Goal: Information Seeking & Learning: Learn about a topic

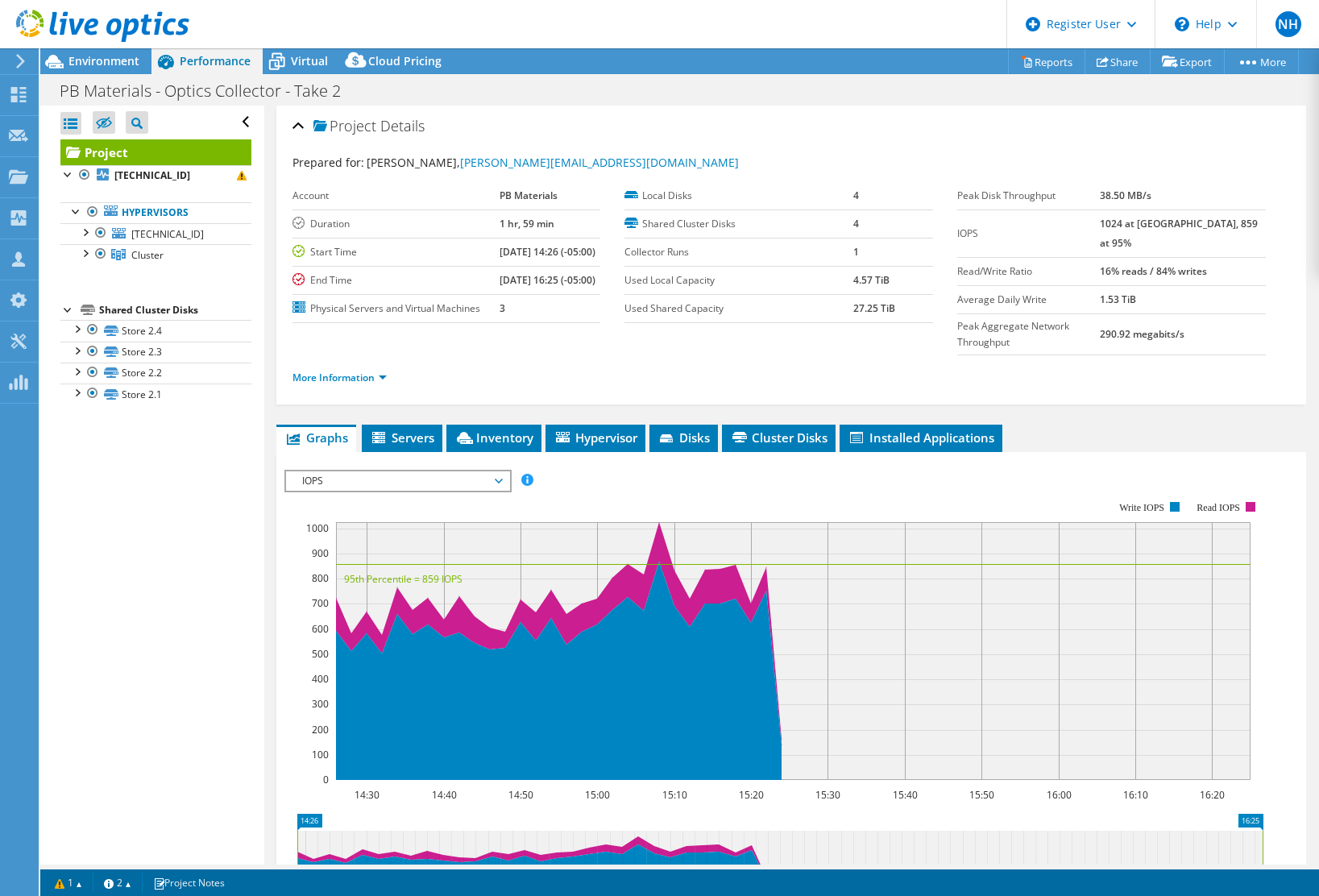
select select "USD"
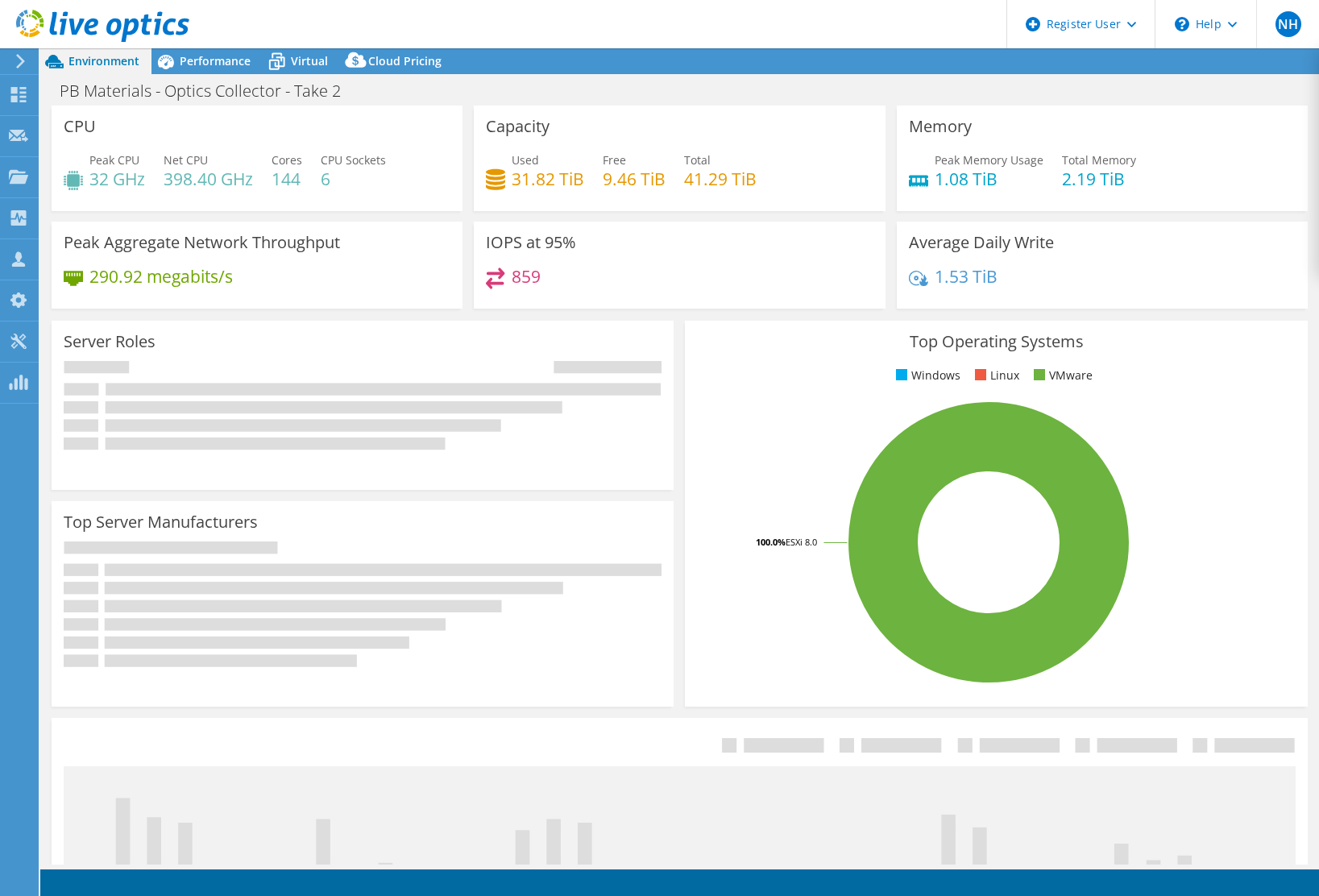
select select "USD"
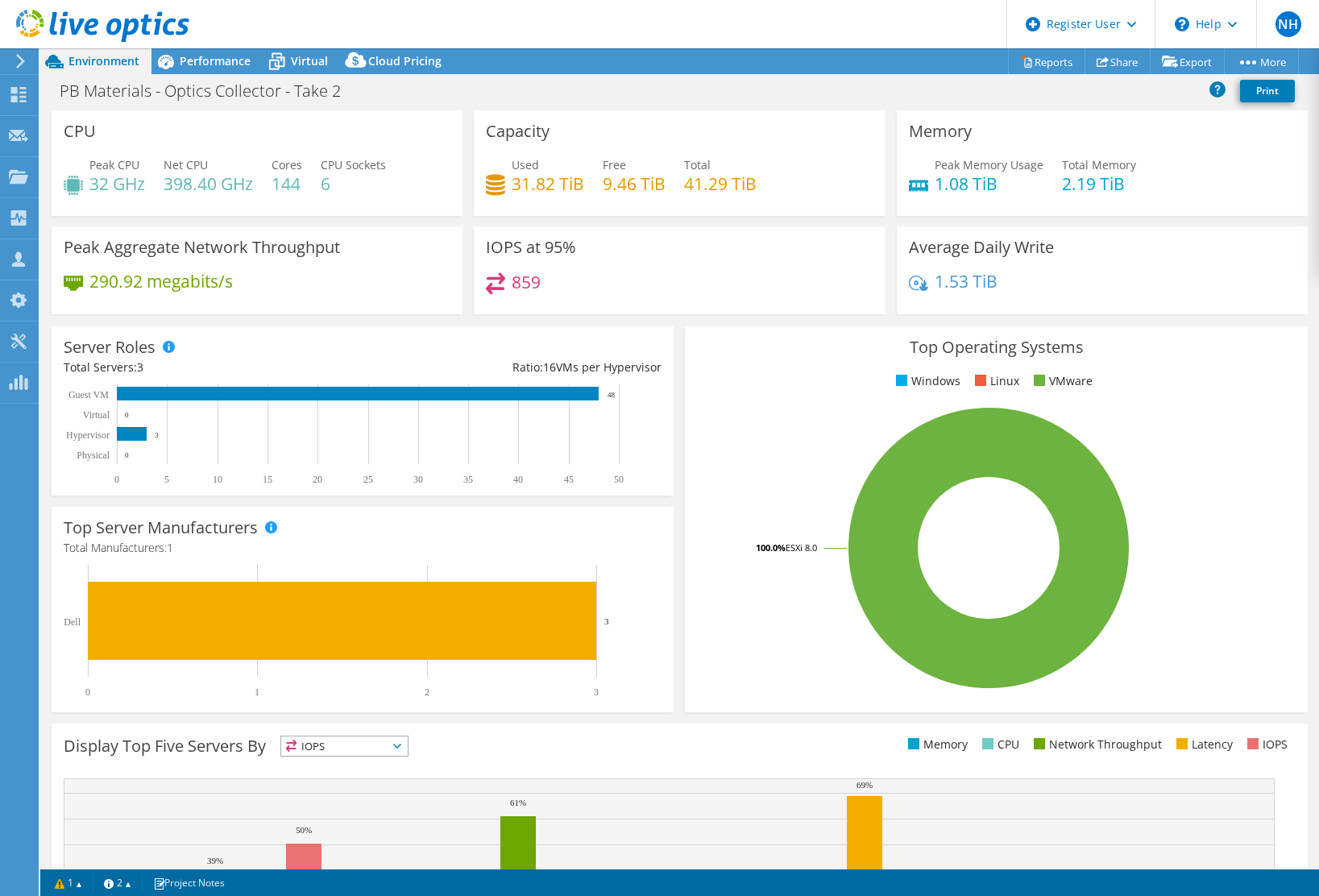
click at [667, 322] on div "Server Roles Physical Servers represent bare metal servers that were targets of…" at bounding box center [362, 410] width 633 height 180
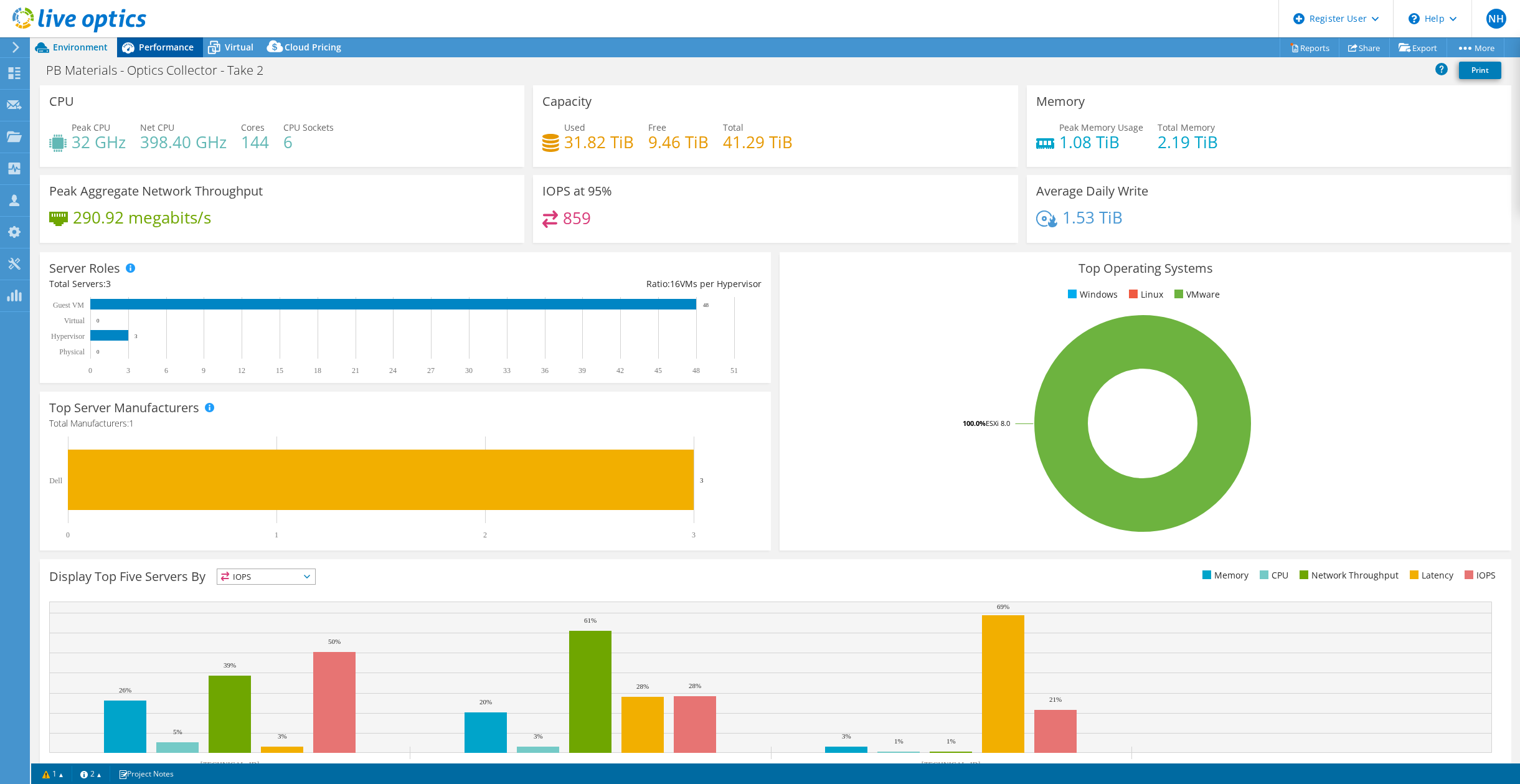
click at [161, 40] on div "Performance" at bounding box center [160, 47] width 86 height 20
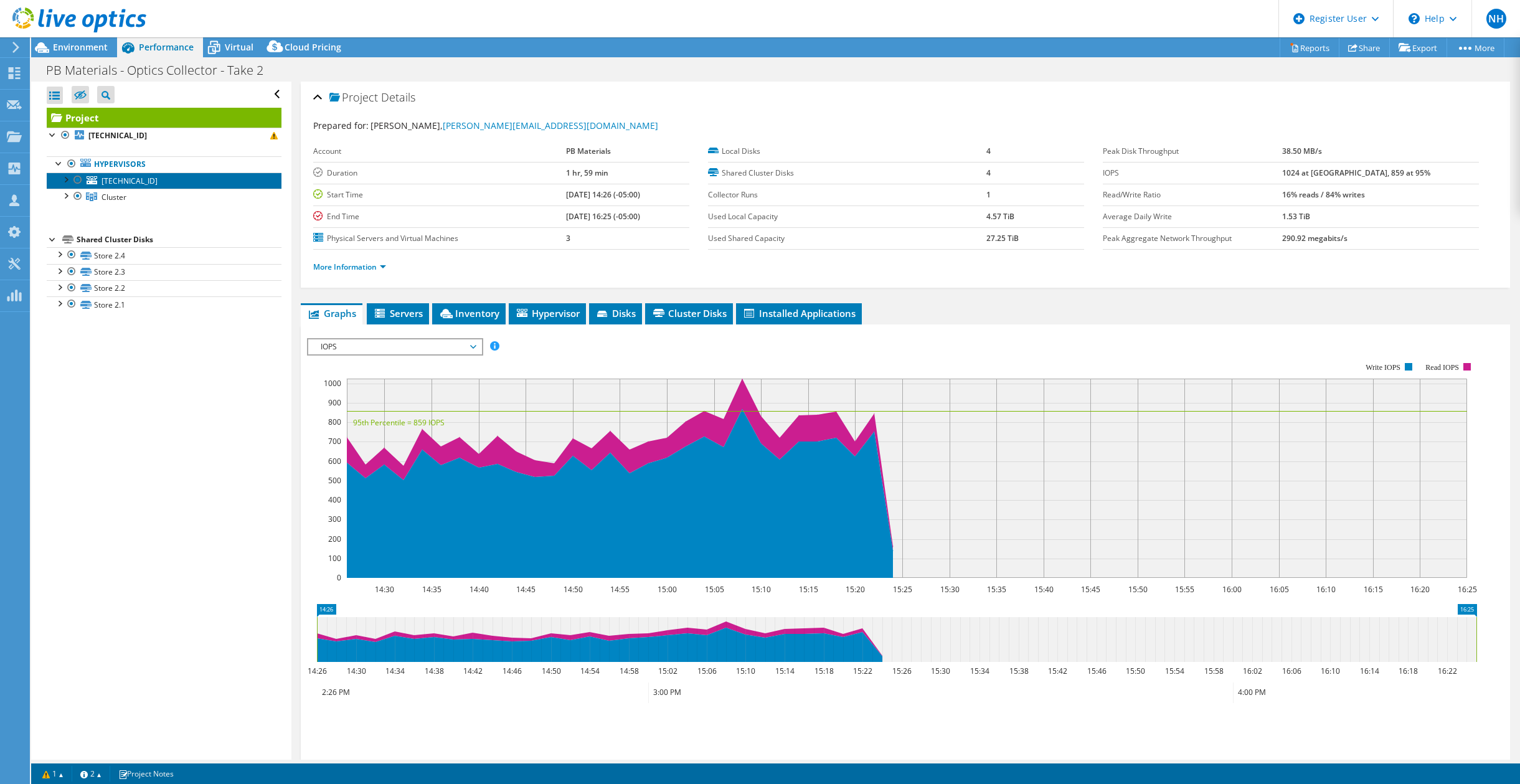
click at [157, 186] on link "[TECHNICAL_ID]" at bounding box center [164, 181] width 235 height 16
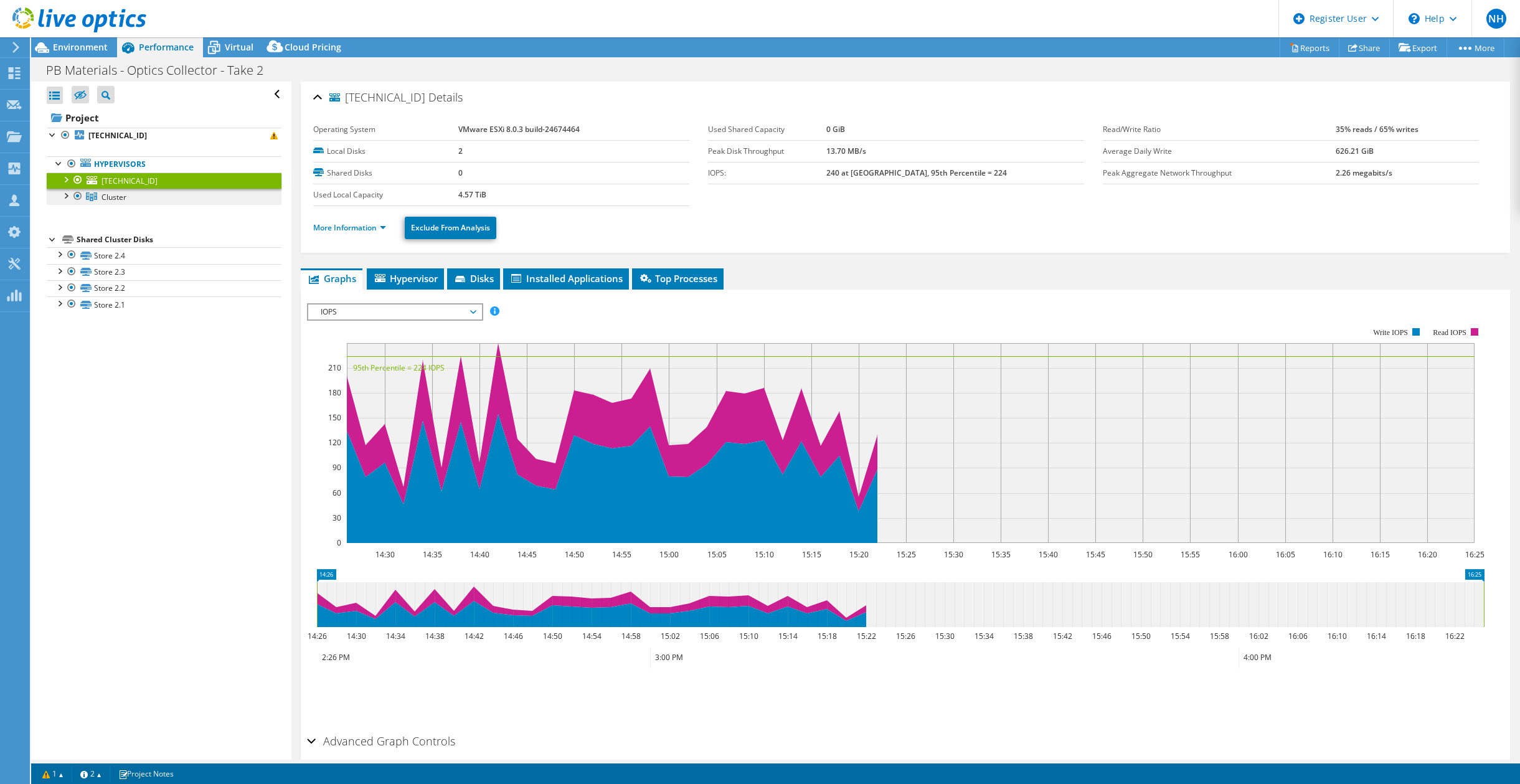
click at [151, 201] on link "Cluster" at bounding box center [164, 197] width 235 height 16
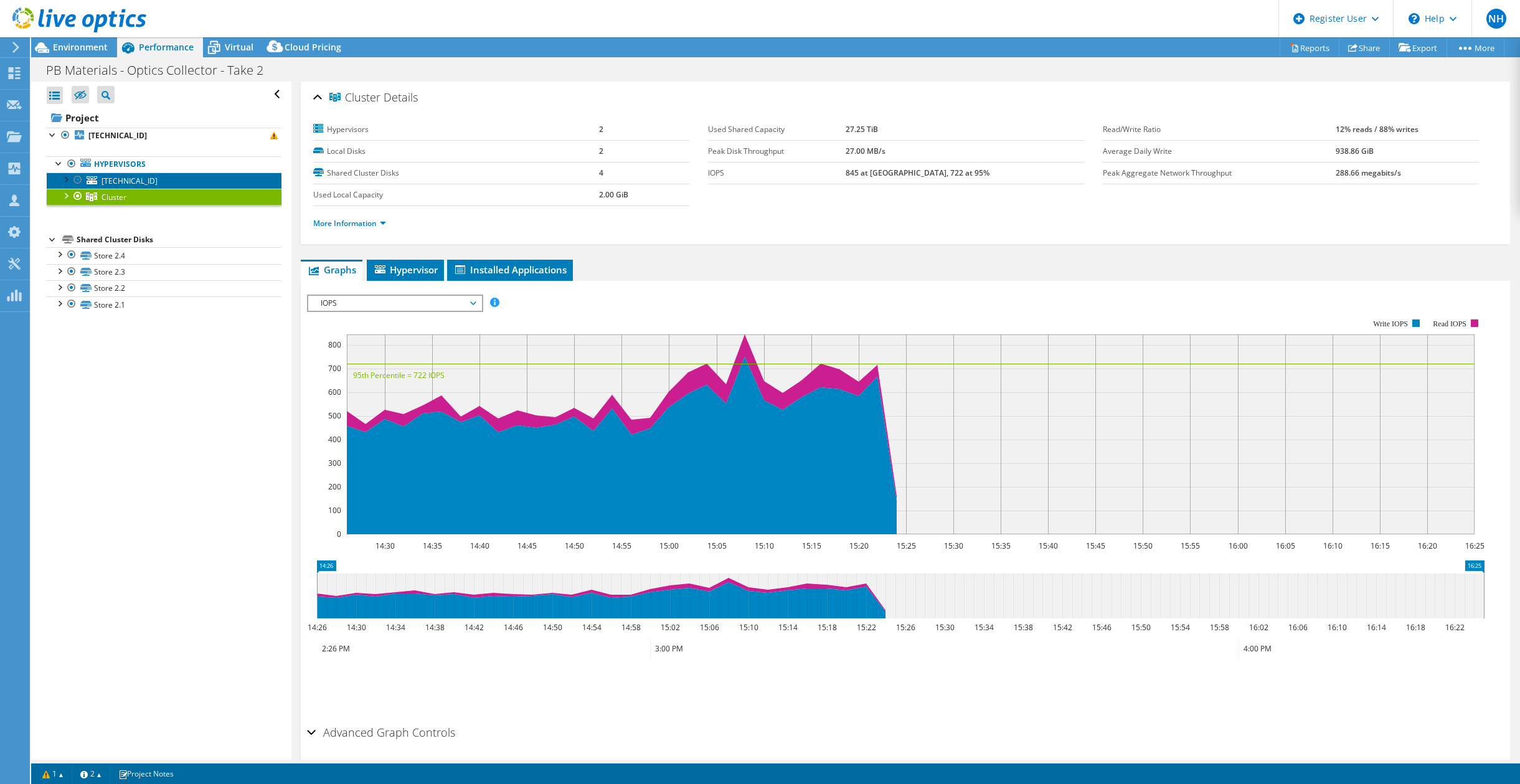
click at [163, 178] on link "[TECHNICAL_ID]" at bounding box center [164, 181] width 235 height 16
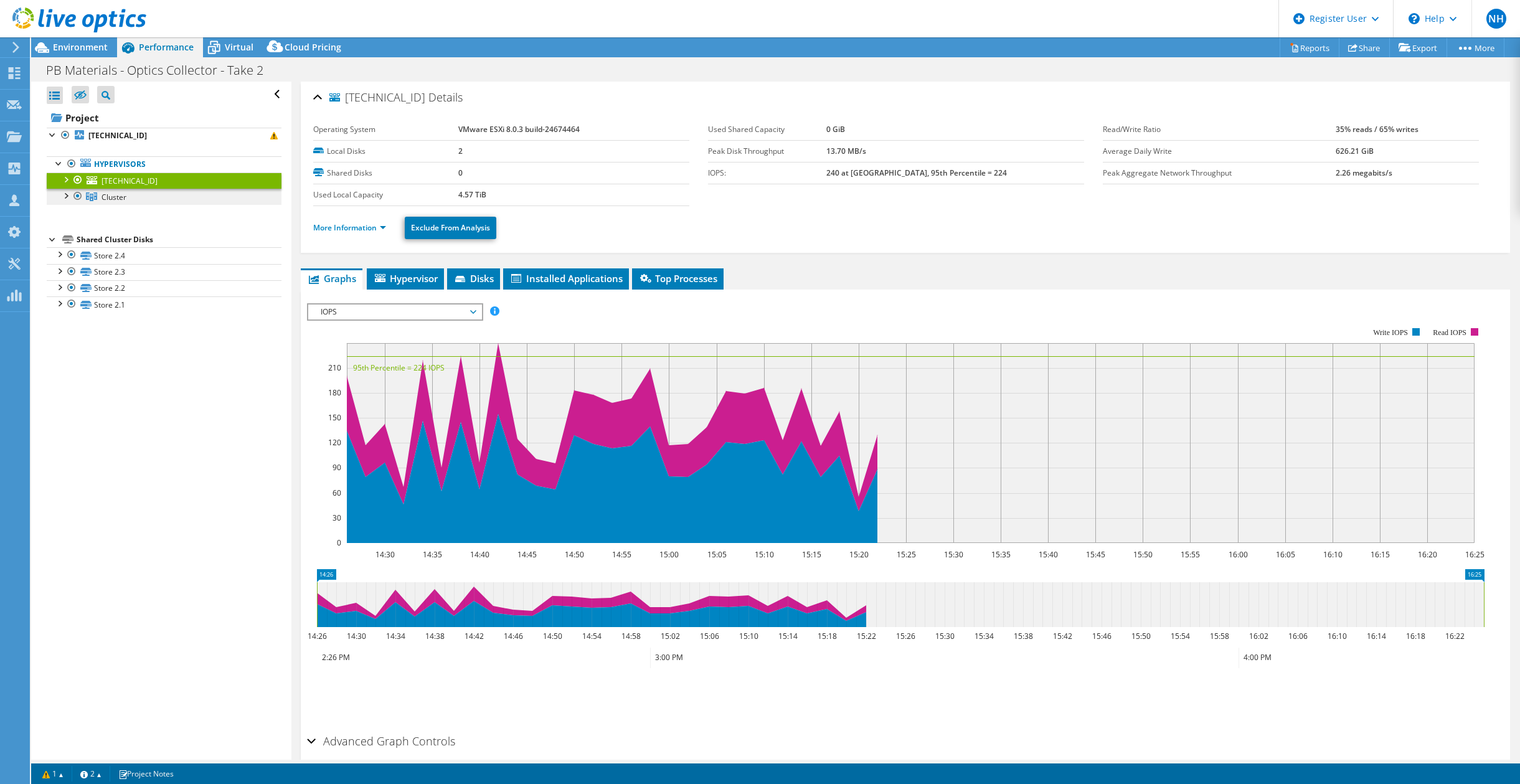
click at [162, 193] on link "Cluster" at bounding box center [164, 197] width 235 height 16
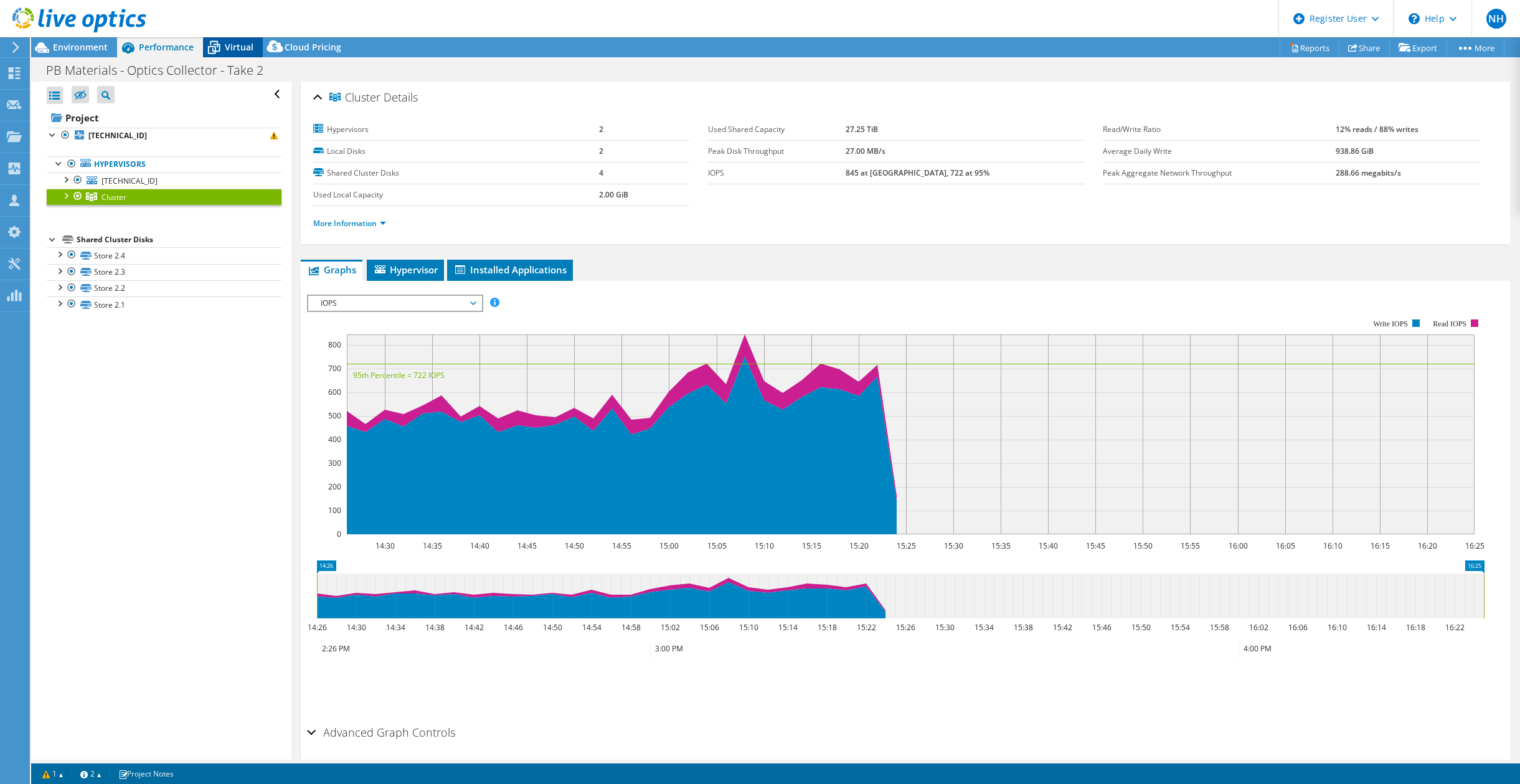
click at [220, 51] on icon at bounding box center [214, 47] width 22 height 22
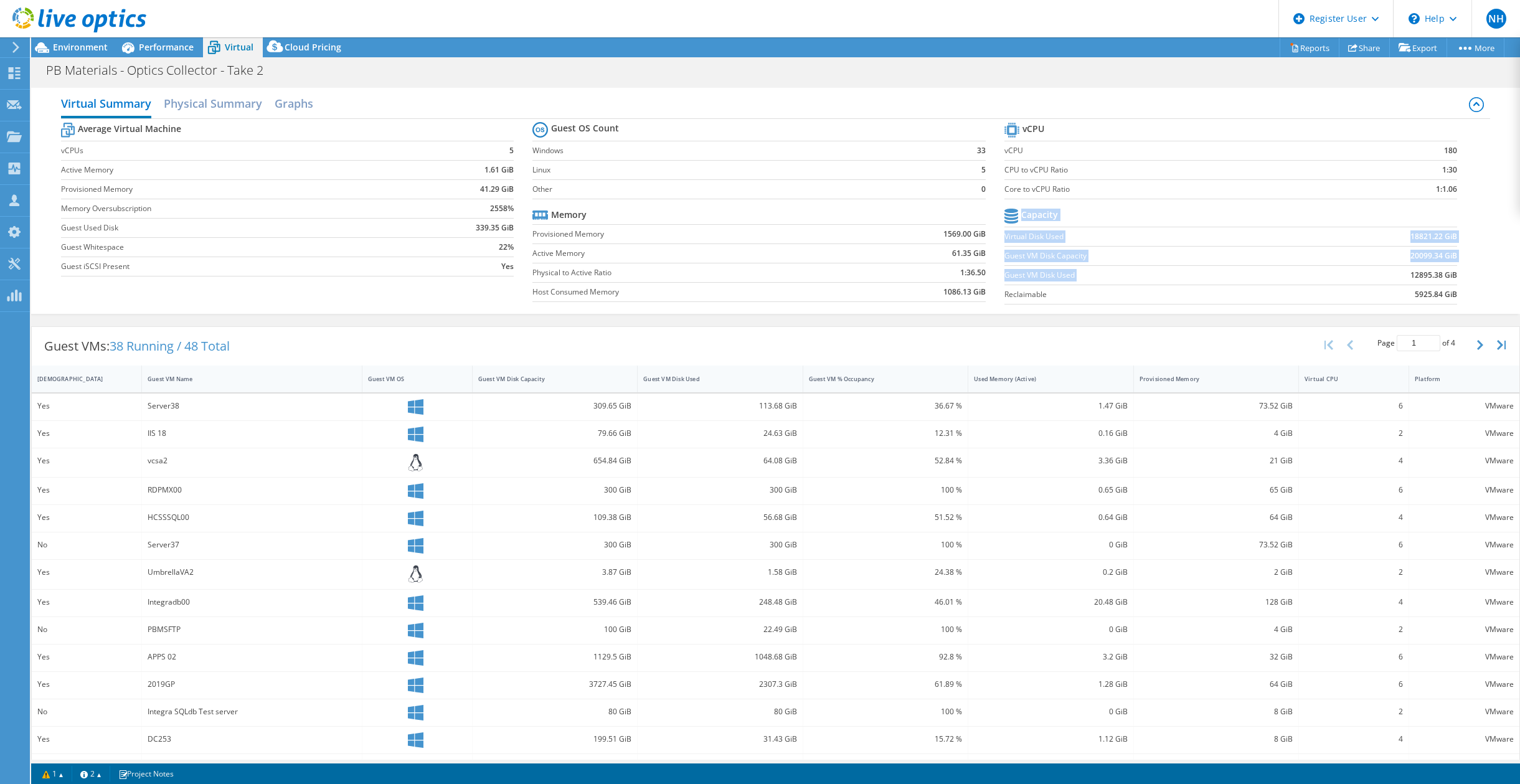
drag, startPoint x: 1398, startPoint y: 274, endPoint x: 1475, endPoint y: 274, distance: 77.0
click at [1019, 274] on div "Average Virtual Machine vCPUs 5 Active Memory 1.61 GiB Provisioned Memory 41.29…" at bounding box center [776, 215] width 1430 height 192
drag, startPoint x: 1475, startPoint y: 274, endPoint x: 1460, endPoint y: 276, distance: 15.1
click at [1019, 276] on section "vCPU vCPU 180 CPU to vCPU Ratio 1:30 Core to vCPU Ratio 1:1.06 Capacity Virtual…" at bounding box center [1240, 215] width 471 height 191
click at [98, 47] on span "Environment" at bounding box center [80, 47] width 55 height 12
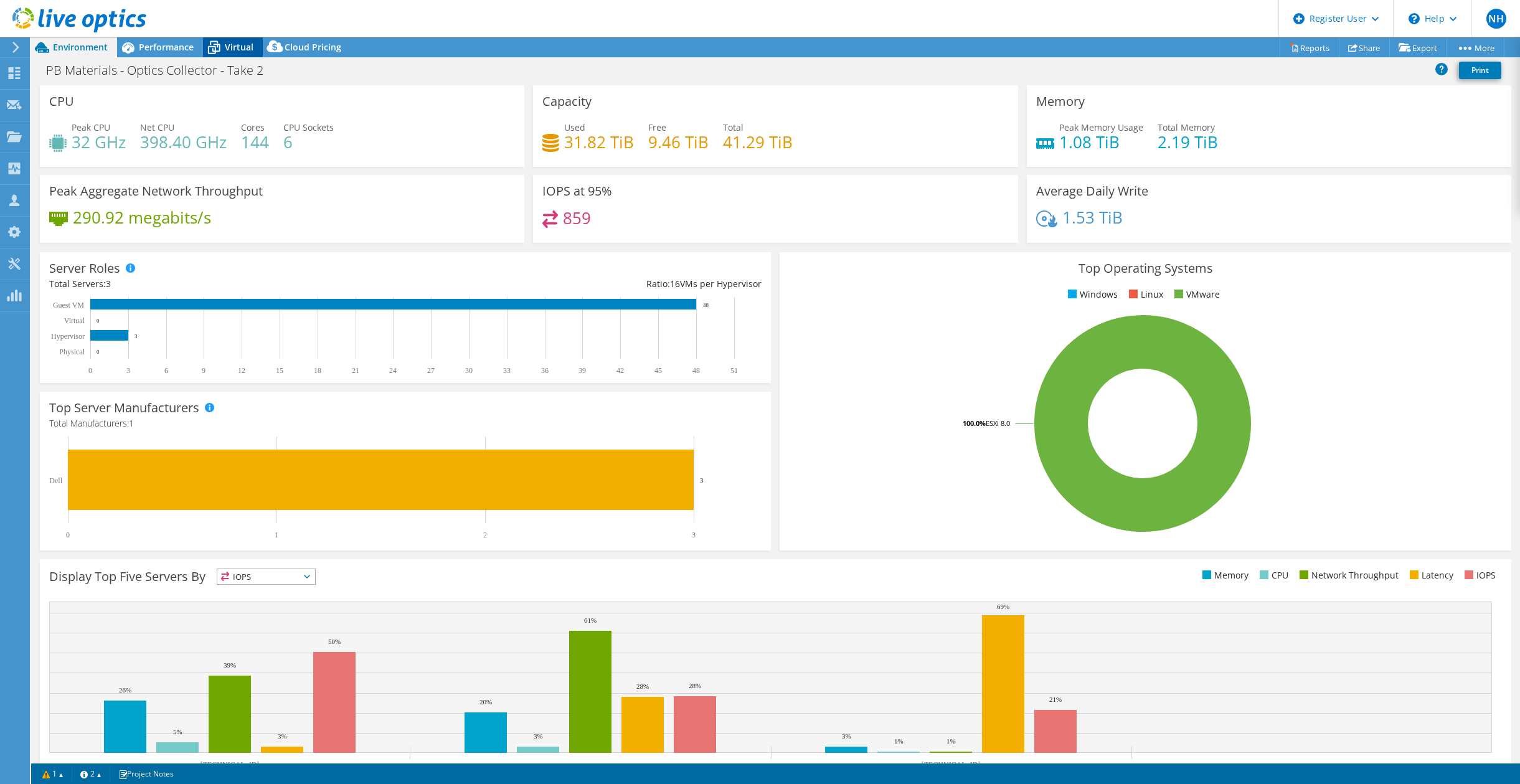
click at [219, 52] on icon at bounding box center [214, 47] width 22 height 22
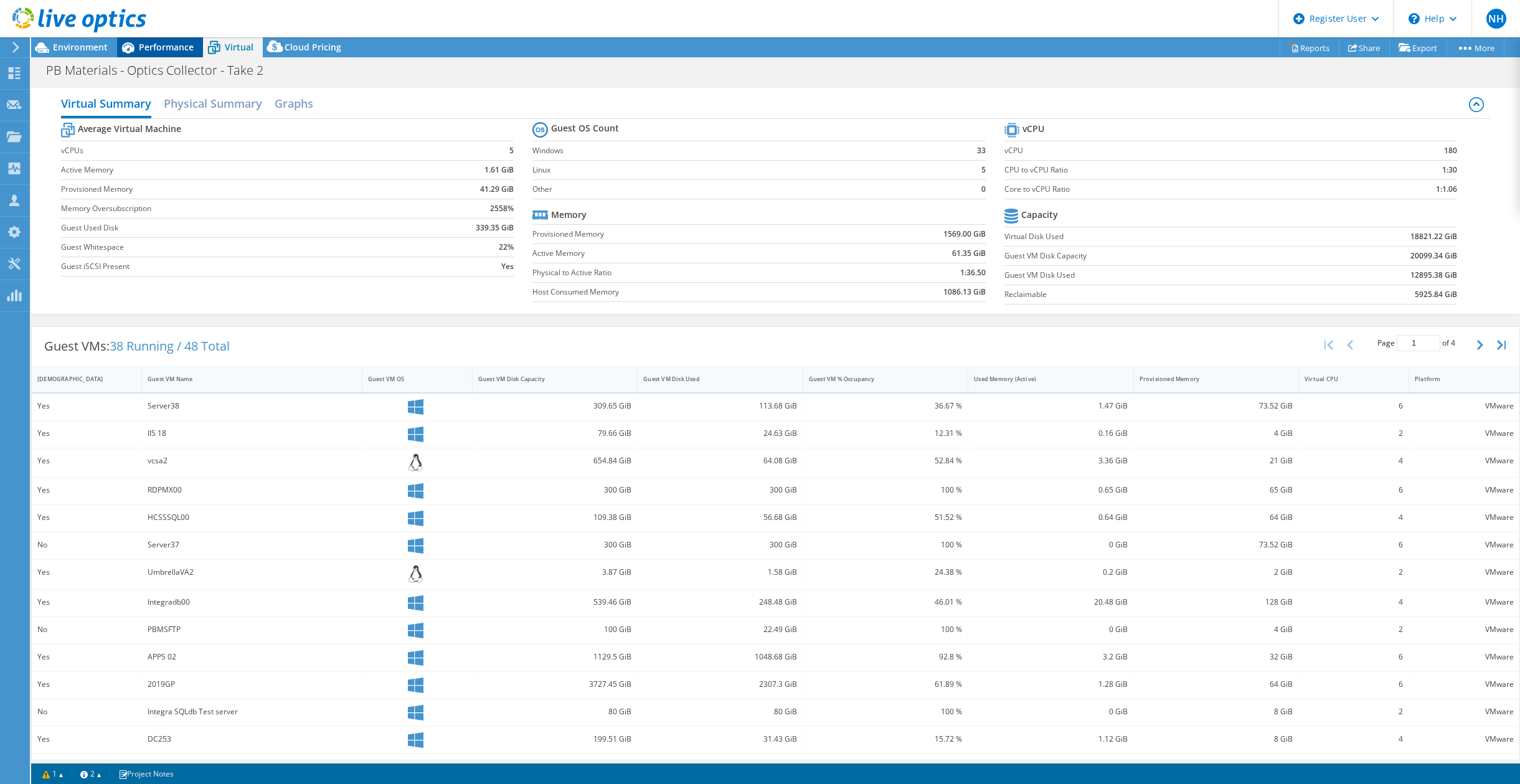
click at [177, 50] on span "Performance" at bounding box center [167, 47] width 55 height 12
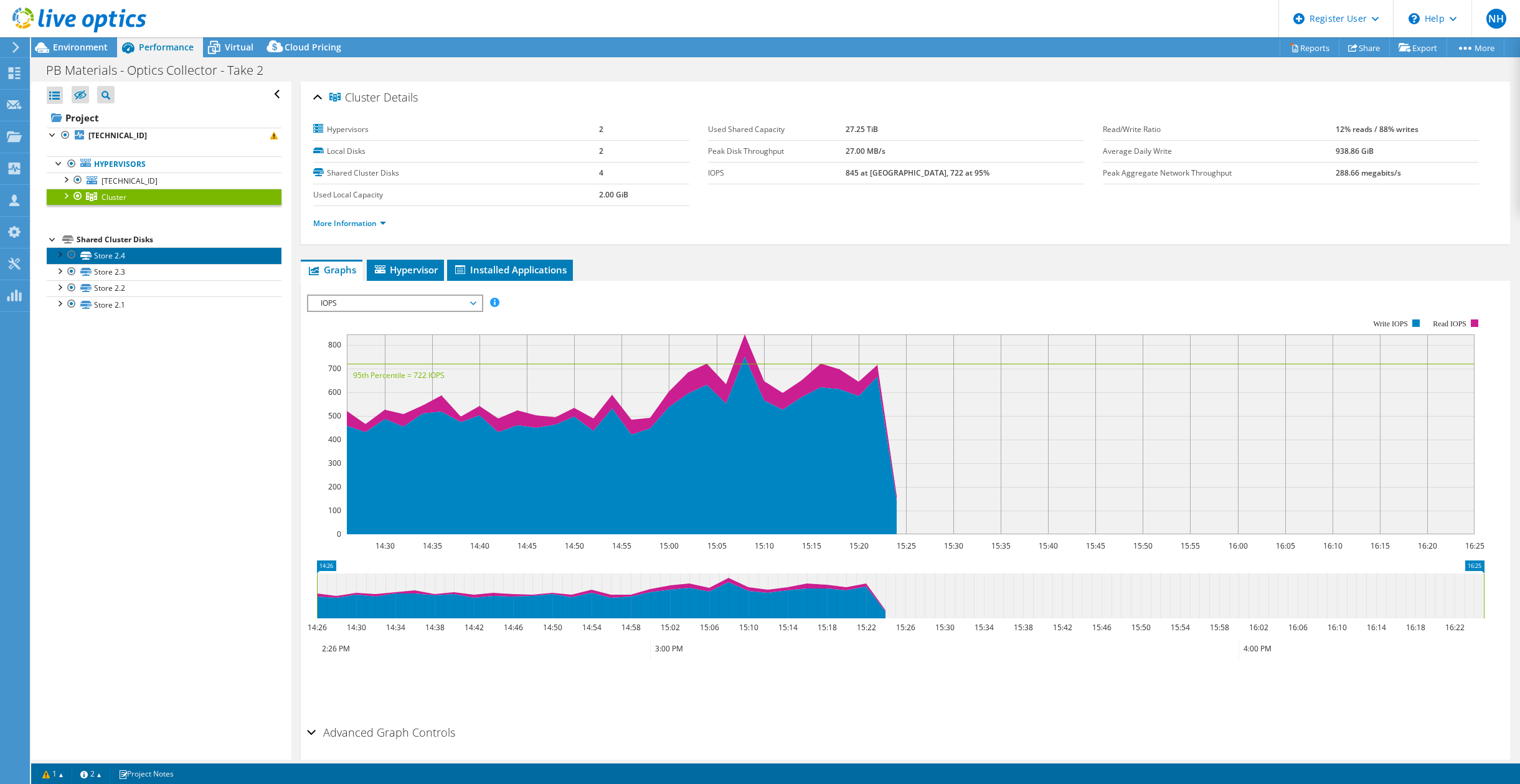
click at [179, 262] on link "Store 2.4" at bounding box center [164, 255] width 235 height 16
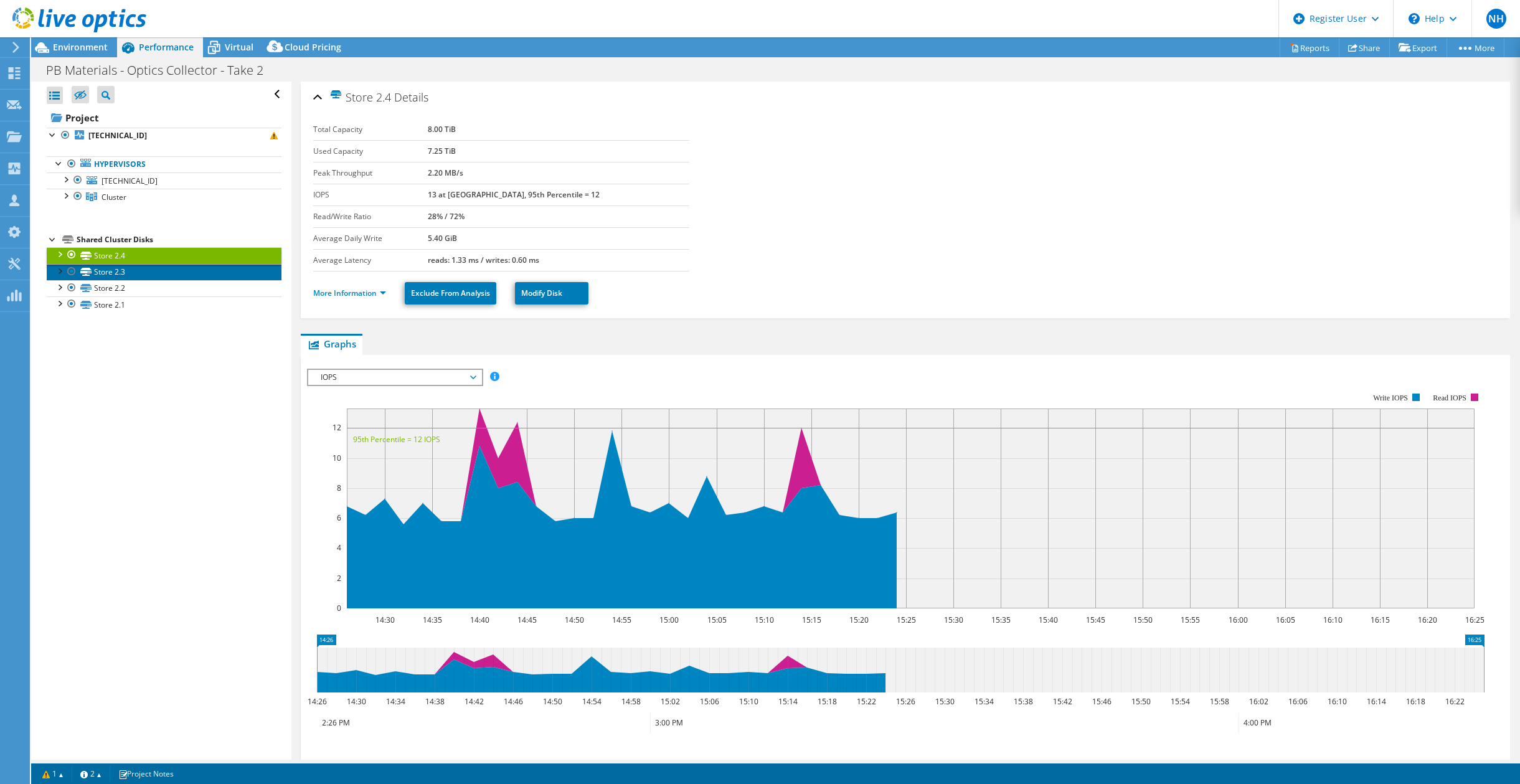
click at [179, 271] on link "Store 2.3" at bounding box center [164, 272] width 235 height 16
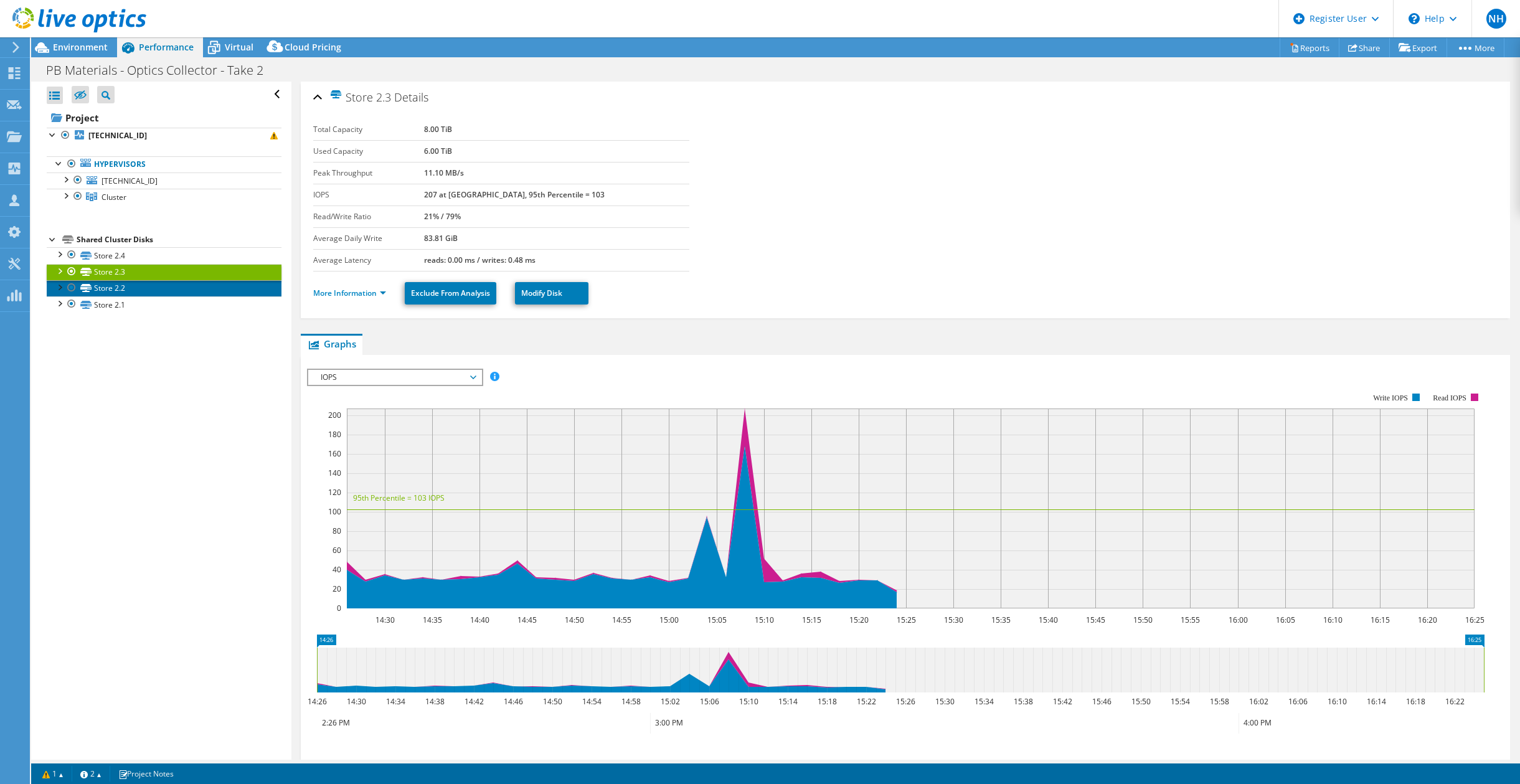
click at [156, 283] on link "Store 2.2" at bounding box center [164, 288] width 235 height 16
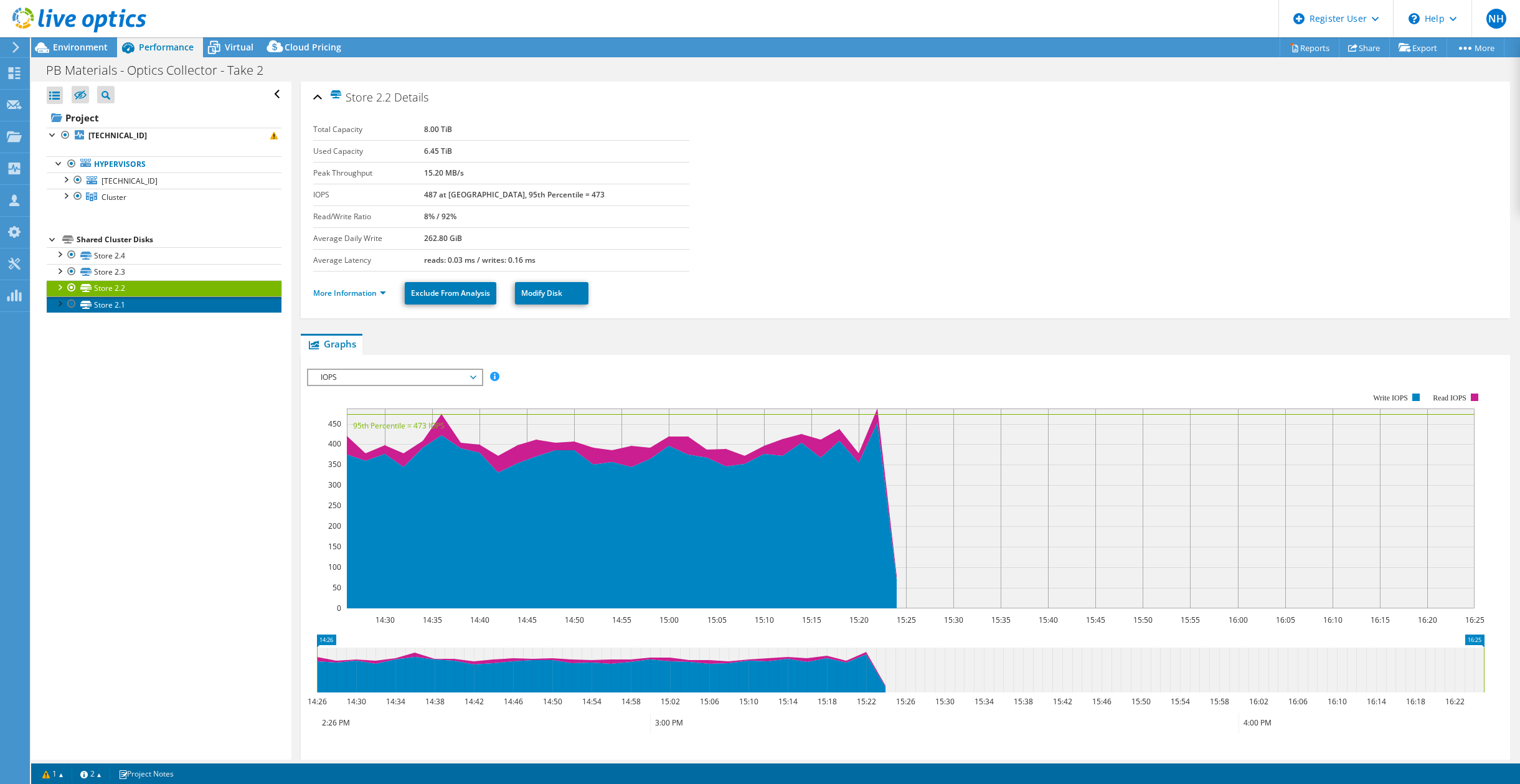
click at [154, 307] on link "Store 2.1" at bounding box center [164, 304] width 235 height 16
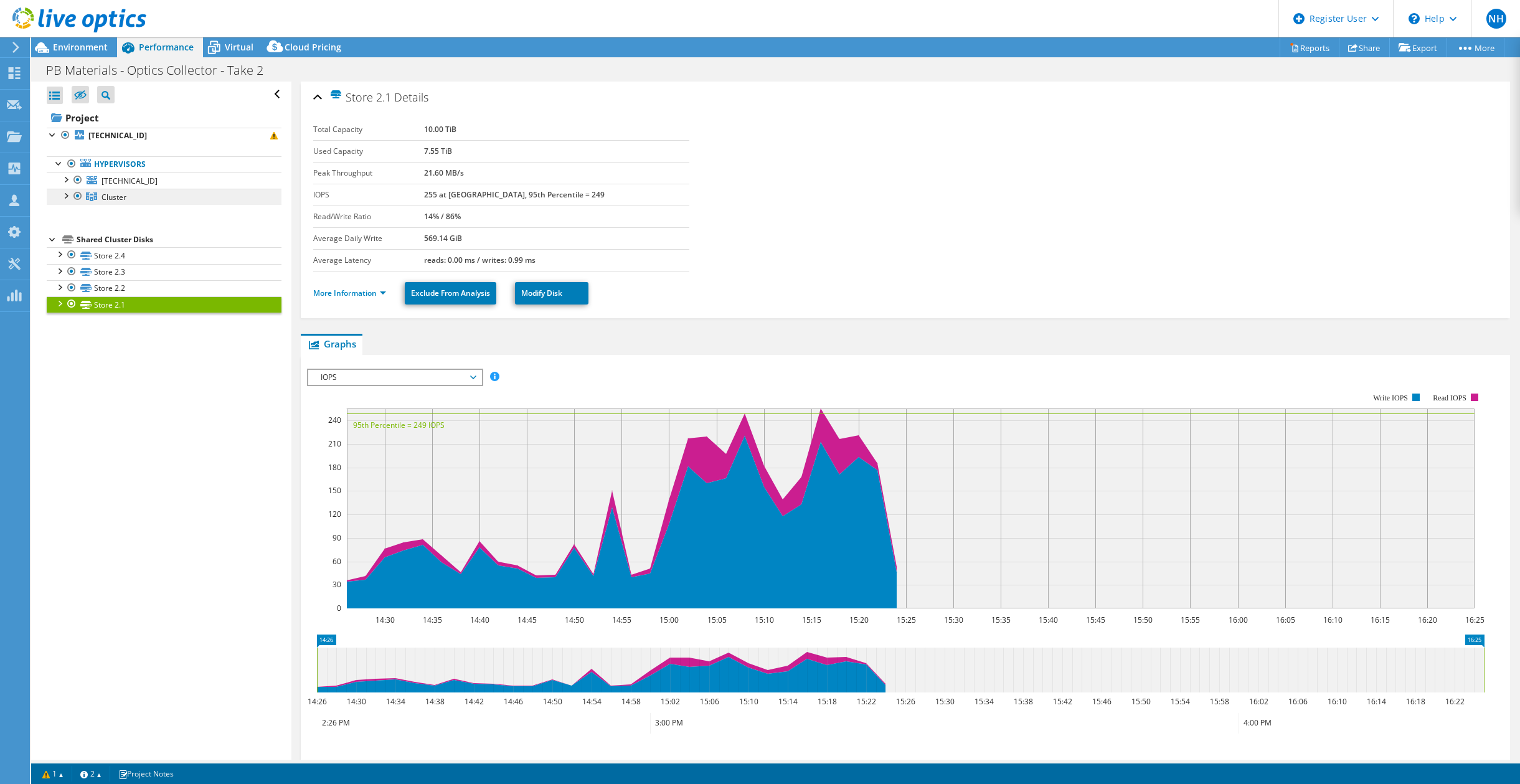
click at [144, 195] on link "Cluster" at bounding box center [164, 197] width 235 height 16
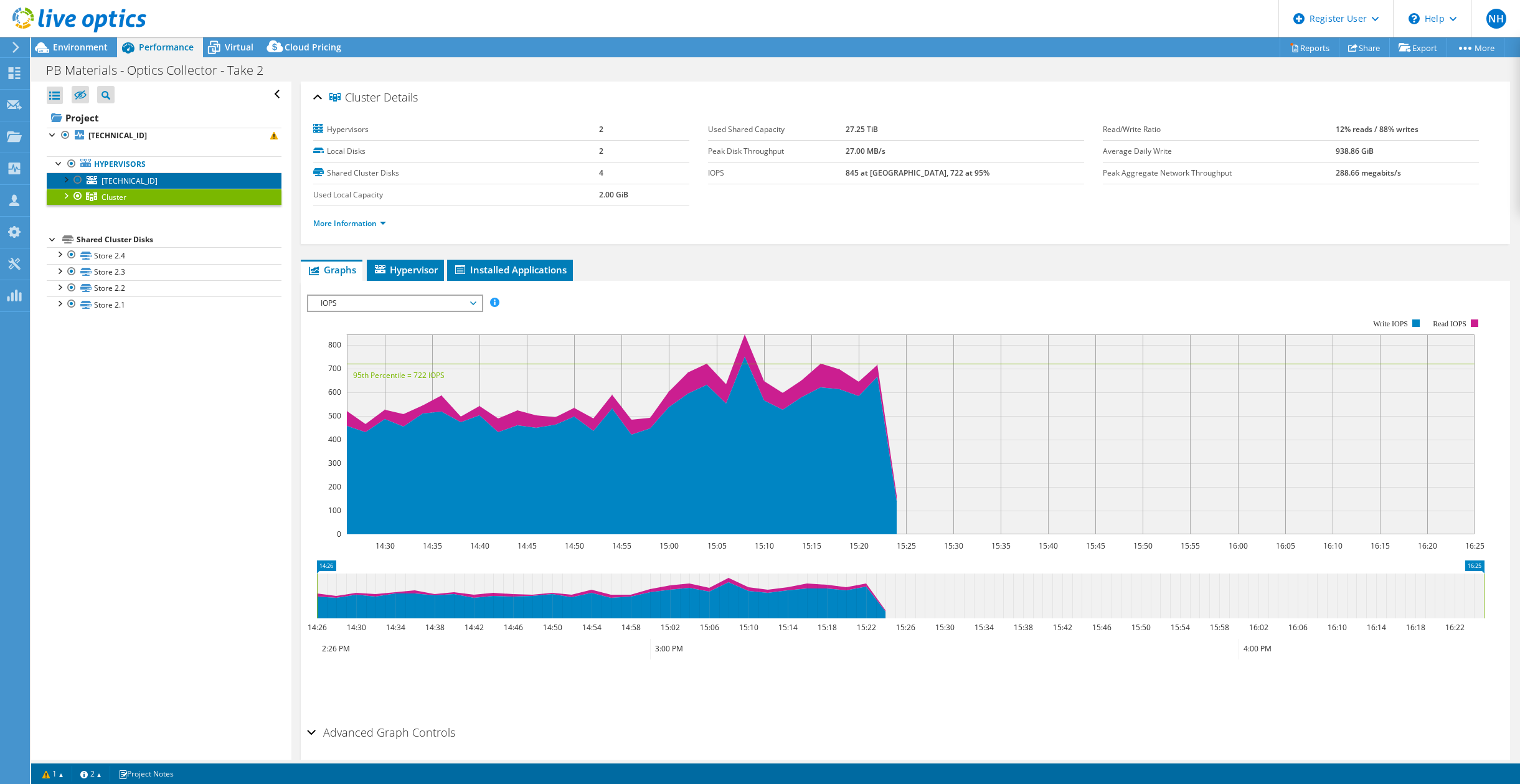
click at [153, 177] on link "[TECHNICAL_ID]" at bounding box center [164, 181] width 235 height 16
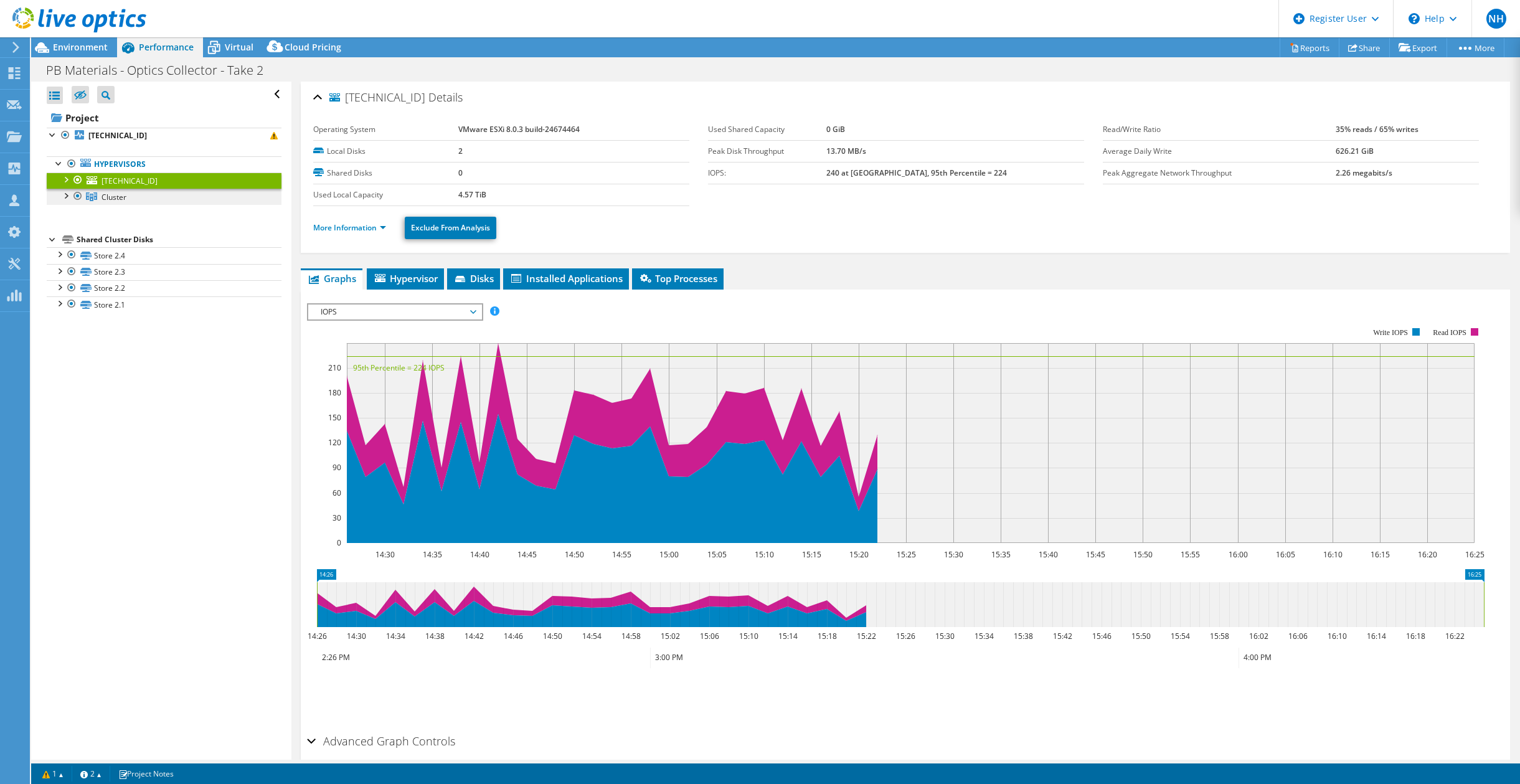
click at [163, 203] on link "Cluster" at bounding box center [164, 197] width 235 height 16
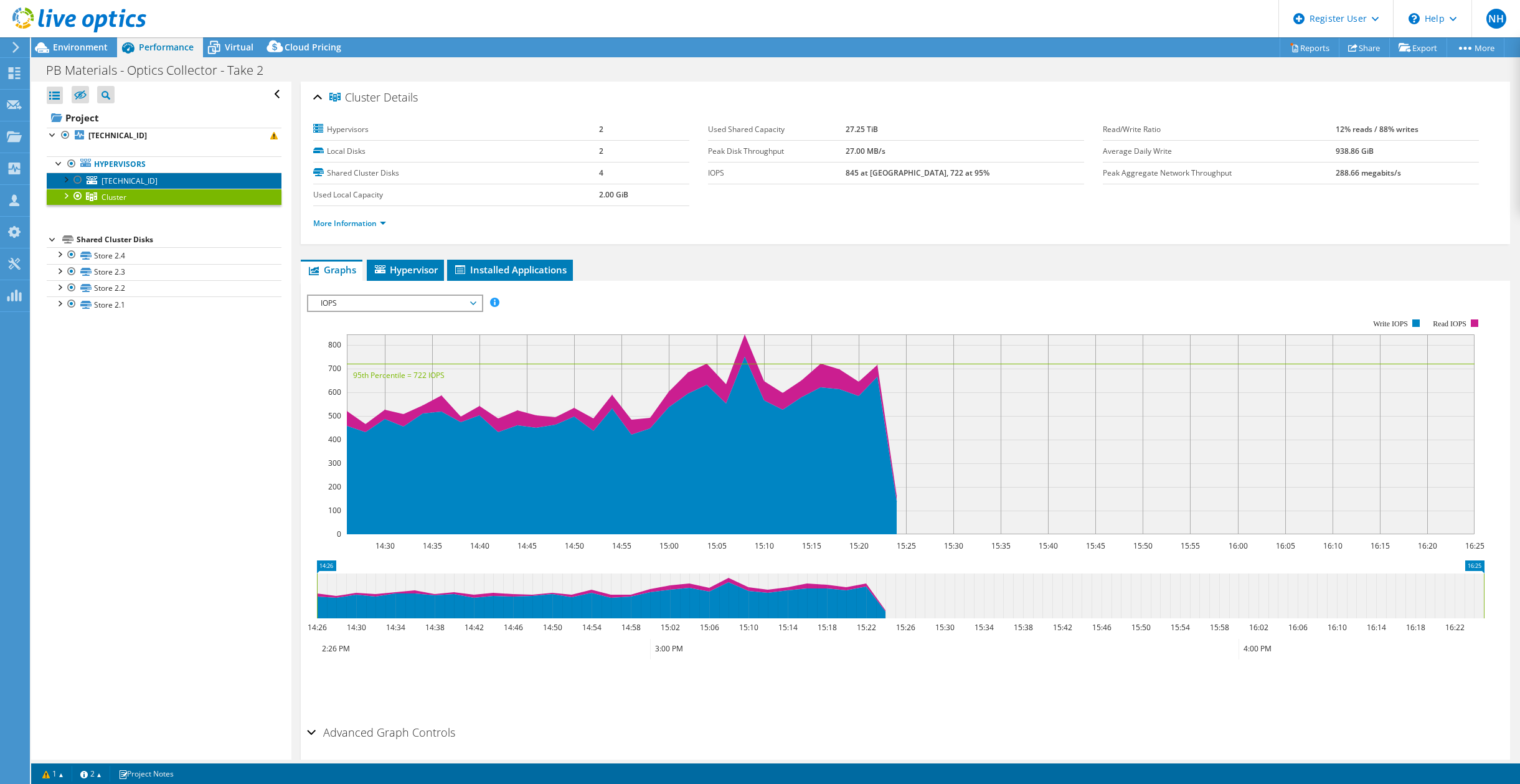
click at [163, 187] on link "[TECHNICAL_ID]" at bounding box center [164, 181] width 235 height 16
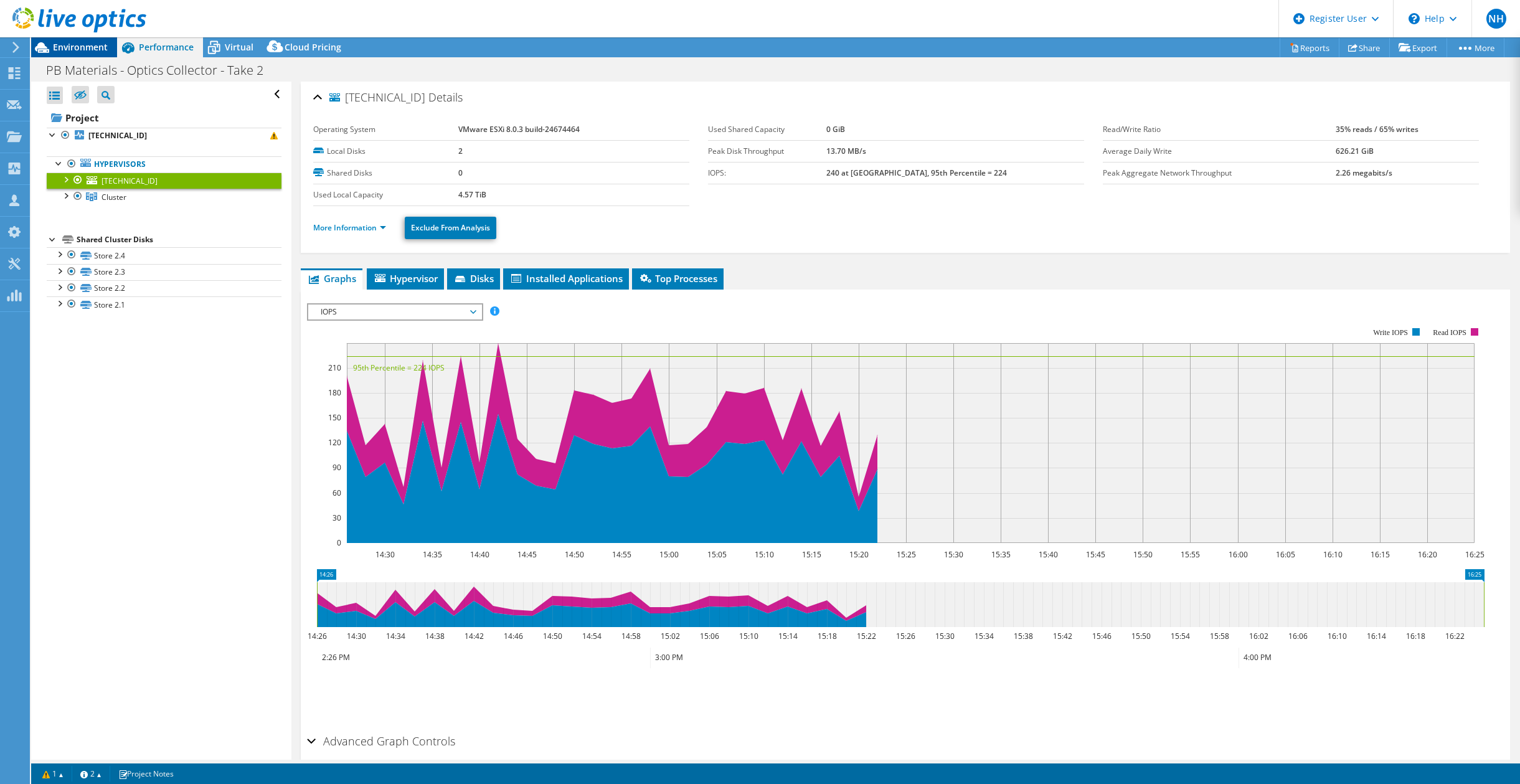
click at [82, 52] on span "Environment" at bounding box center [80, 47] width 55 height 12
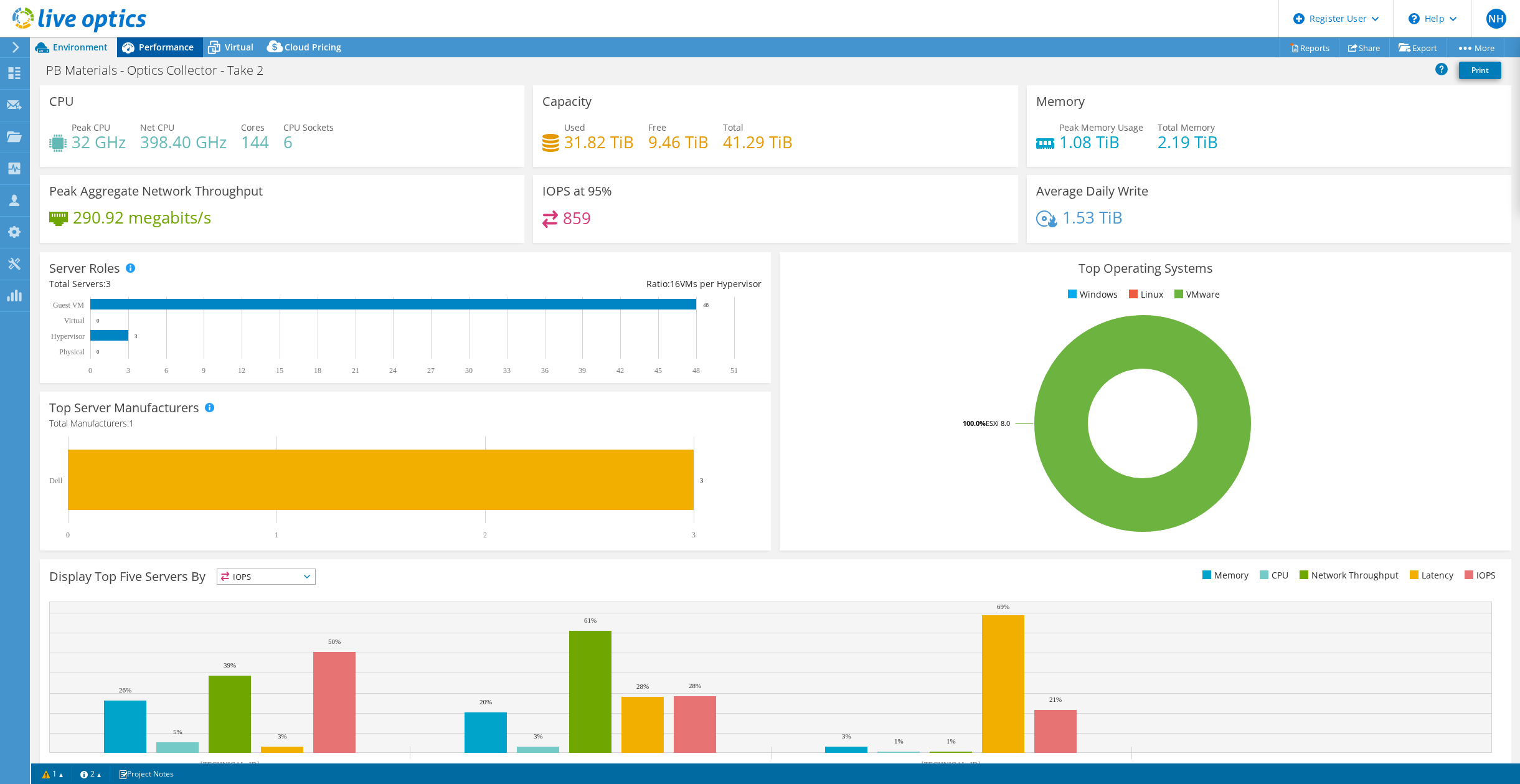
click at [141, 48] on span "Performance" at bounding box center [167, 47] width 55 height 12
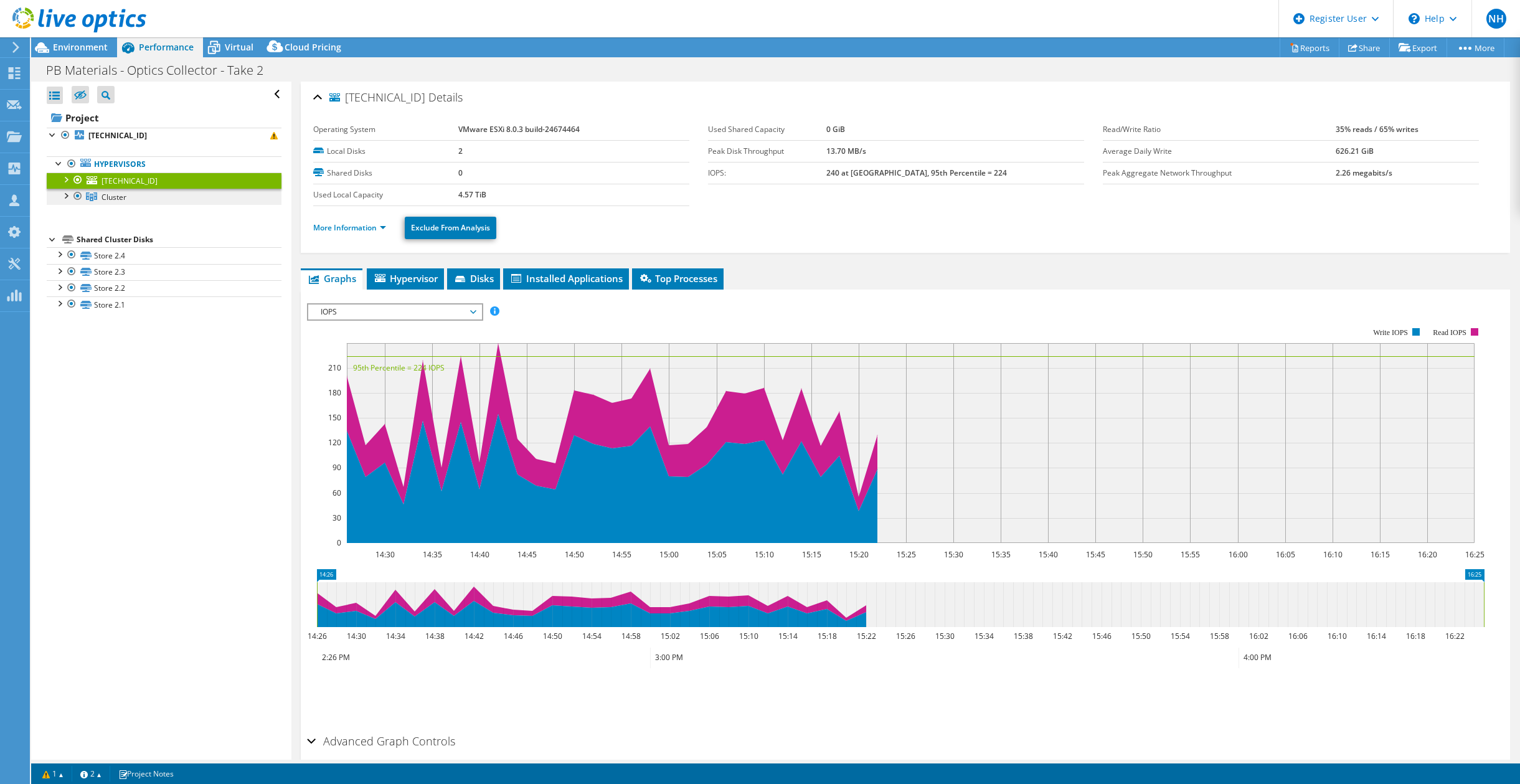
click at [137, 200] on link "Cluster" at bounding box center [164, 197] width 235 height 16
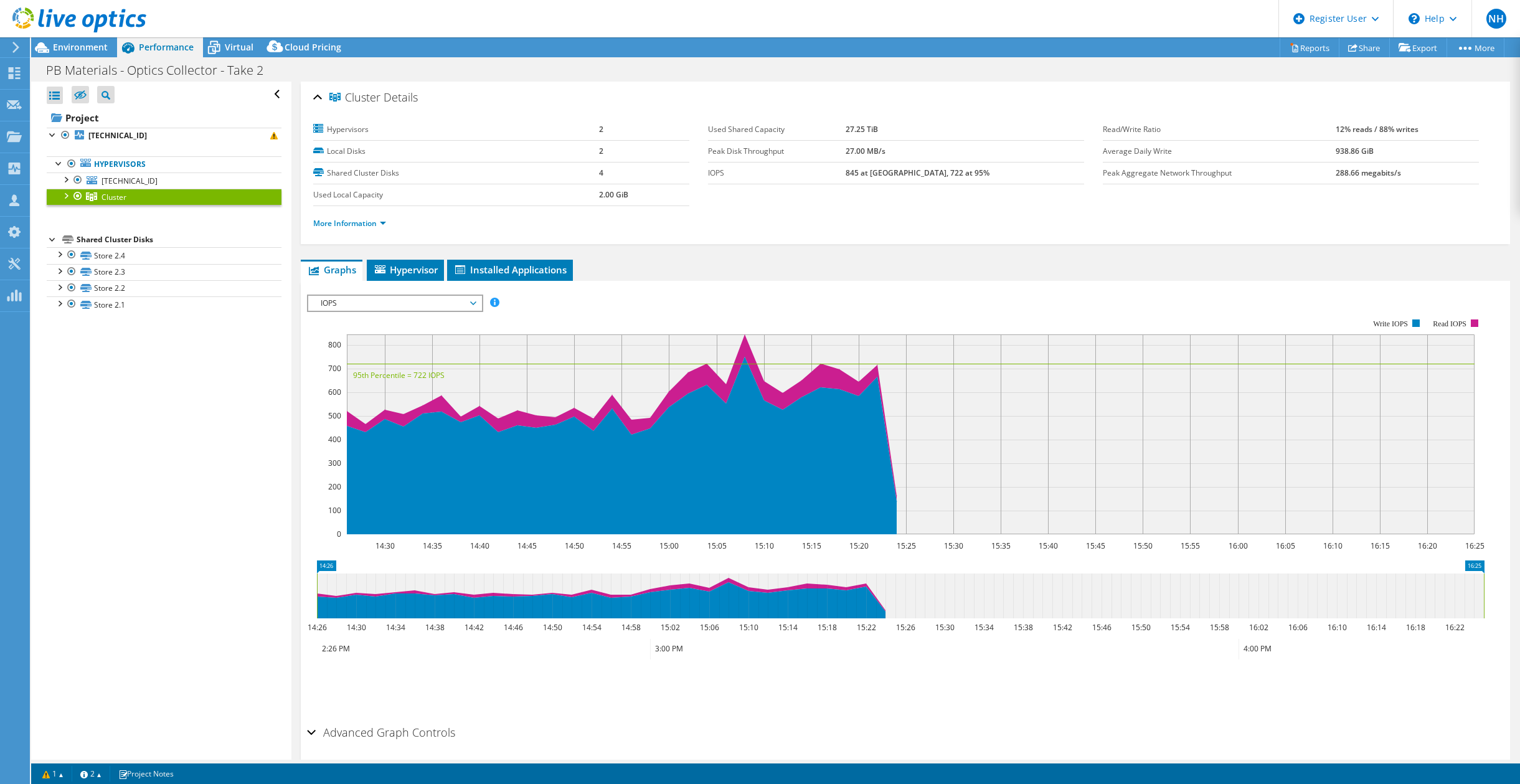
click at [63, 37] on div at bounding box center [73, 21] width 147 height 41
click at [70, 42] on span "Environment" at bounding box center [80, 47] width 55 height 12
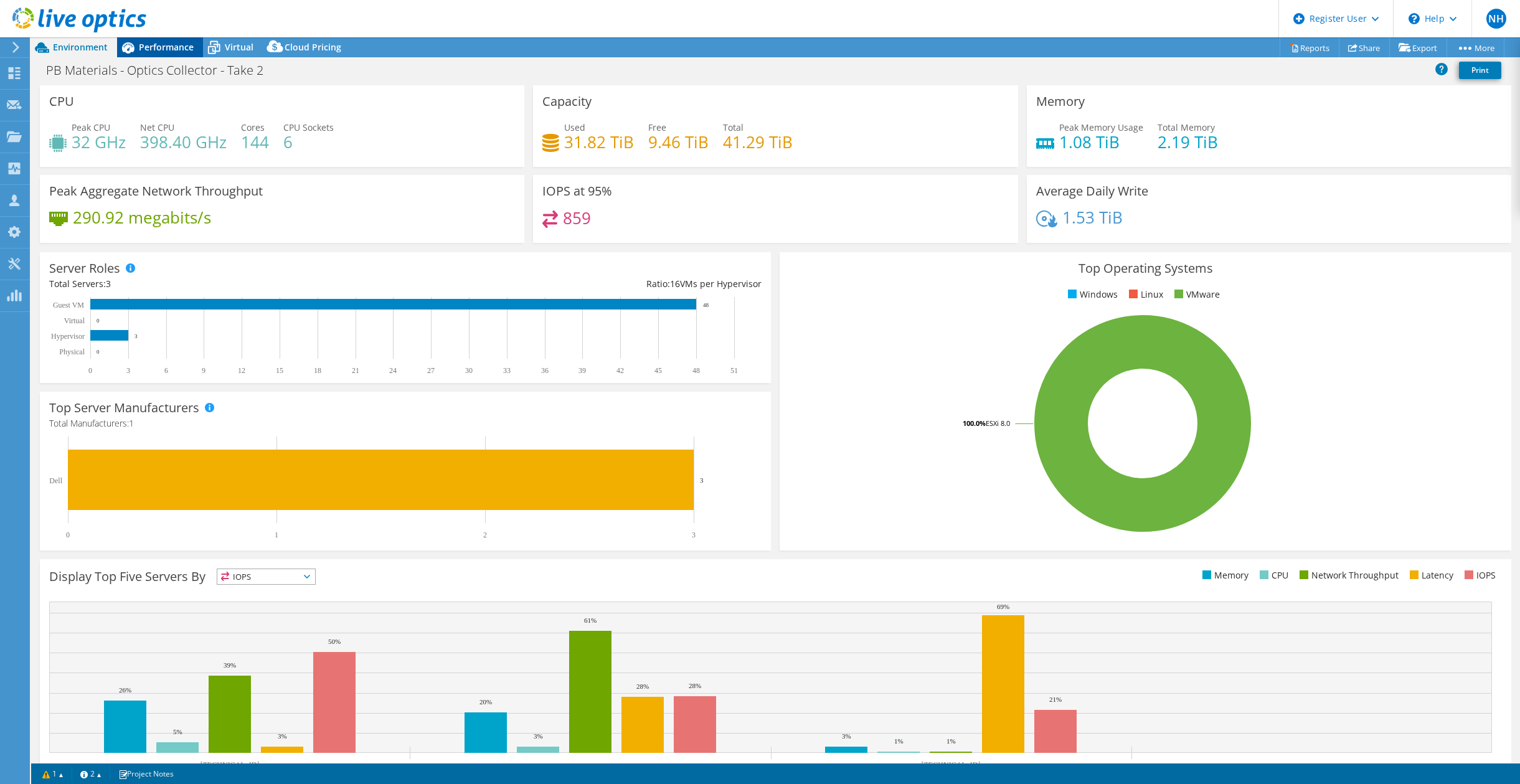
click at [149, 43] on span "Performance" at bounding box center [167, 47] width 55 height 12
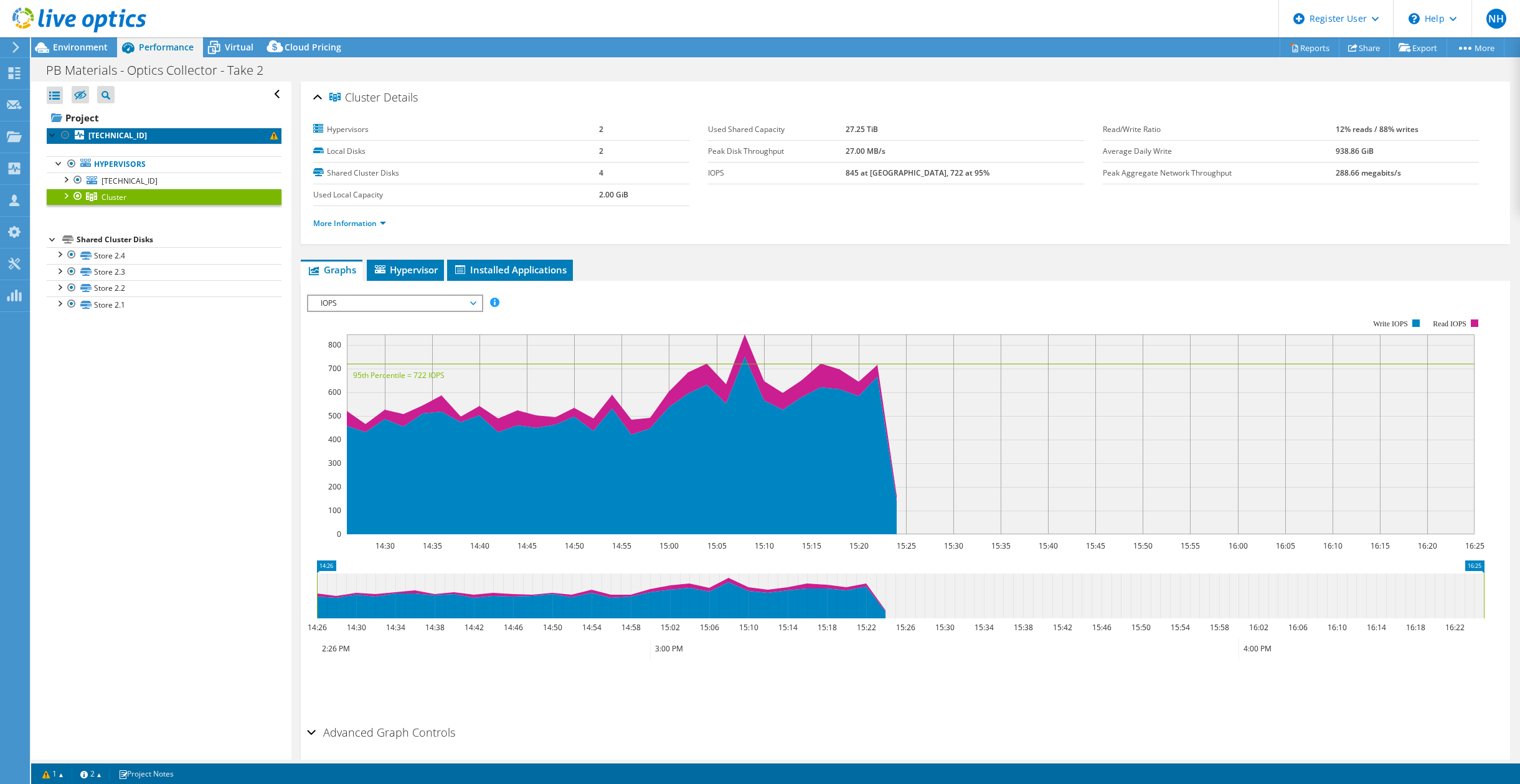
click at [101, 136] on b "[TECHNICAL_ID]" at bounding box center [117, 135] width 58 height 11
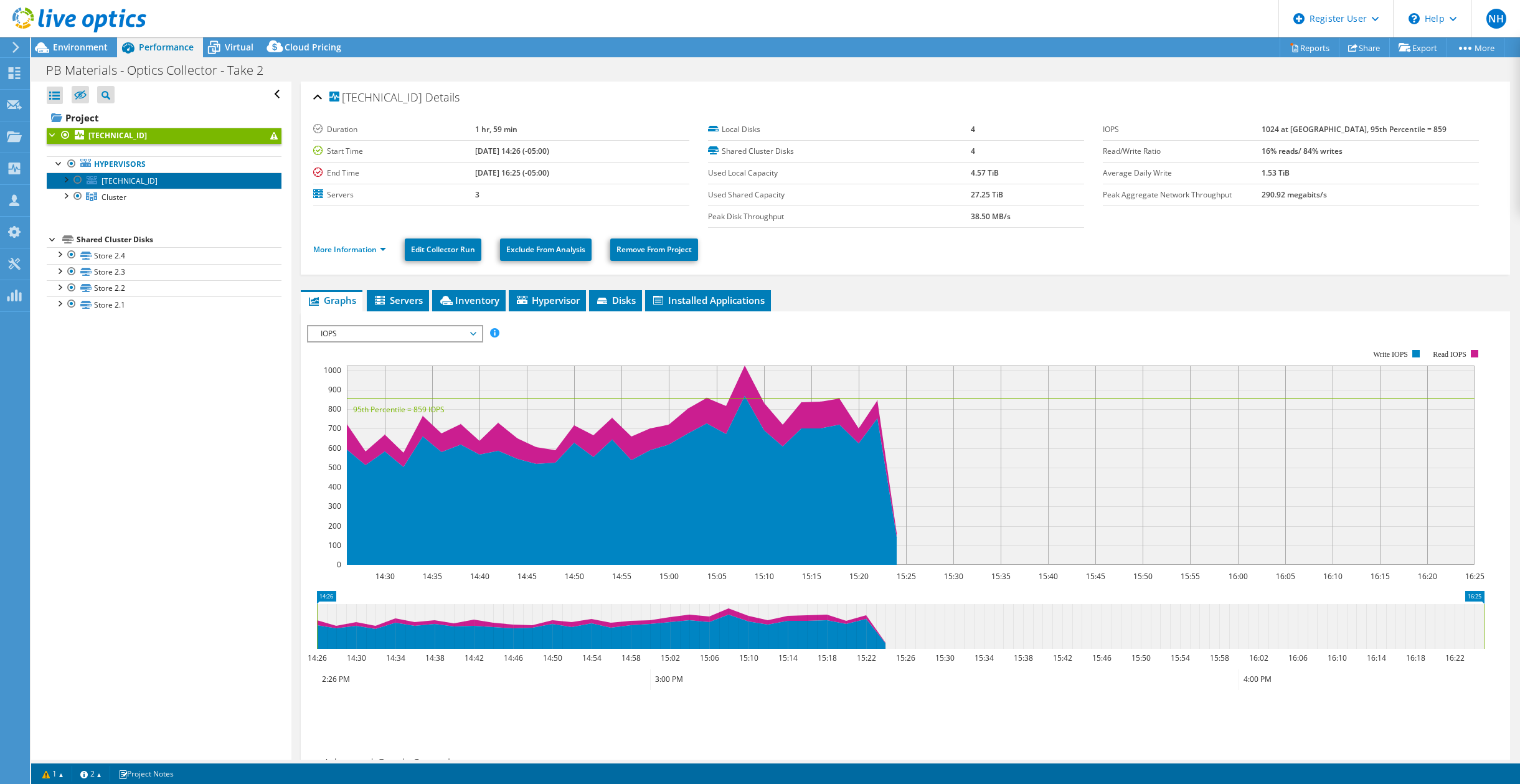
click at [138, 181] on link "[TECHNICAL_ID]" at bounding box center [164, 181] width 235 height 16
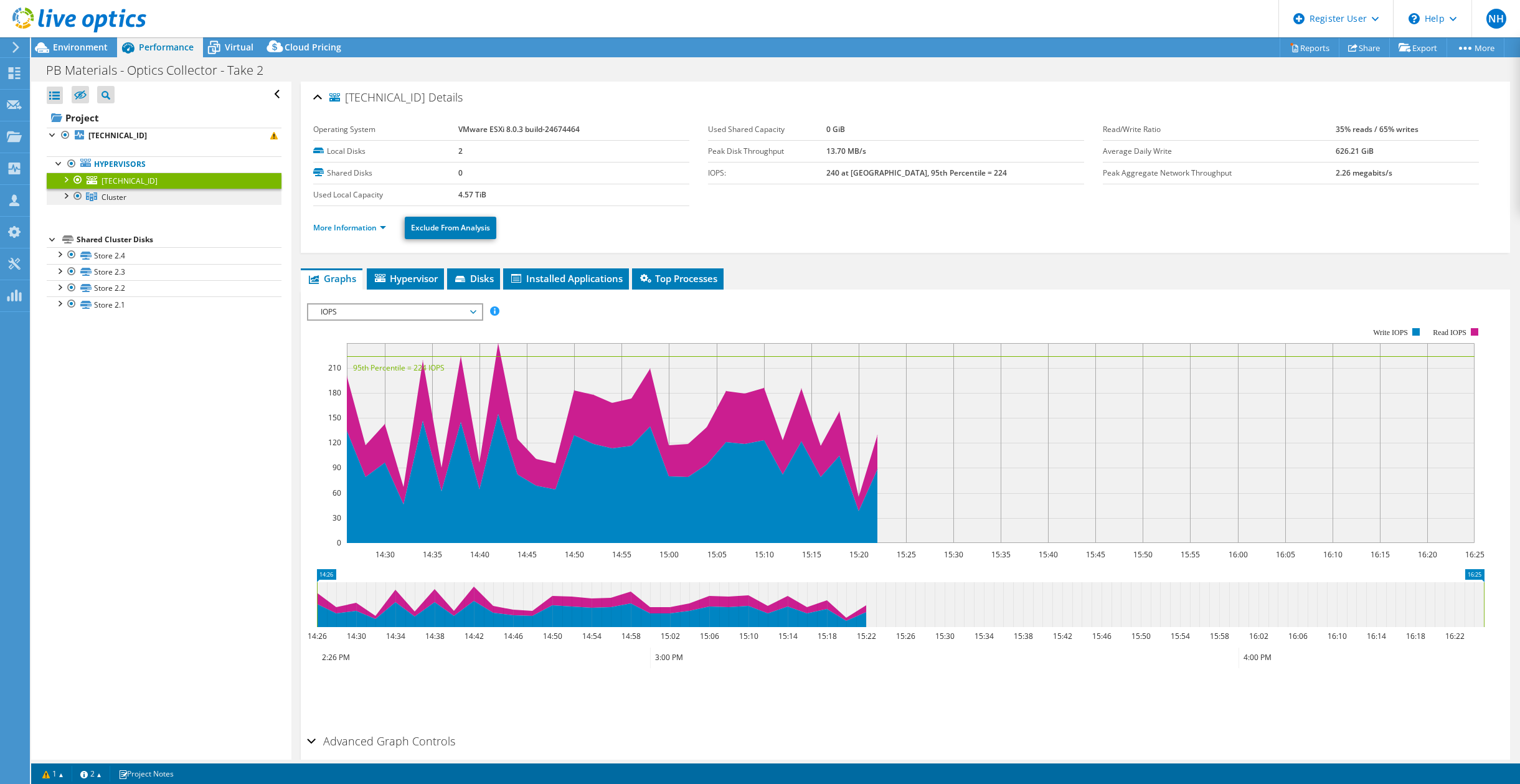
click at [141, 193] on link "Cluster" at bounding box center [164, 197] width 235 height 16
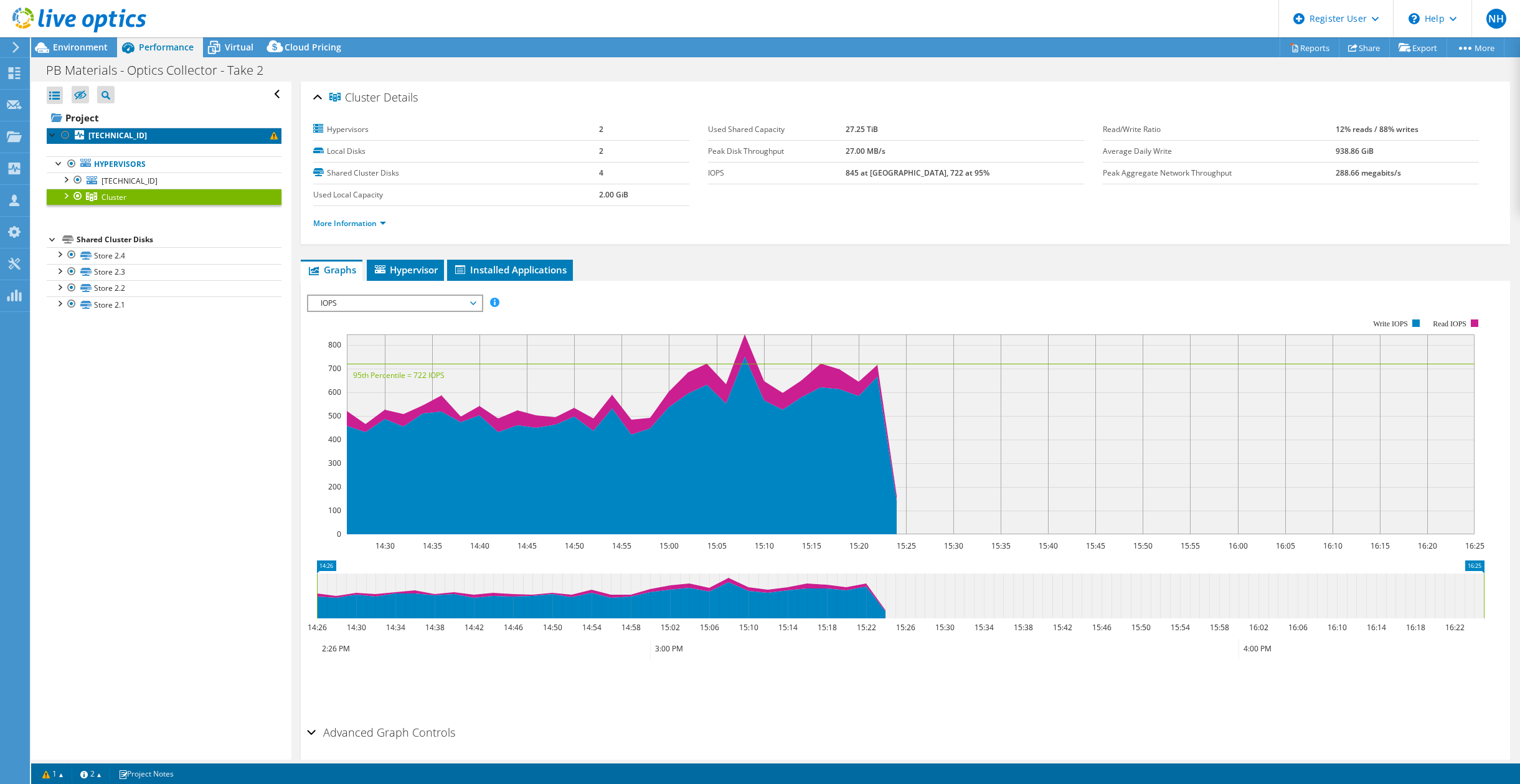
click at [135, 137] on link "[TECHNICAL_ID]" at bounding box center [164, 136] width 235 height 16
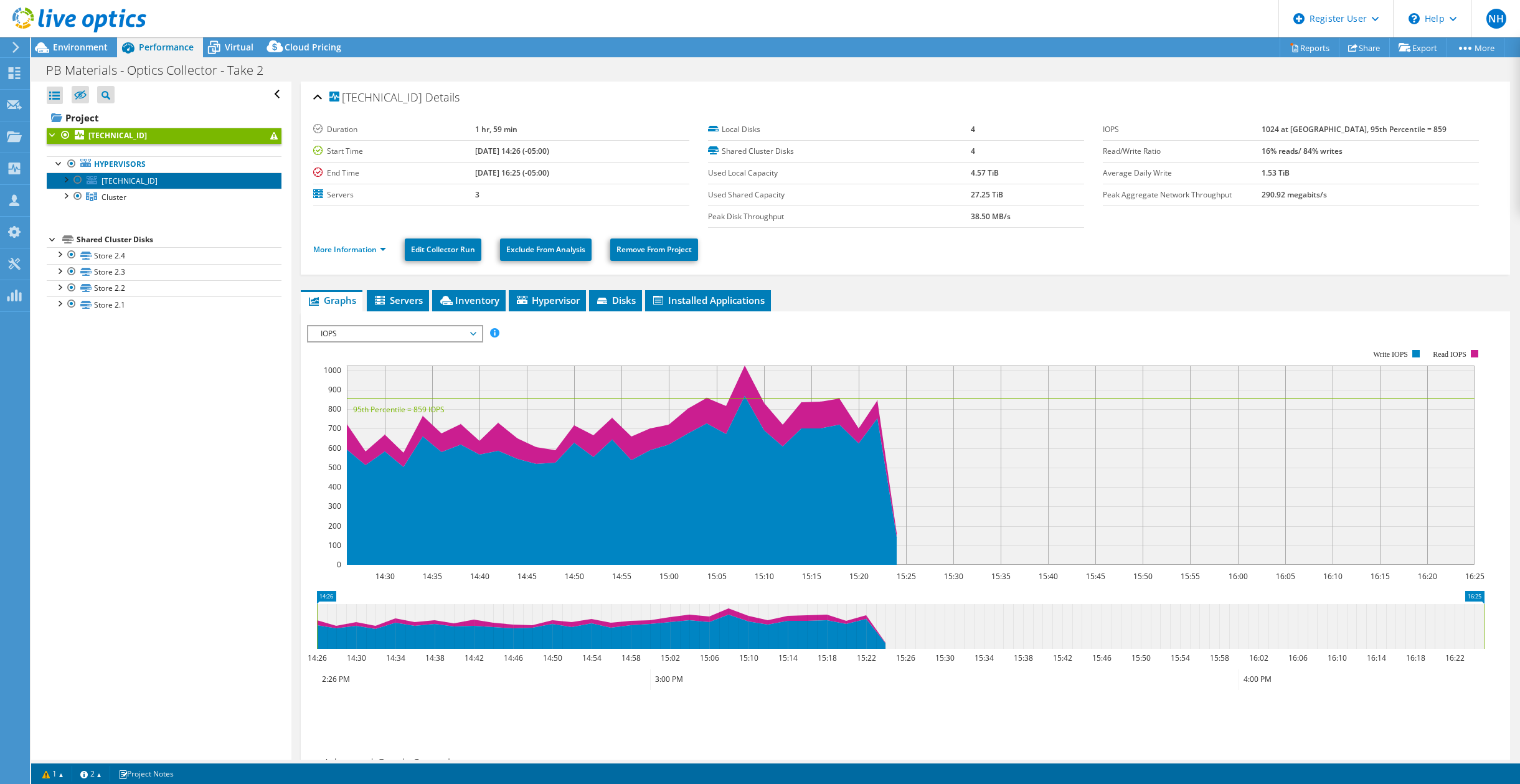
click at [148, 185] on link "[TECHNICAL_ID]" at bounding box center [164, 181] width 235 height 16
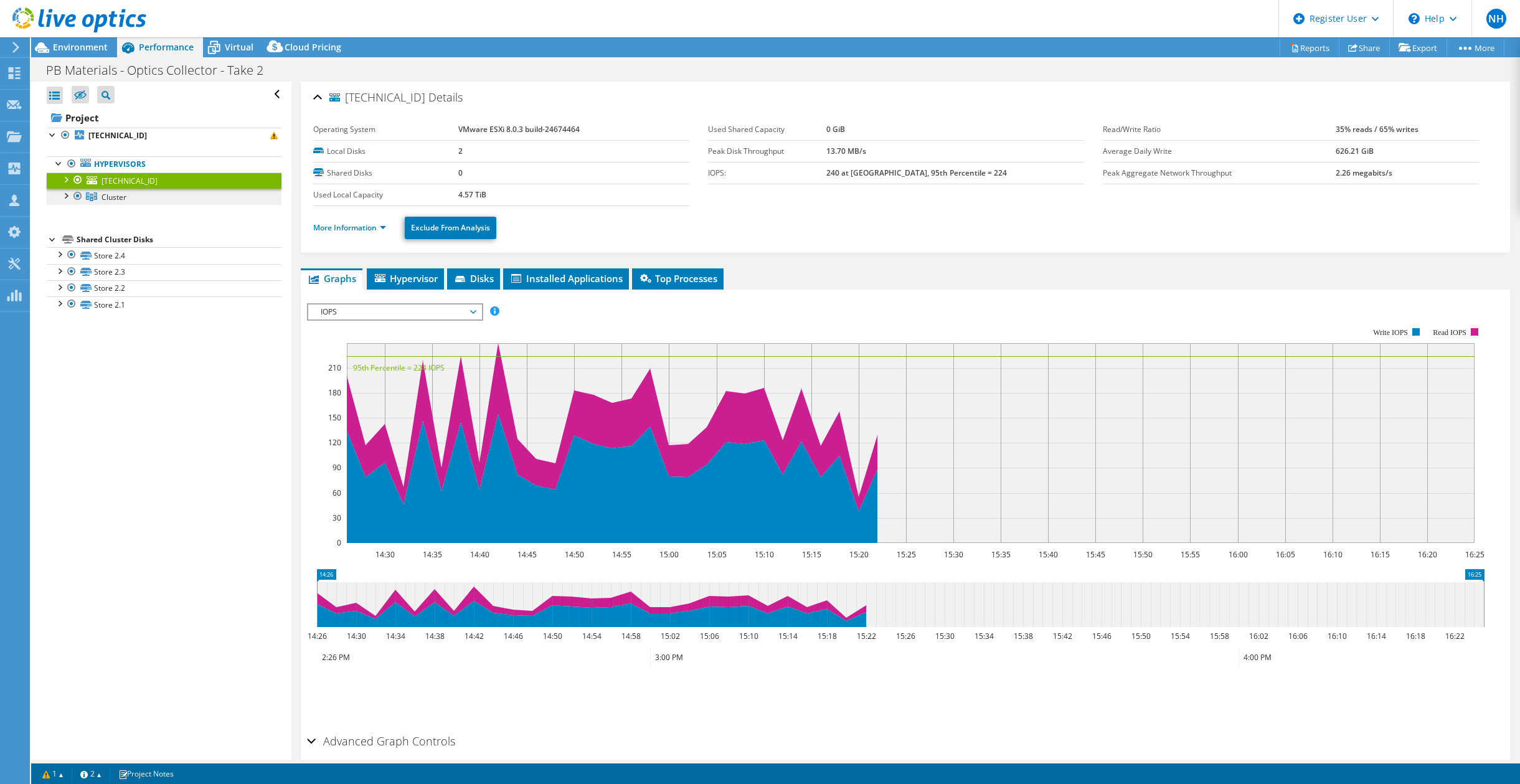
click at [148, 197] on link "Cluster" at bounding box center [164, 197] width 235 height 16
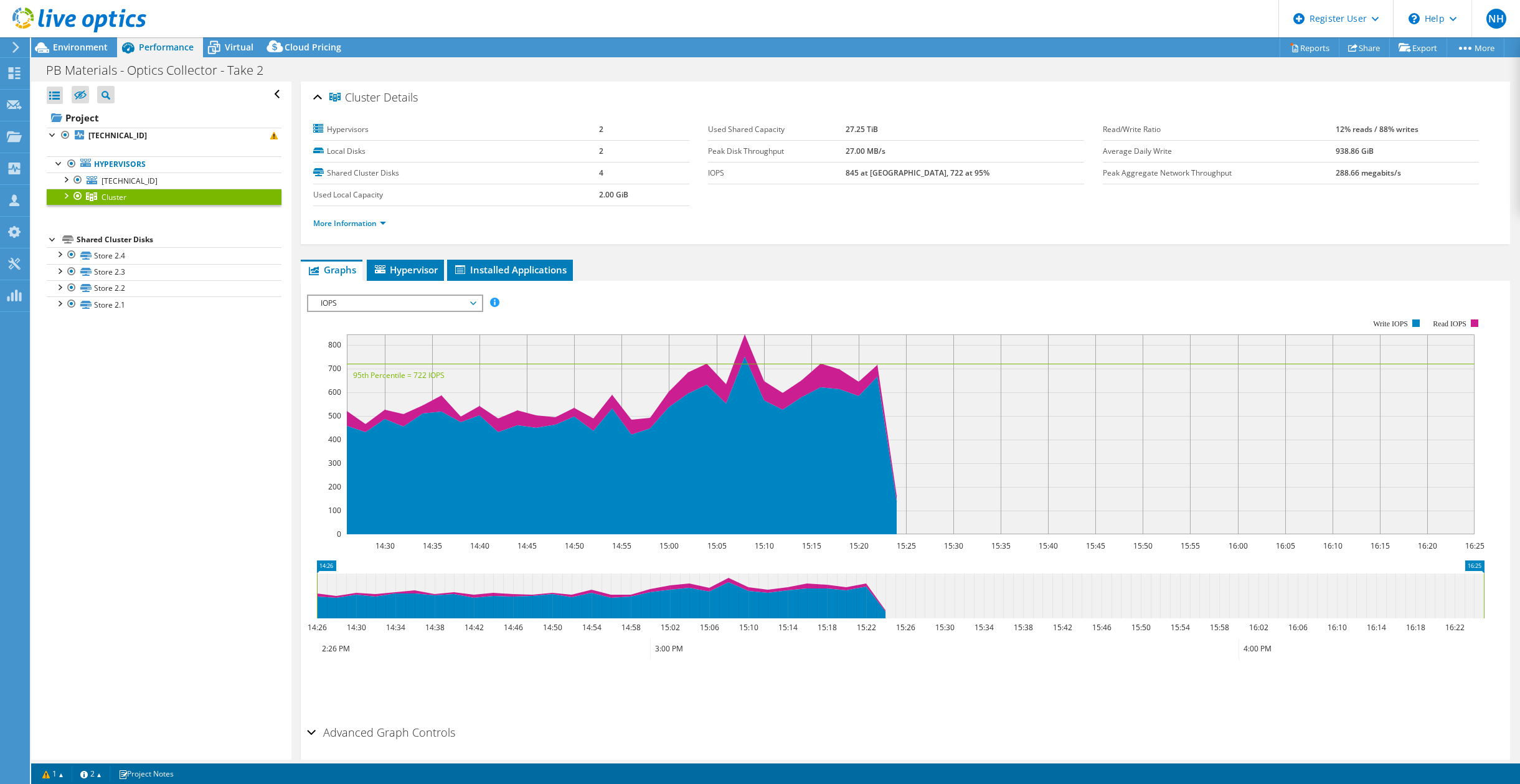
click at [66, 195] on div at bounding box center [65, 195] width 13 height 13
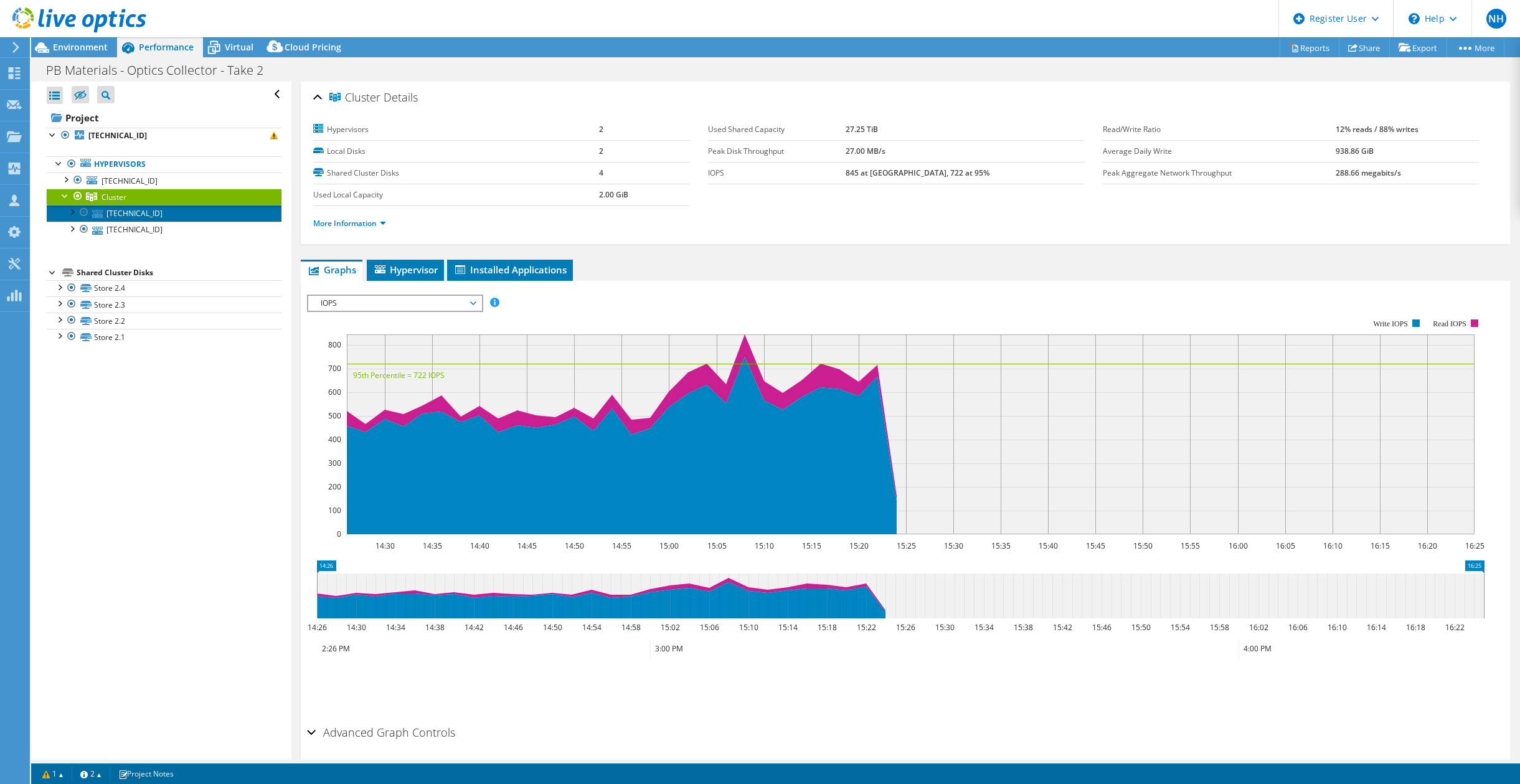
click at [102, 215] on icon at bounding box center [98, 214] width 11 height 8
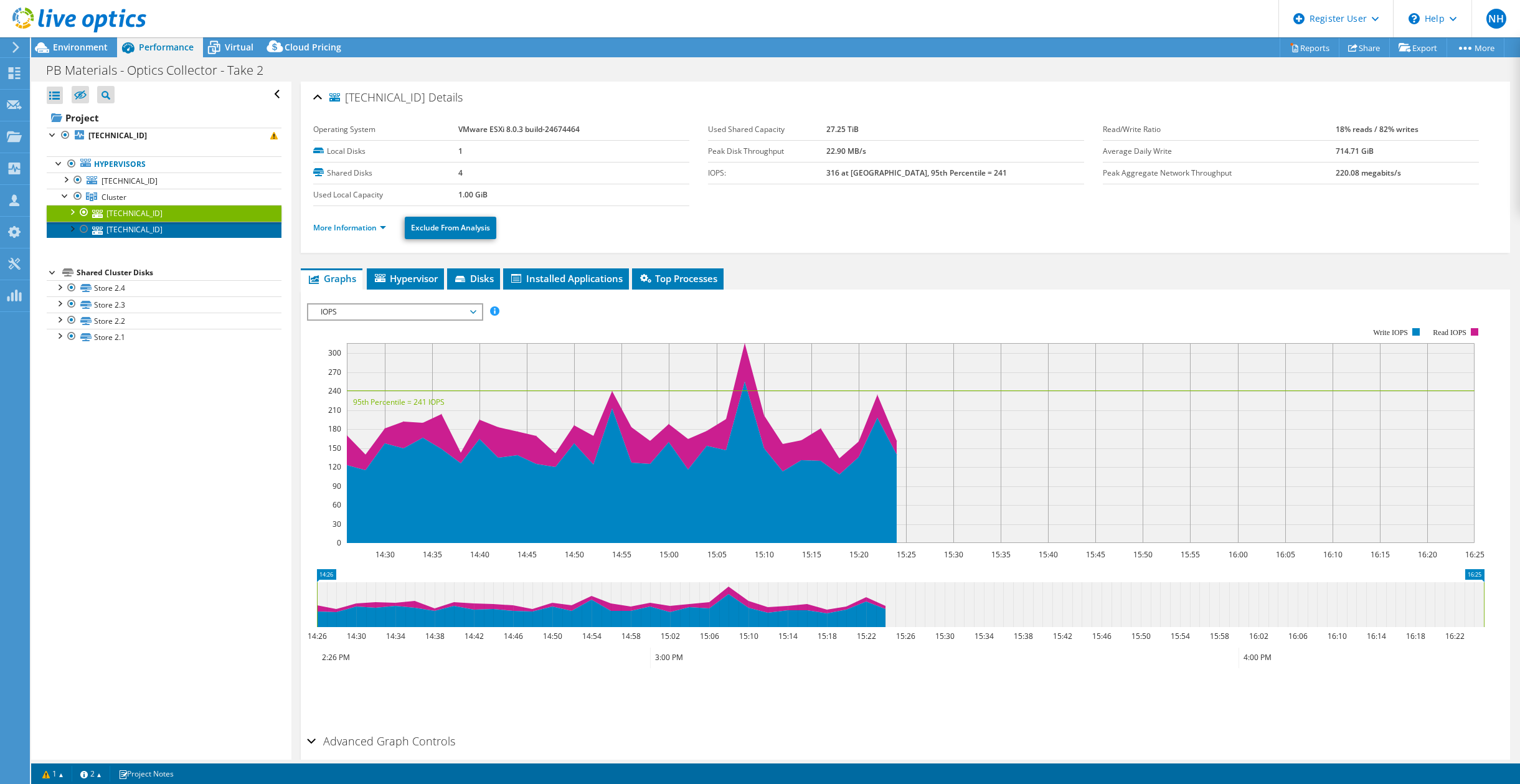
click at [138, 230] on link "[TECHNICAL_ID]" at bounding box center [164, 229] width 235 height 16
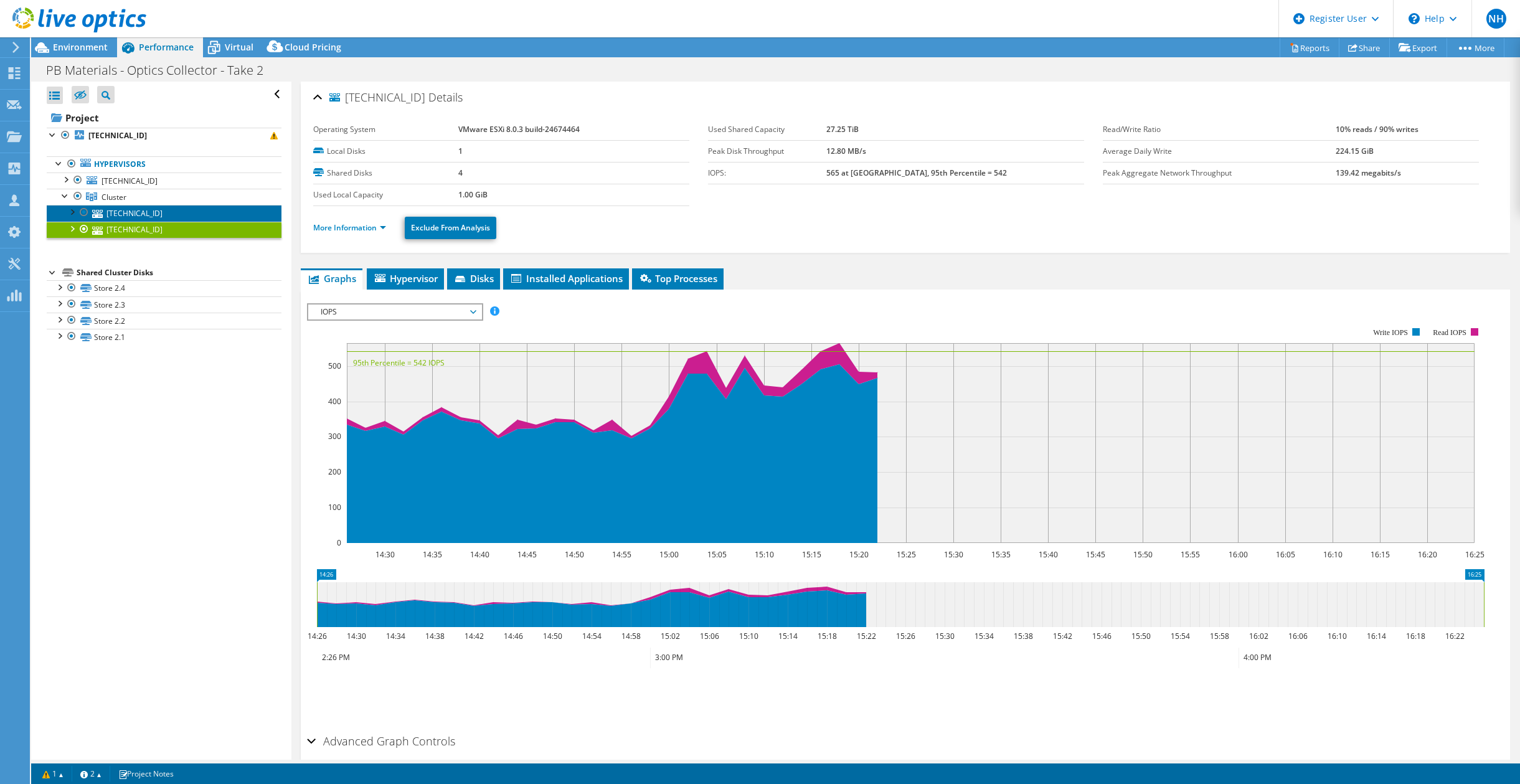
click at [140, 211] on link "[TECHNICAL_ID]" at bounding box center [164, 213] width 235 height 16
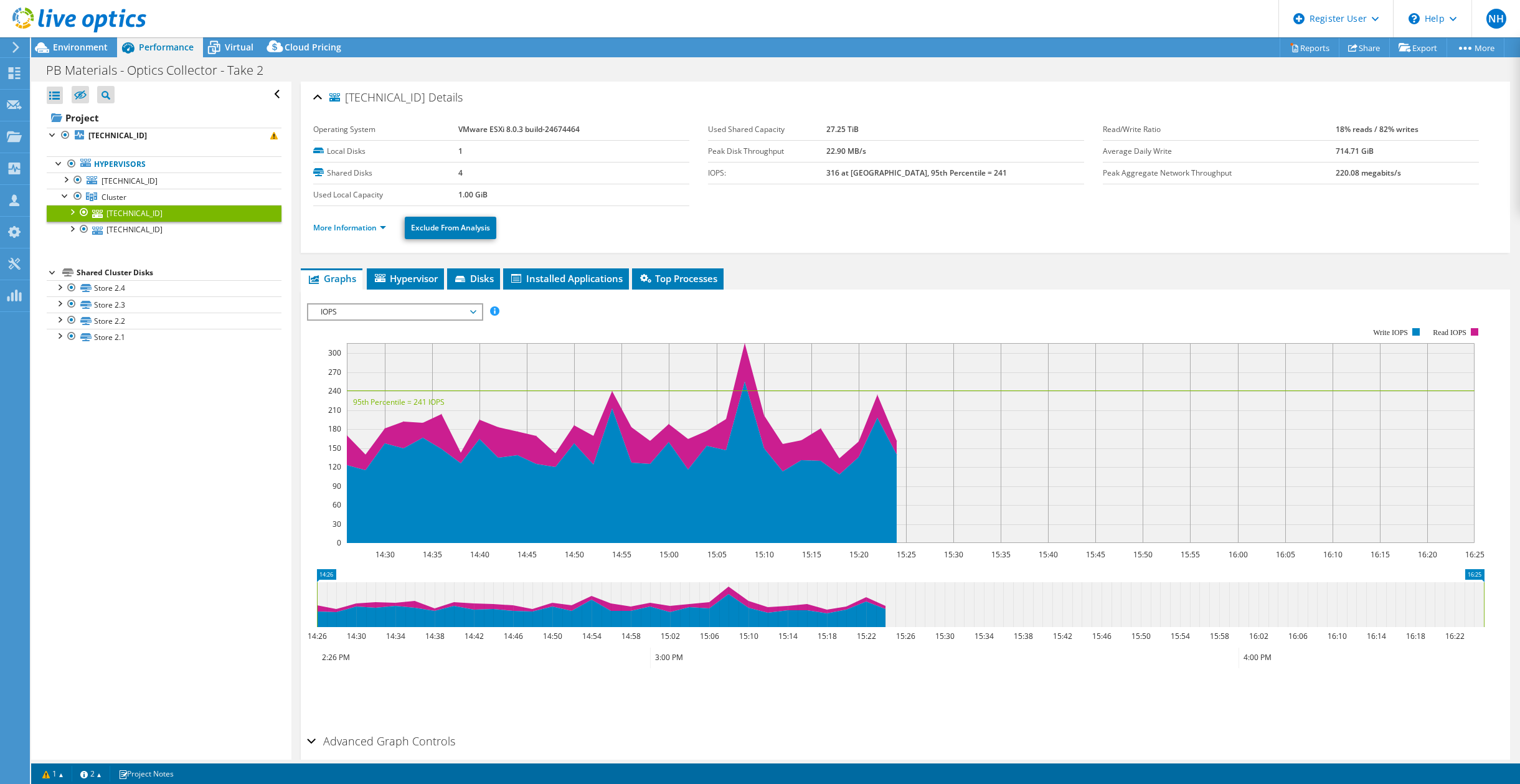
click at [139, 240] on ul "Hypervisors [TECHNICAL_ID] Data2" at bounding box center [164, 197] width 235 height 106
click at [135, 235] on link "[TECHNICAL_ID]" at bounding box center [164, 229] width 235 height 16
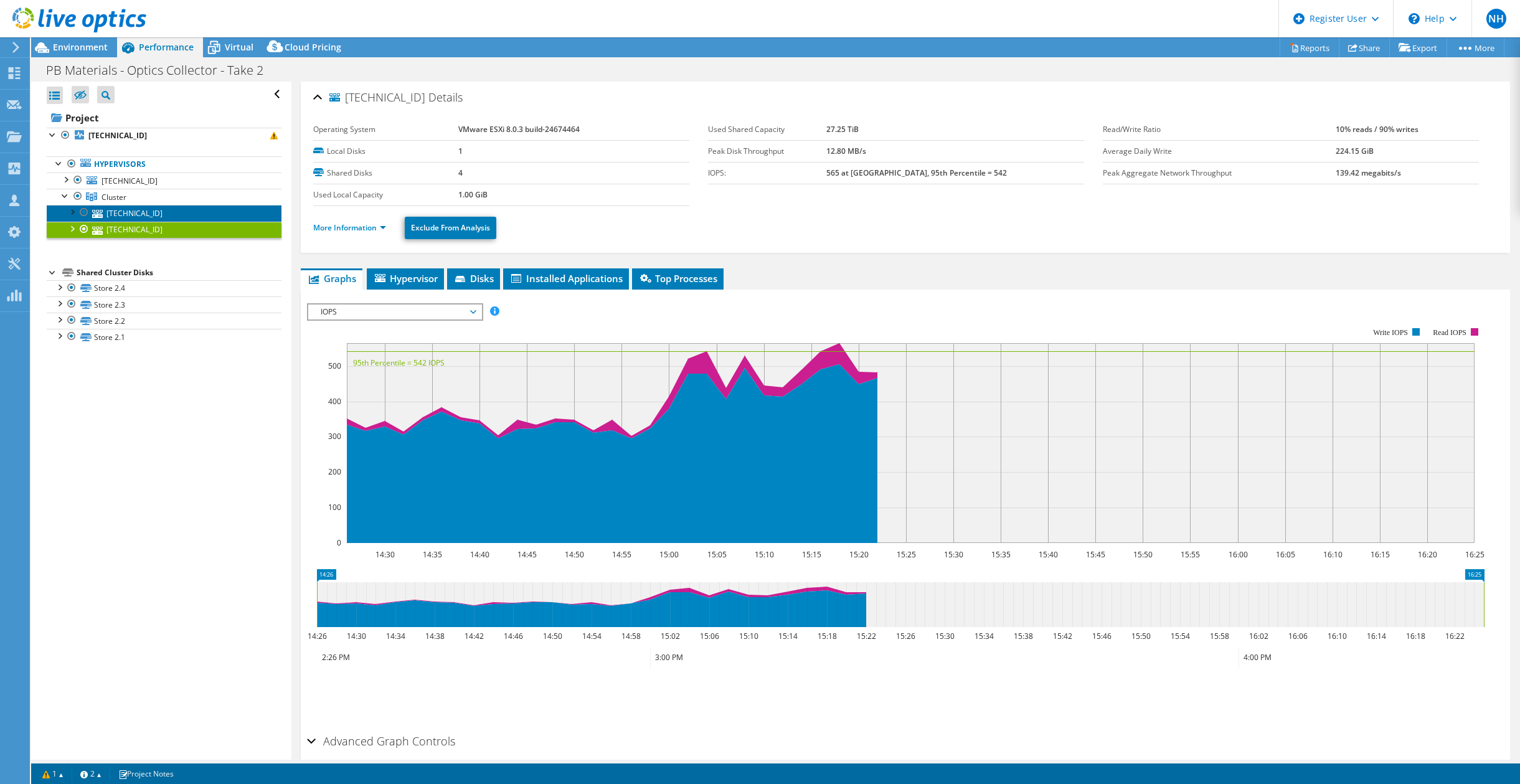
click at [135, 220] on link "[TECHNICAL_ID]" at bounding box center [164, 213] width 235 height 16
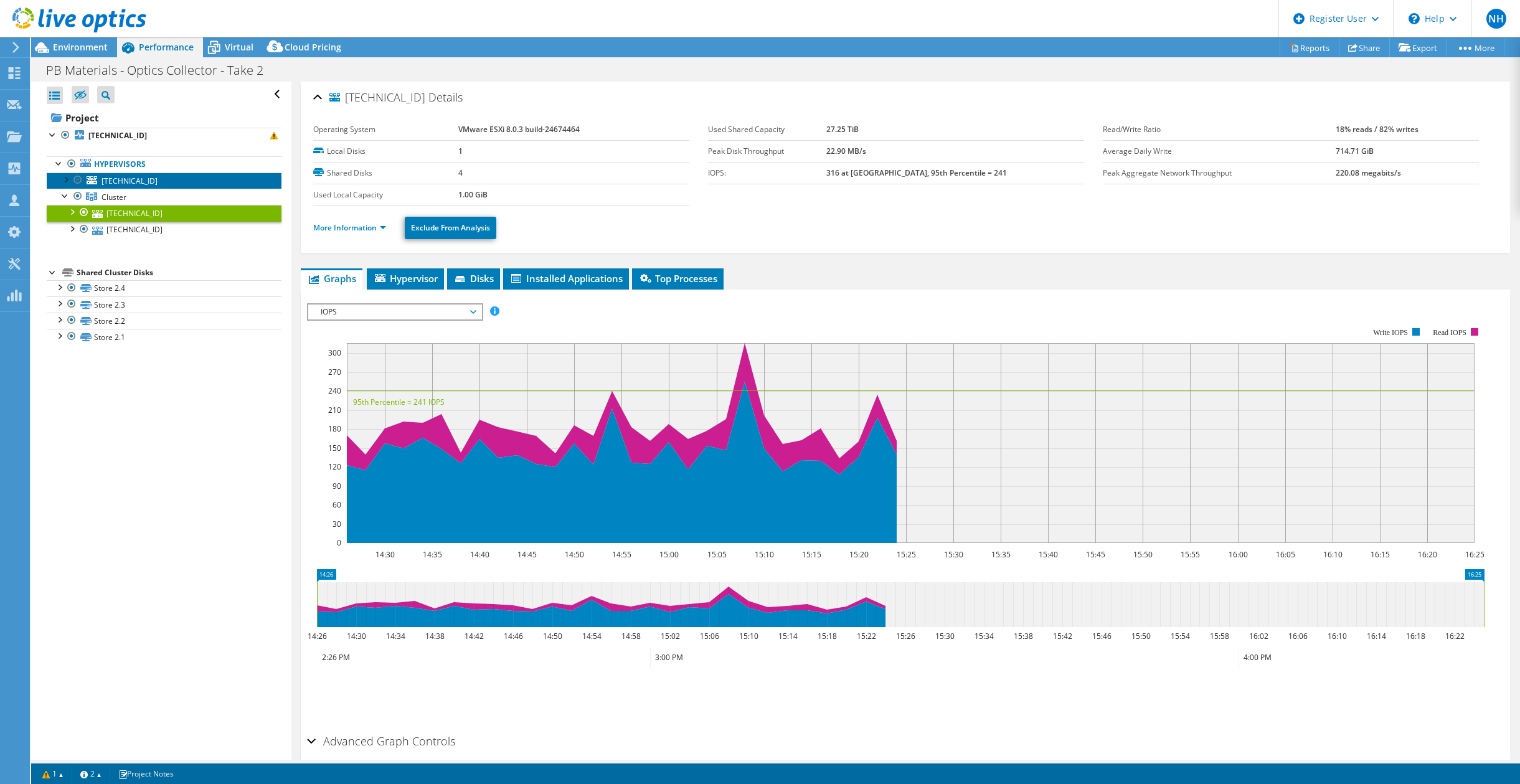
click at [135, 184] on span "[TECHNICAL_ID]" at bounding box center [130, 181] width 56 height 11
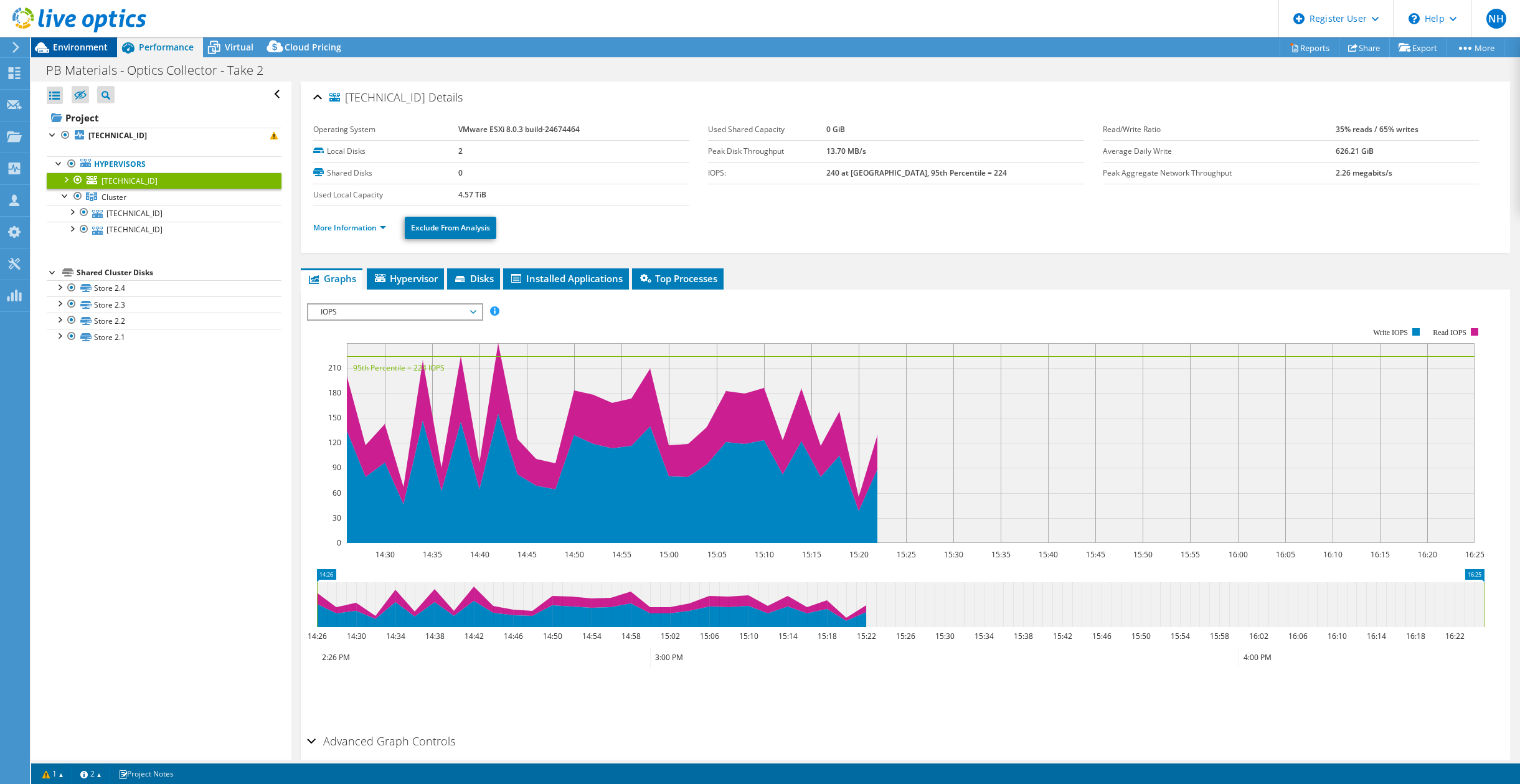
click at [78, 49] on span "Environment" at bounding box center [80, 47] width 55 height 12
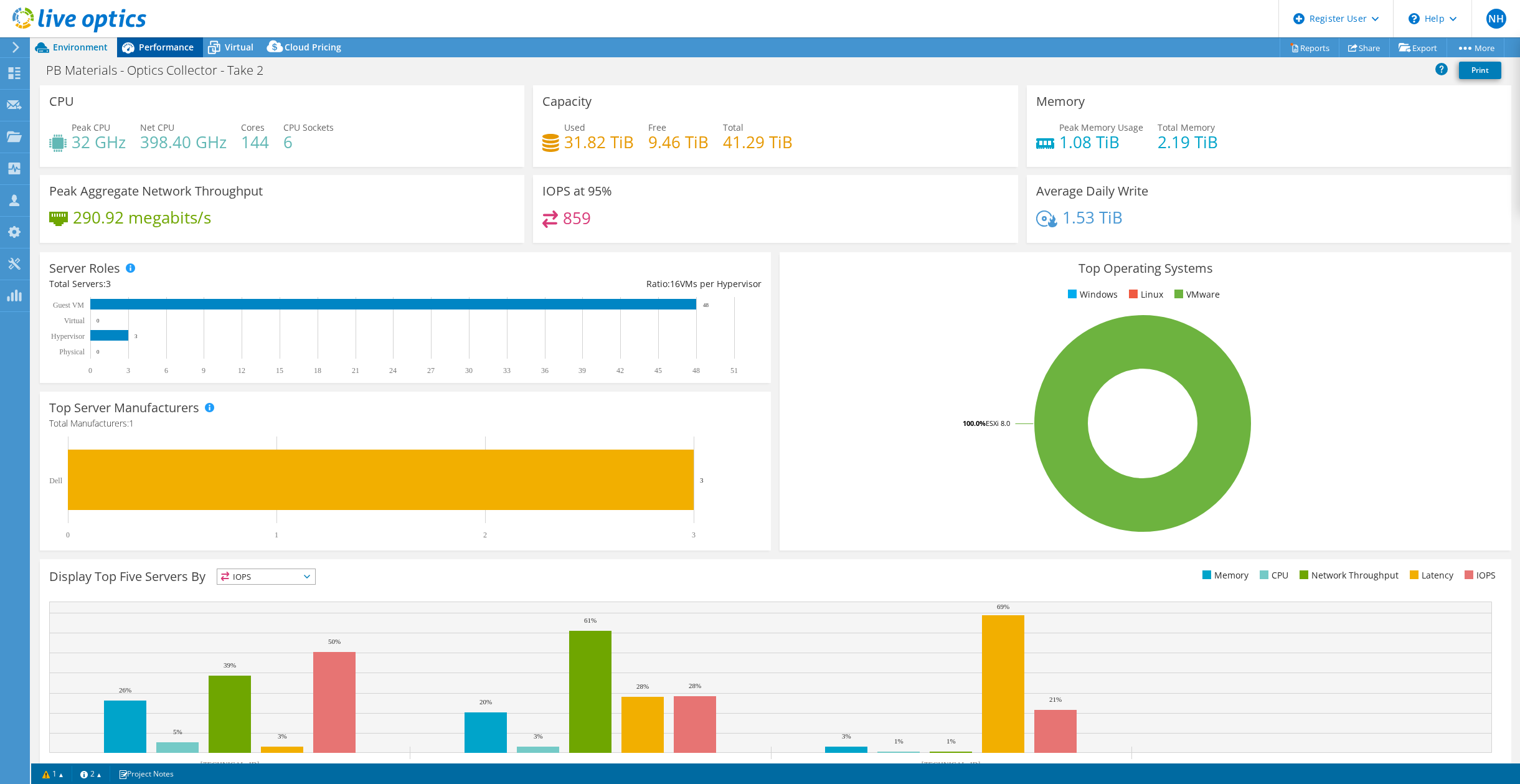
click at [133, 50] on icon at bounding box center [128, 47] width 13 height 11
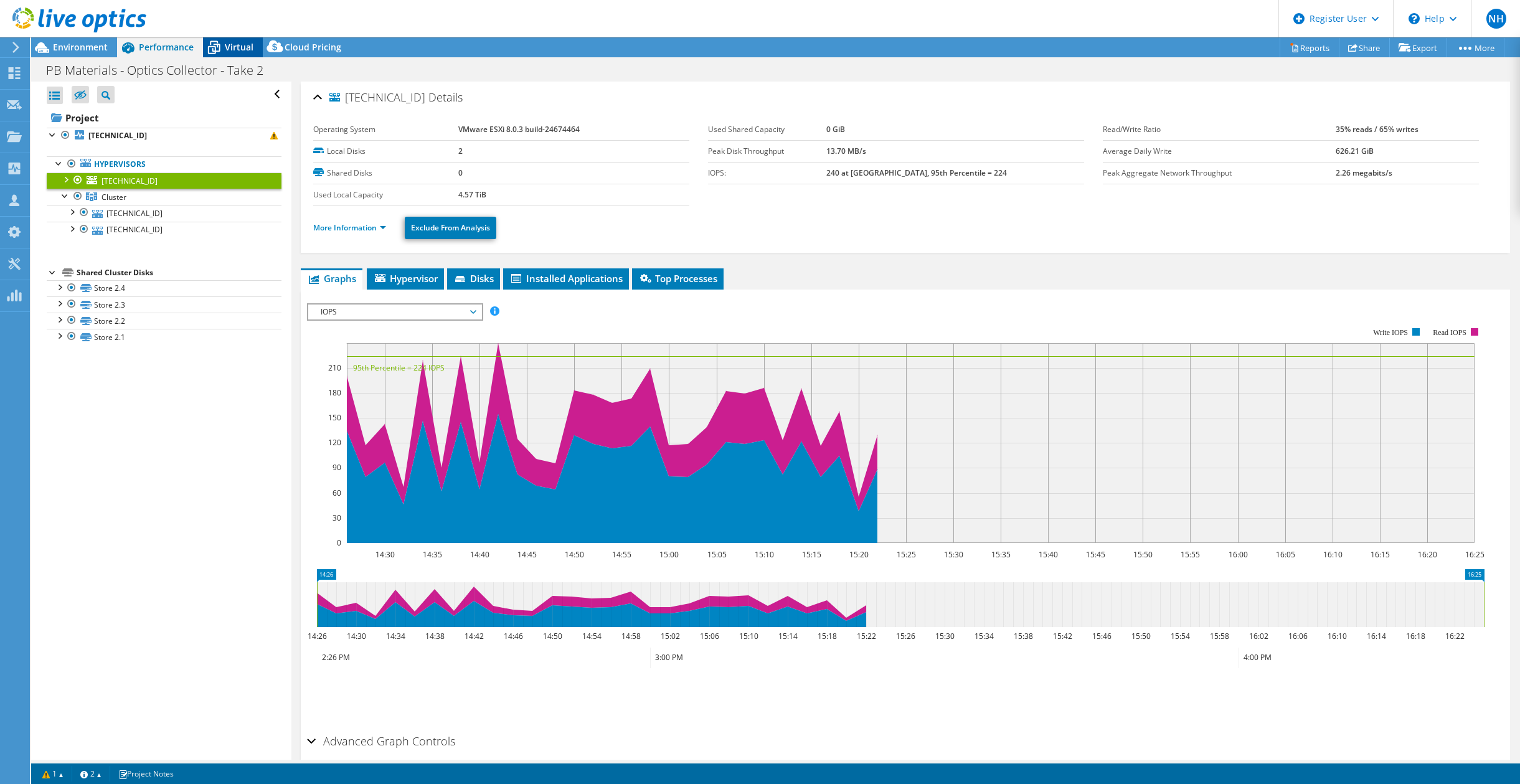
click at [220, 55] on icon at bounding box center [214, 47] width 22 height 22
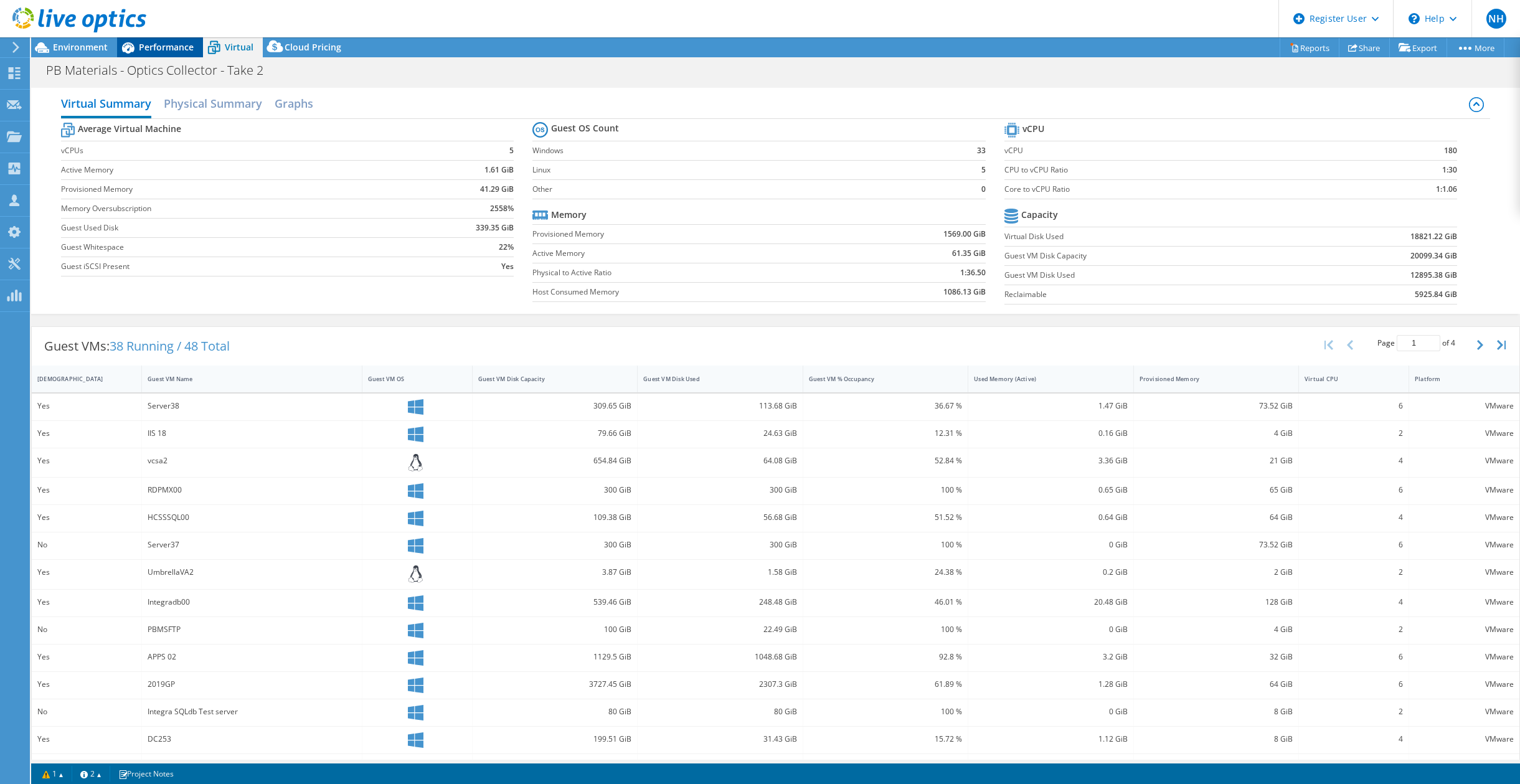
click at [183, 52] on span "Performance" at bounding box center [167, 47] width 55 height 12
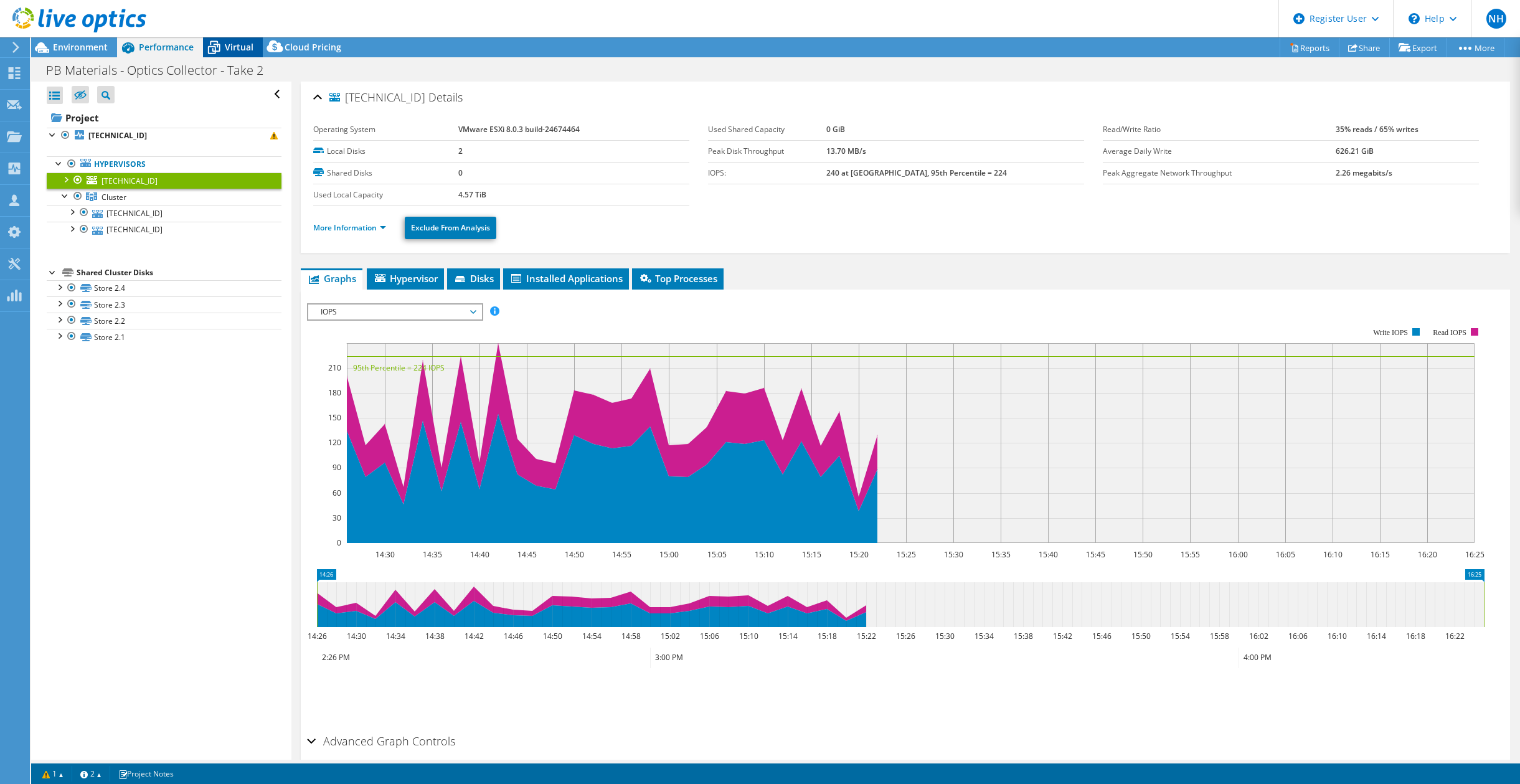
click at [209, 56] on icon at bounding box center [214, 47] width 22 height 22
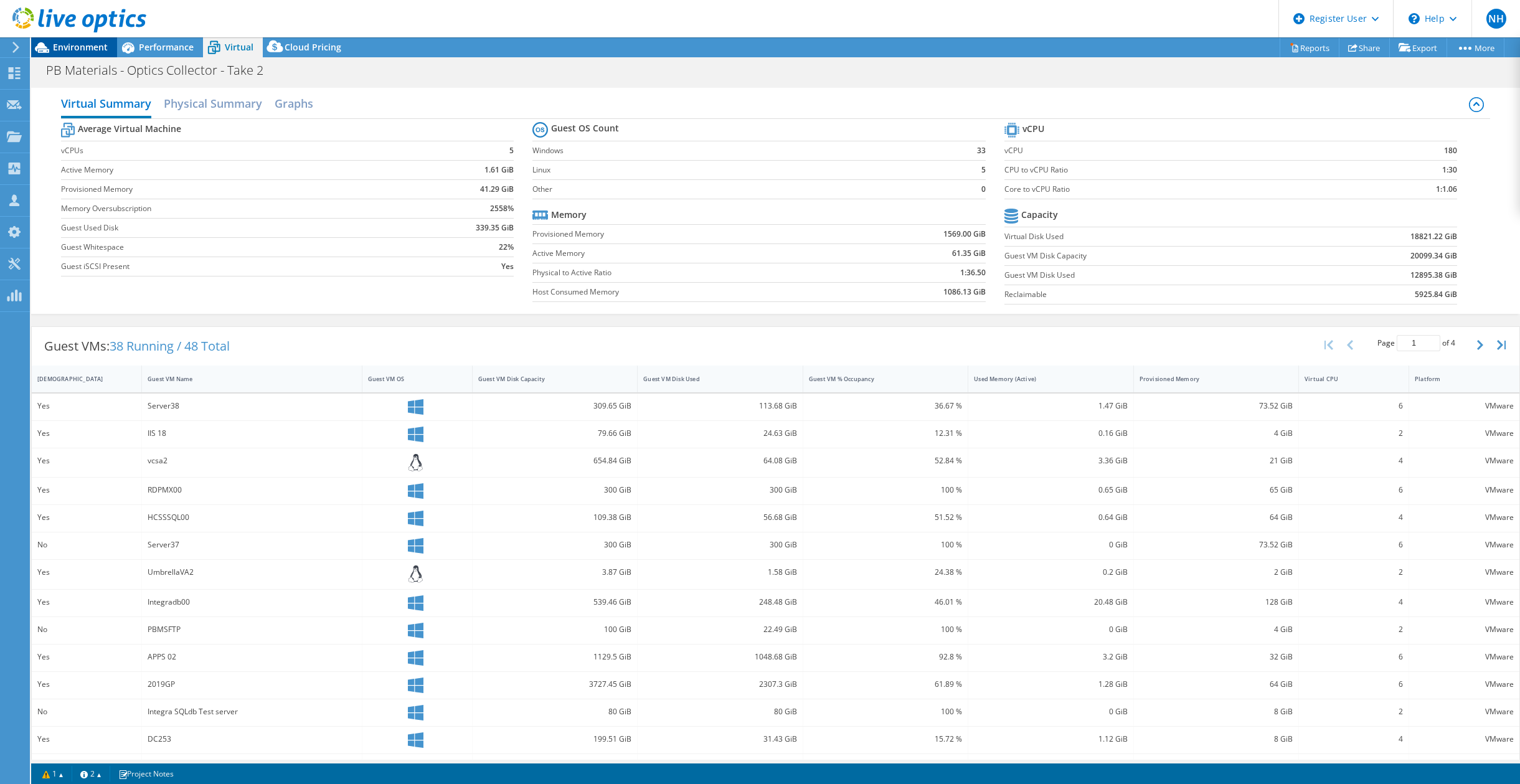
click at [80, 51] on span "Environment" at bounding box center [80, 47] width 55 height 12
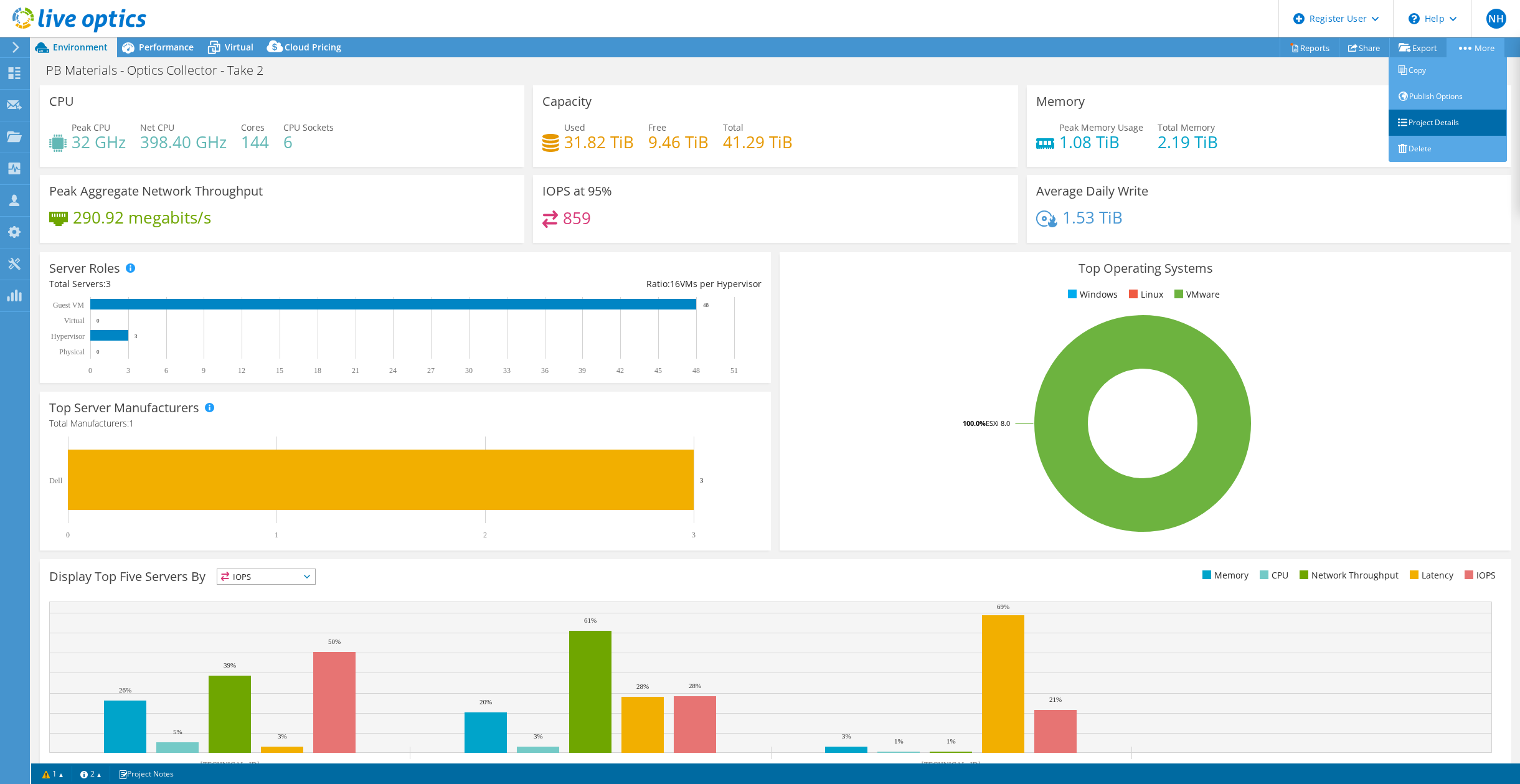
click at [1019, 112] on link "Project Details" at bounding box center [1448, 122] width 118 height 26
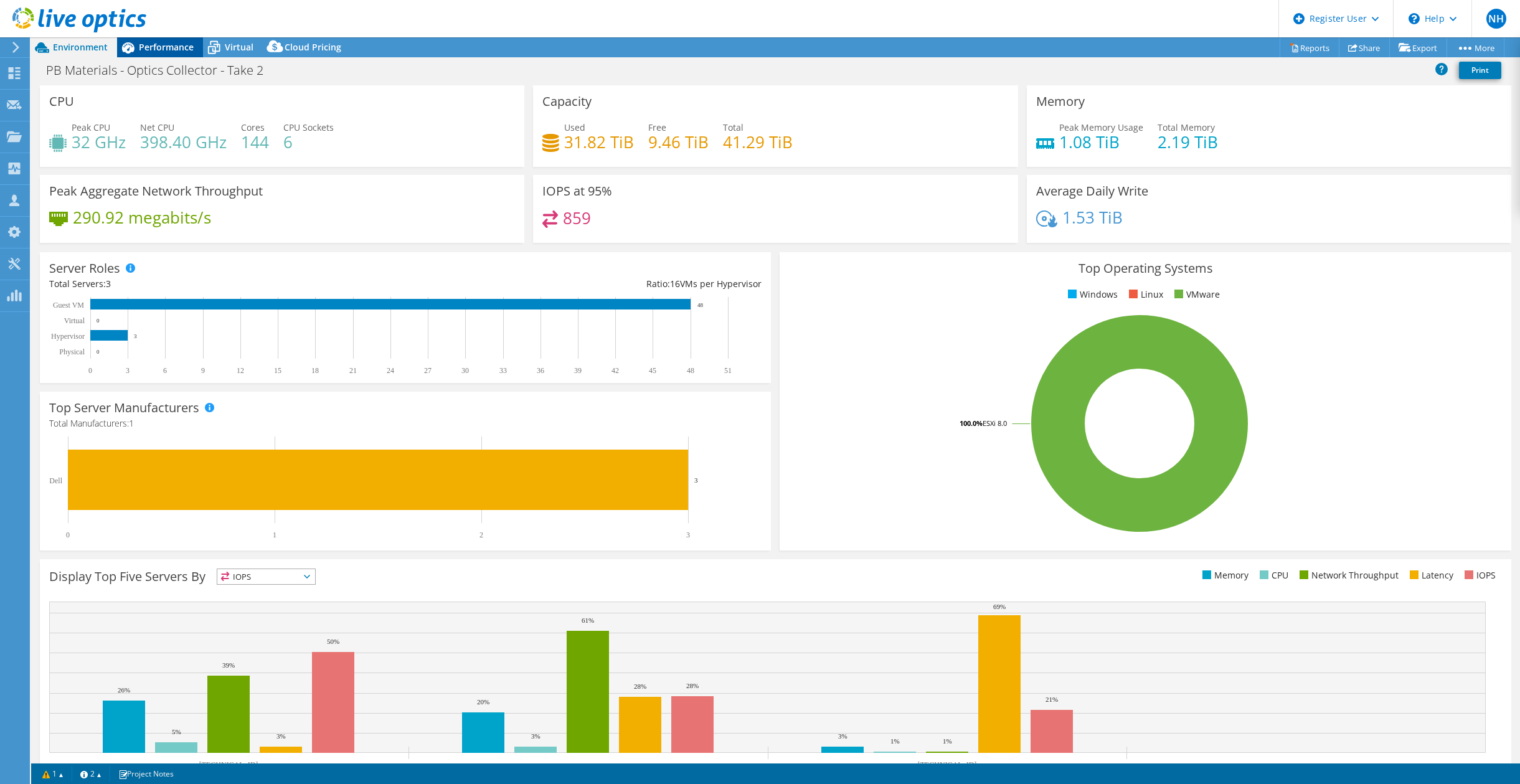
click at [174, 50] on span "Performance" at bounding box center [167, 47] width 55 height 12
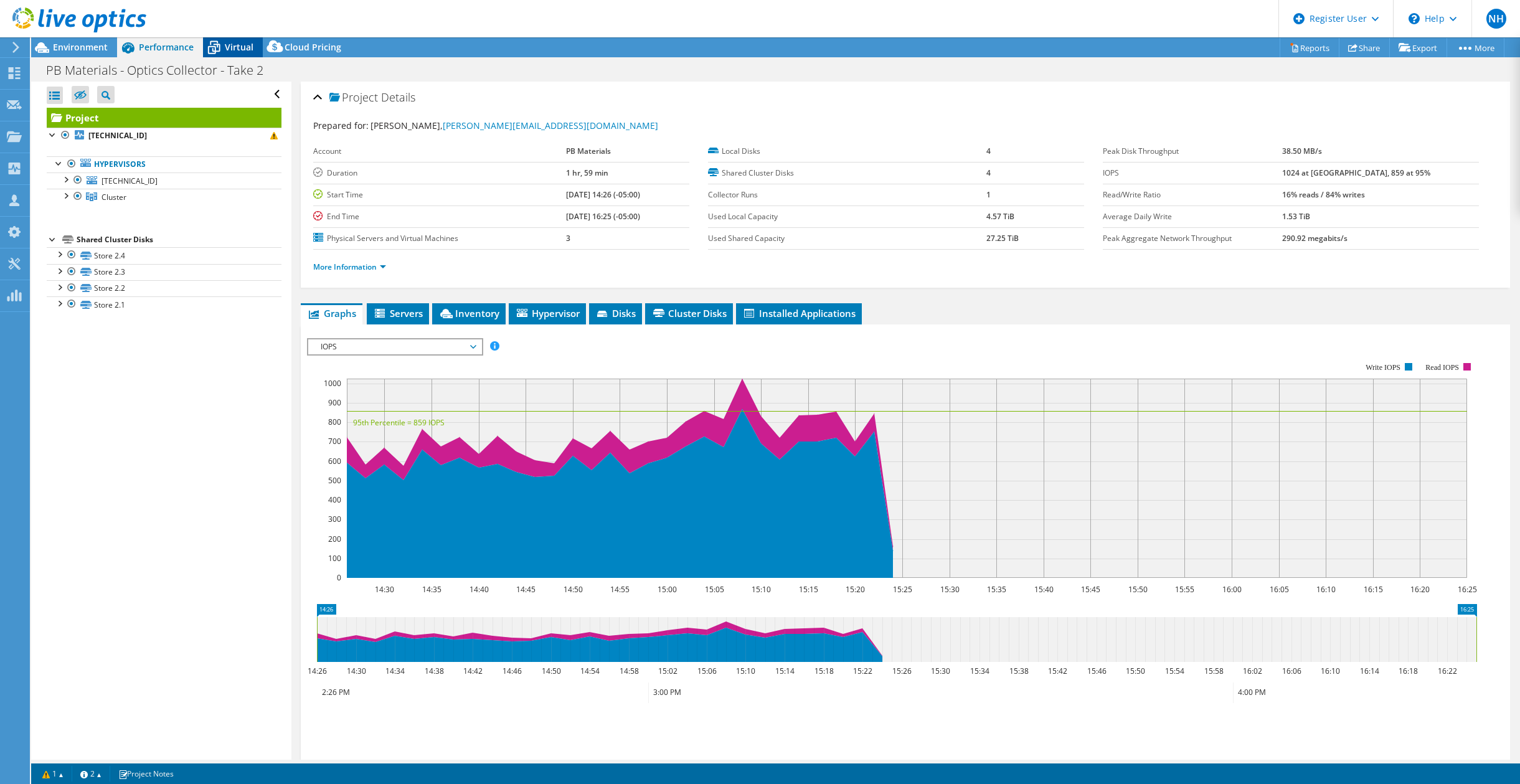
click at [248, 51] on span "Virtual" at bounding box center [239, 47] width 29 height 12
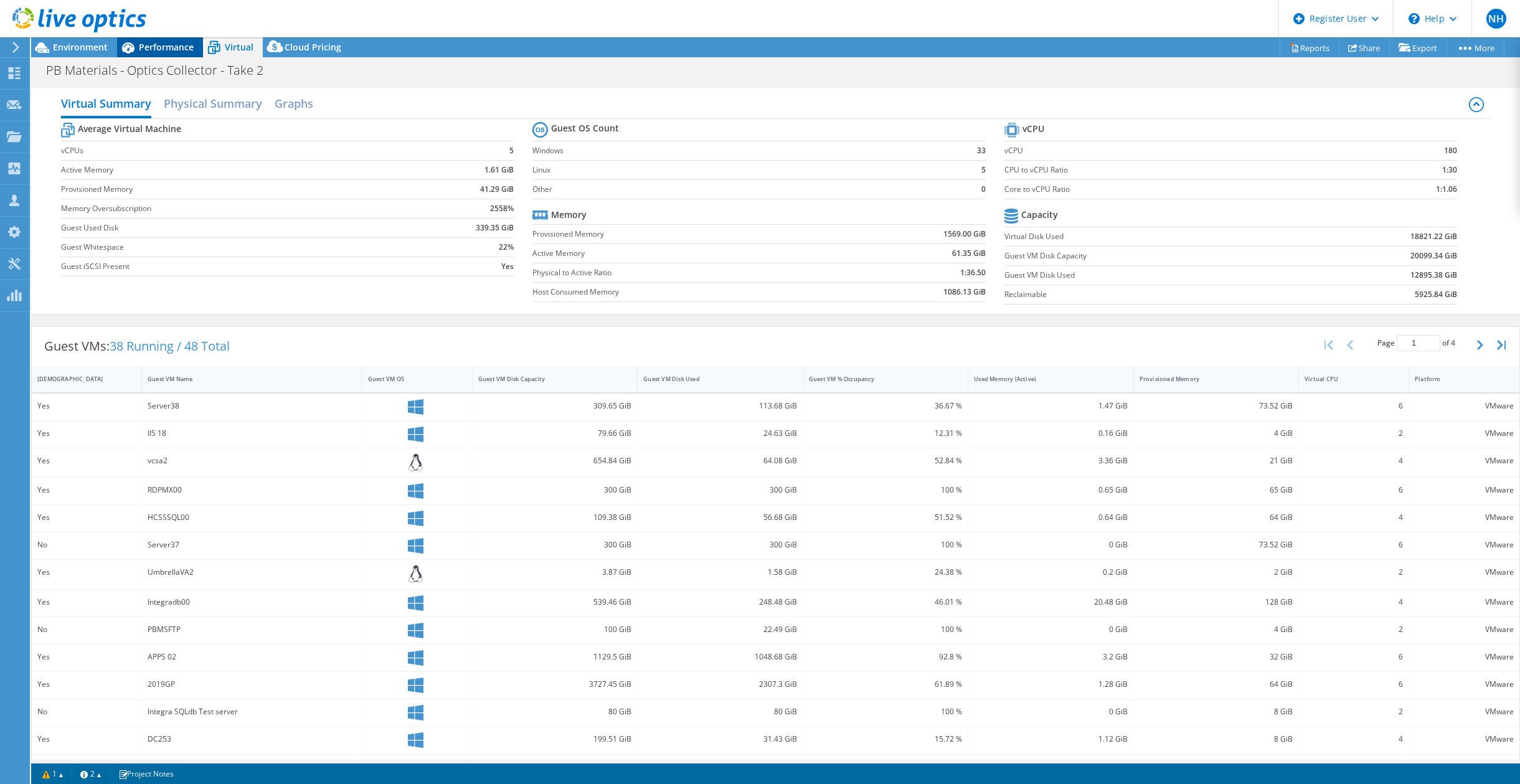
click at [170, 48] on span "Performance" at bounding box center [167, 47] width 55 height 12
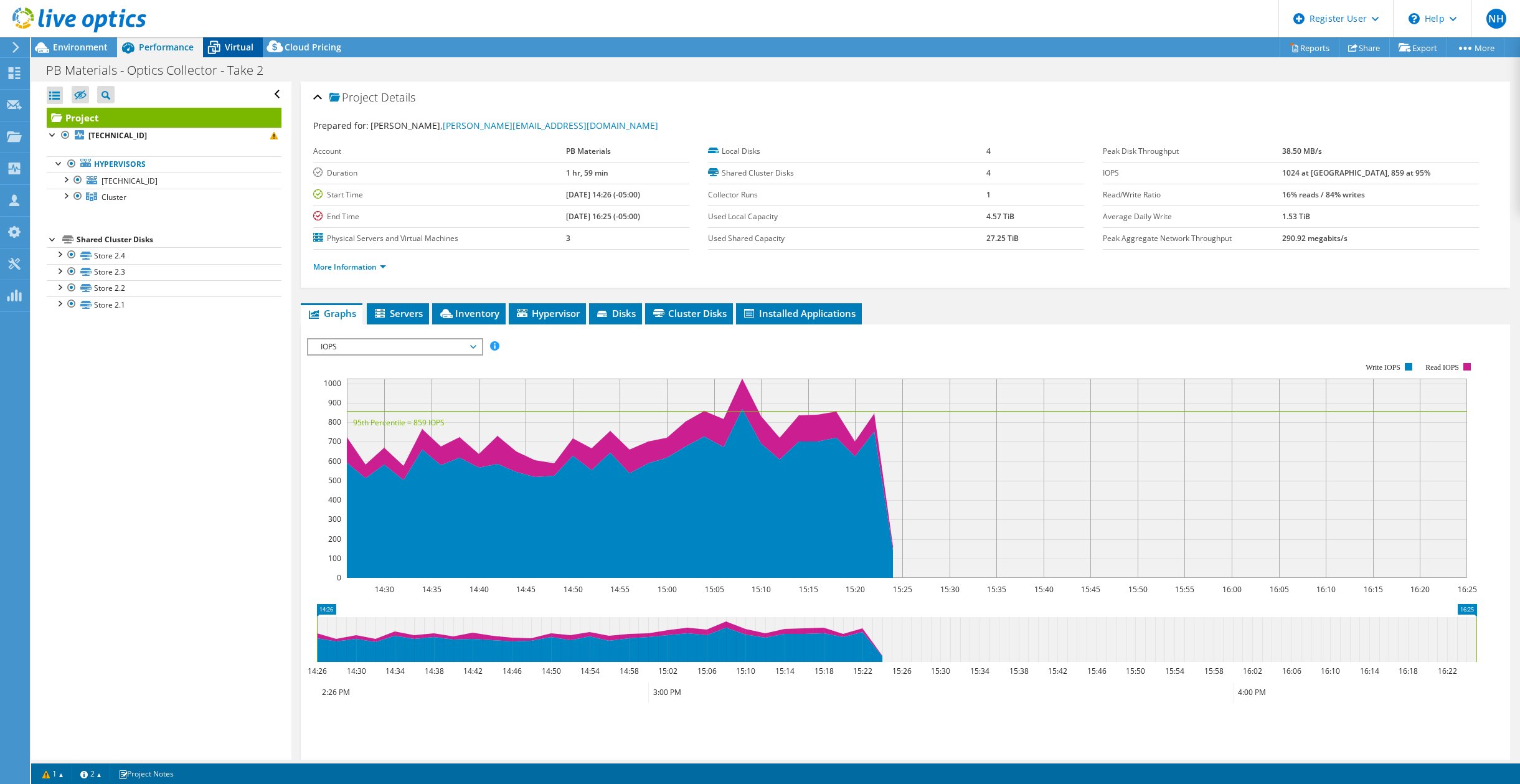
click at [242, 48] on span "Virtual" at bounding box center [239, 47] width 29 height 12
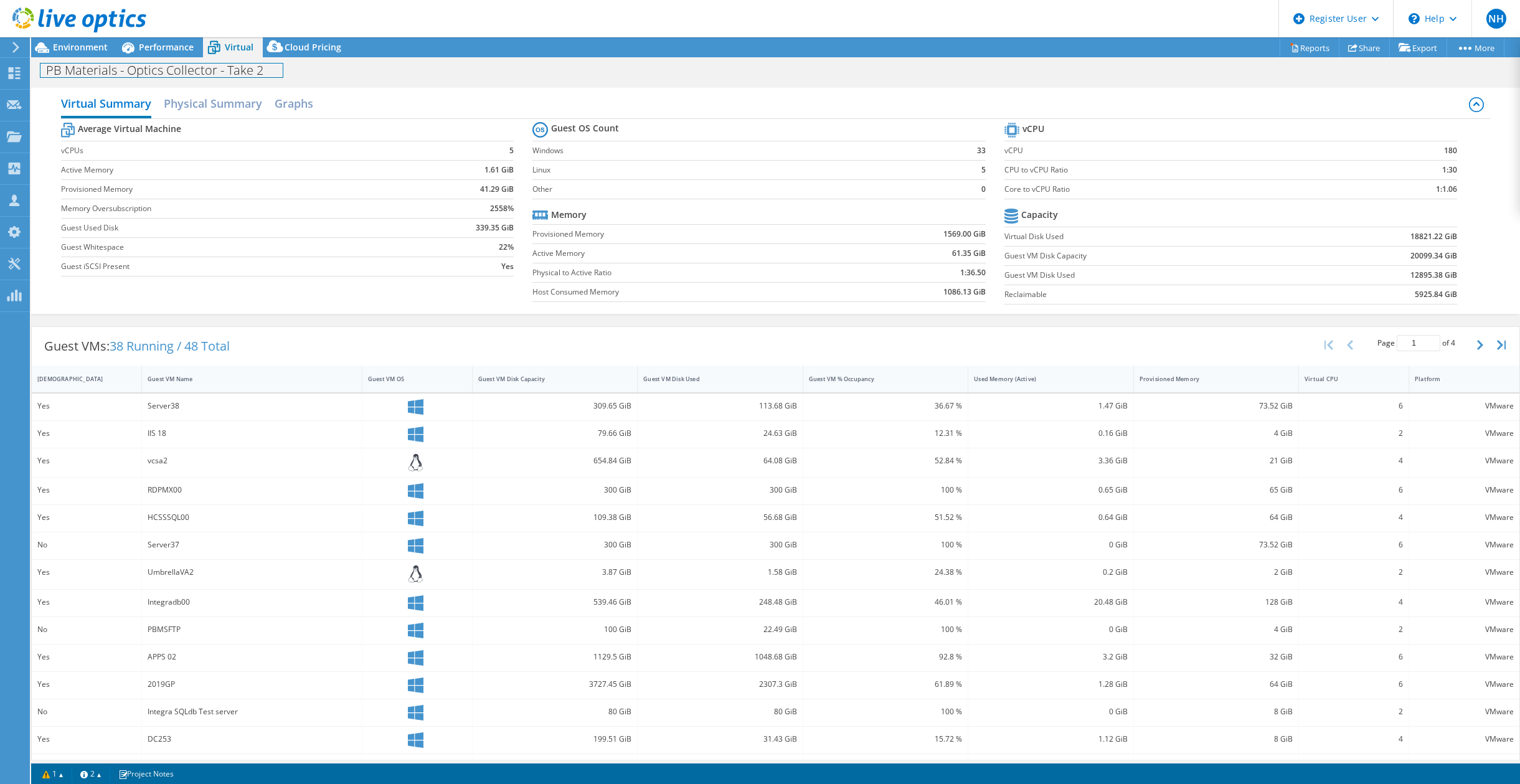
click at [99, 58] on div "PB Materials - Optics Collector - Take 2 Print" at bounding box center [776, 70] width 1489 height 24
click at [97, 55] on div "Environment" at bounding box center [74, 47] width 86 height 20
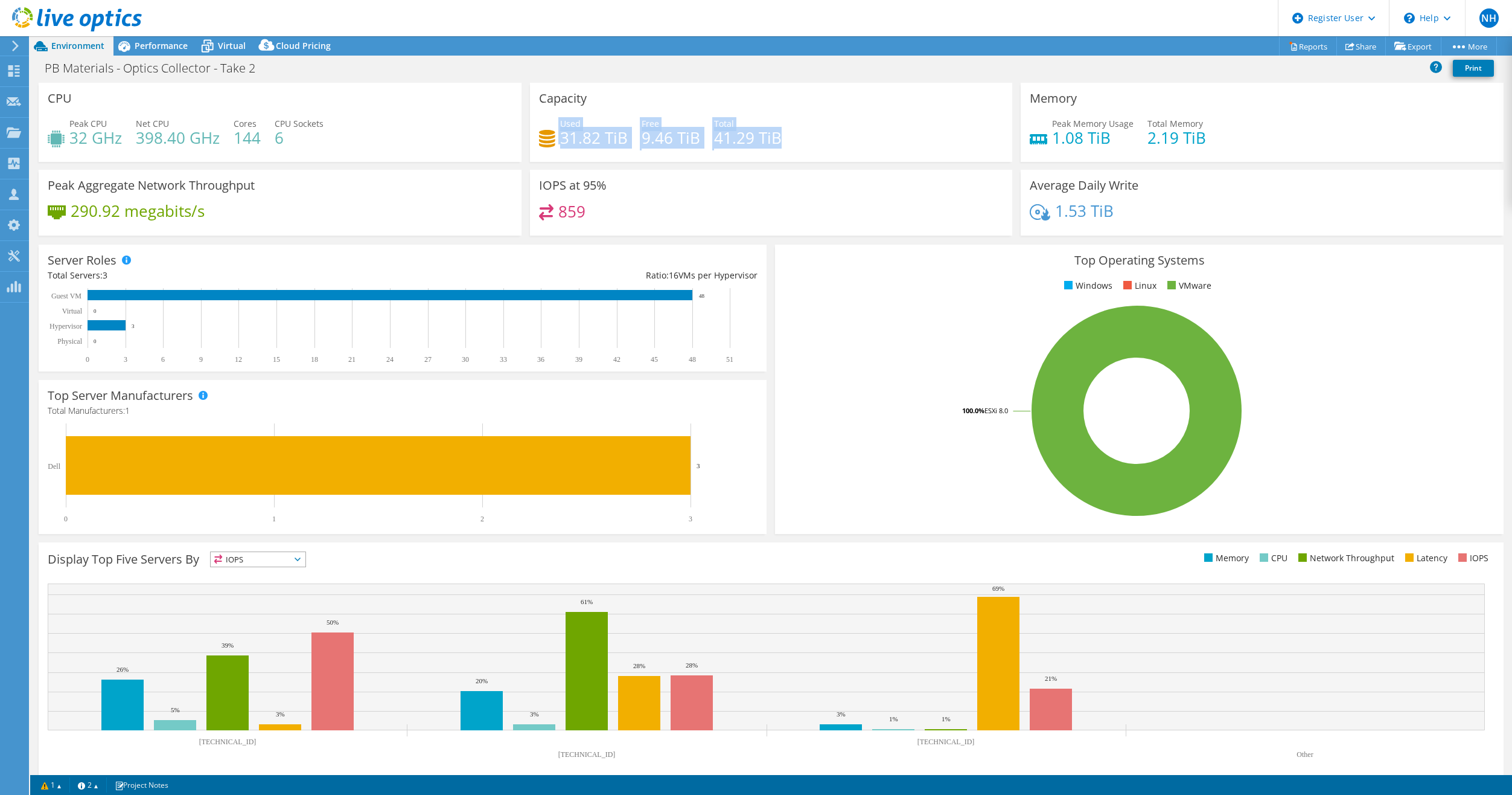
drag, startPoint x: 786, startPoint y: 143, endPoint x: 543, endPoint y: 125, distance: 243.7
click at [543, 125] on div "Used 31.82 TiB Free 9.46 TiB Total 41.29 TiB" at bounding box center [771, 137] width 465 height 39
click at [765, 93] on div "Capacity Used 31.82 TiB Free 9.46 TiB Total 41.29 TiB" at bounding box center [771, 122] width 483 height 79
click at [151, 42] on span "Performance" at bounding box center [162, 45] width 53 height 12
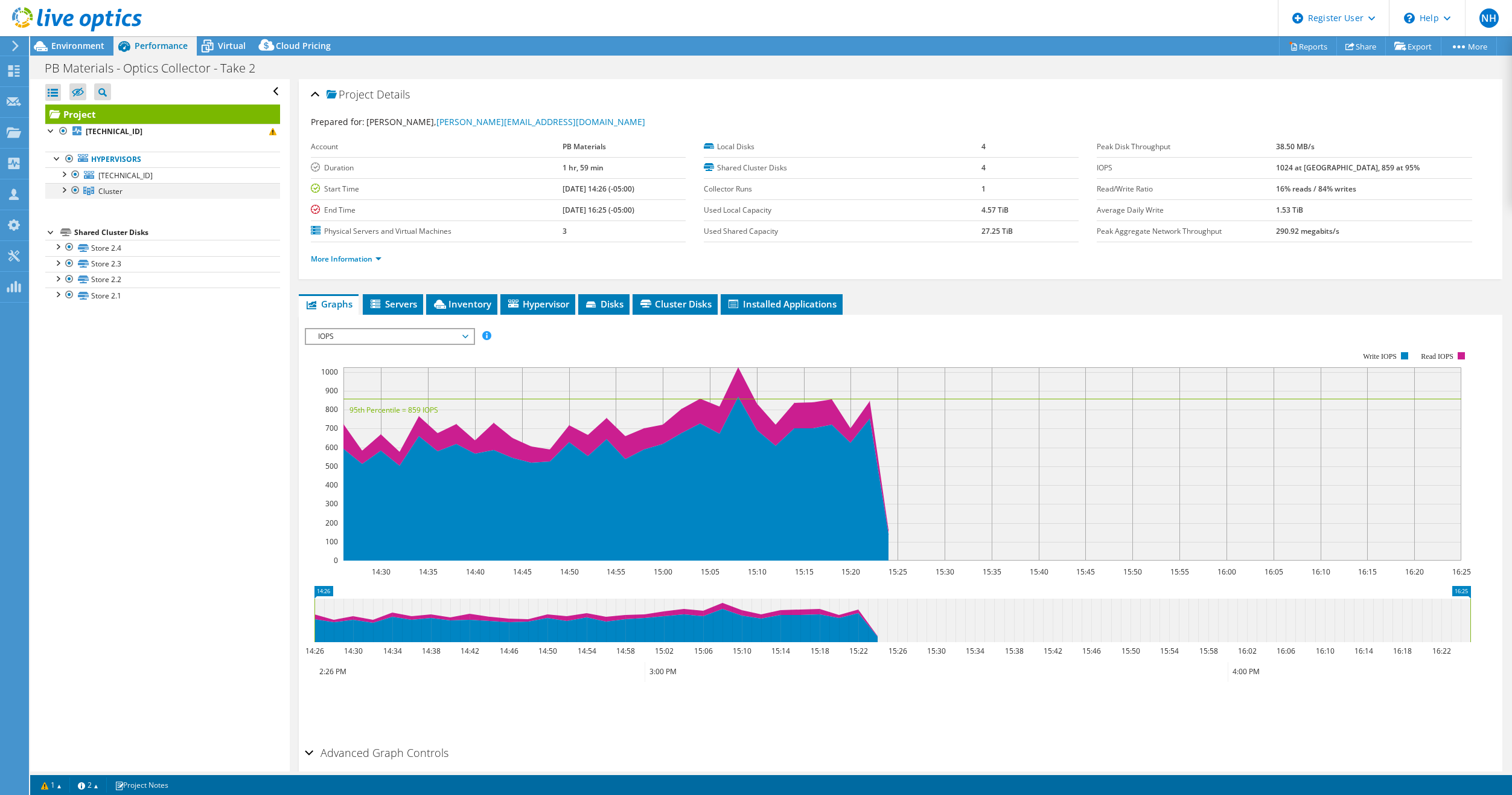
click at [60, 192] on div at bounding box center [63, 189] width 12 height 12
click at [151, 175] on link "[TECHNICAL_ID]" at bounding box center [163, 175] width 235 height 16
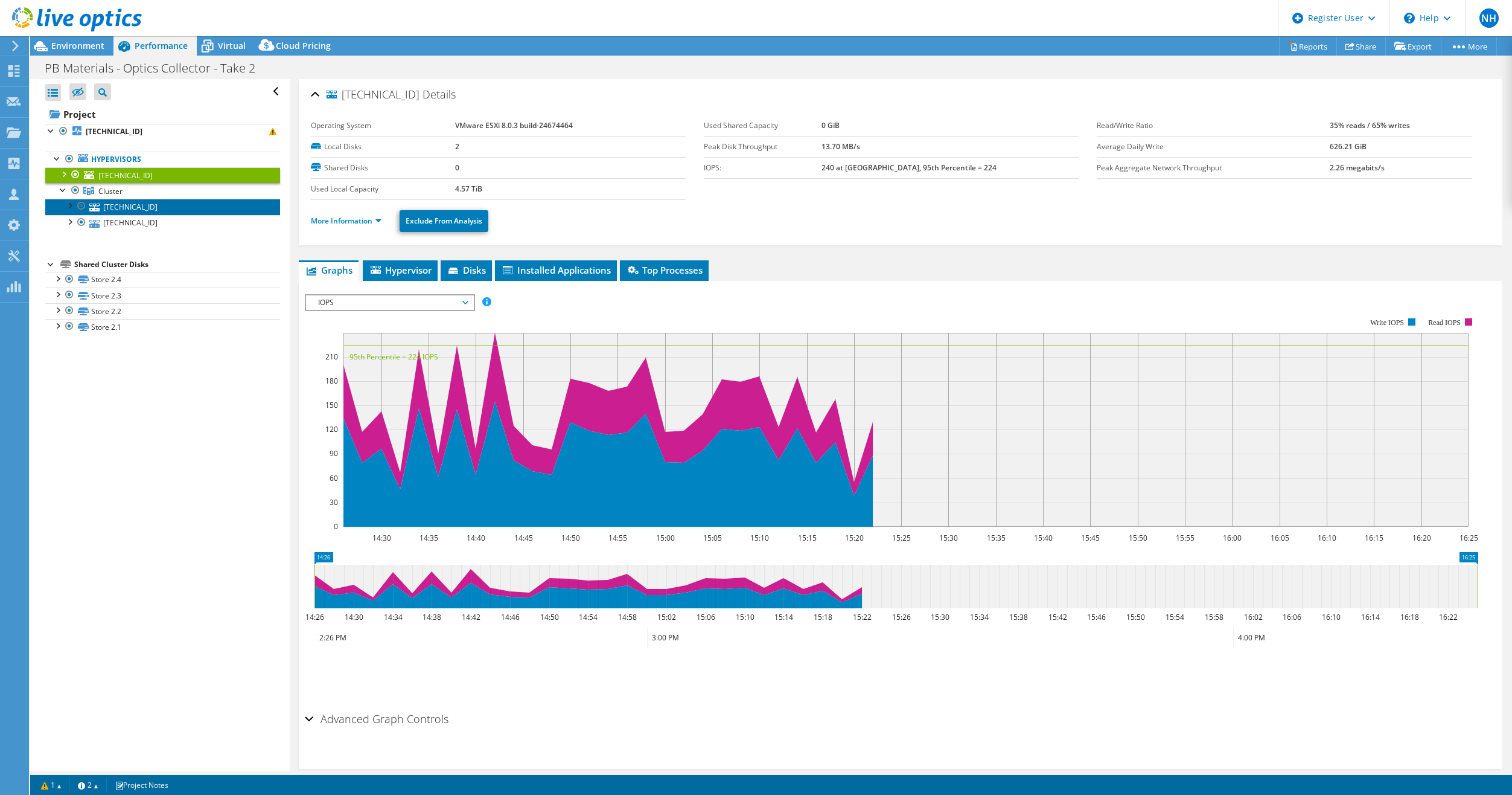
click at [170, 208] on link "[TECHNICAL_ID]" at bounding box center [163, 206] width 235 height 16
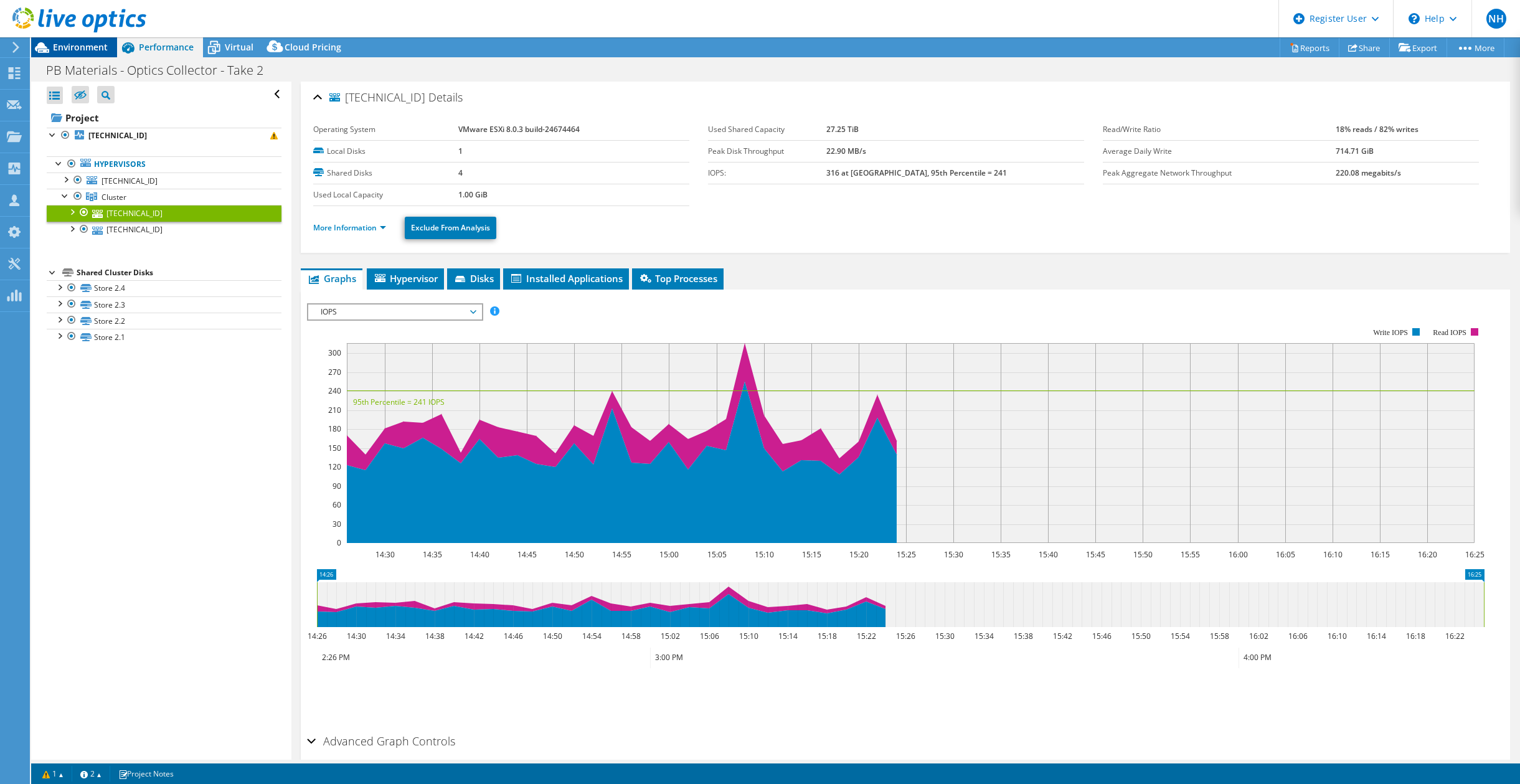
click at [92, 54] on div "Environment" at bounding box center [74, 47] width 86 height 20
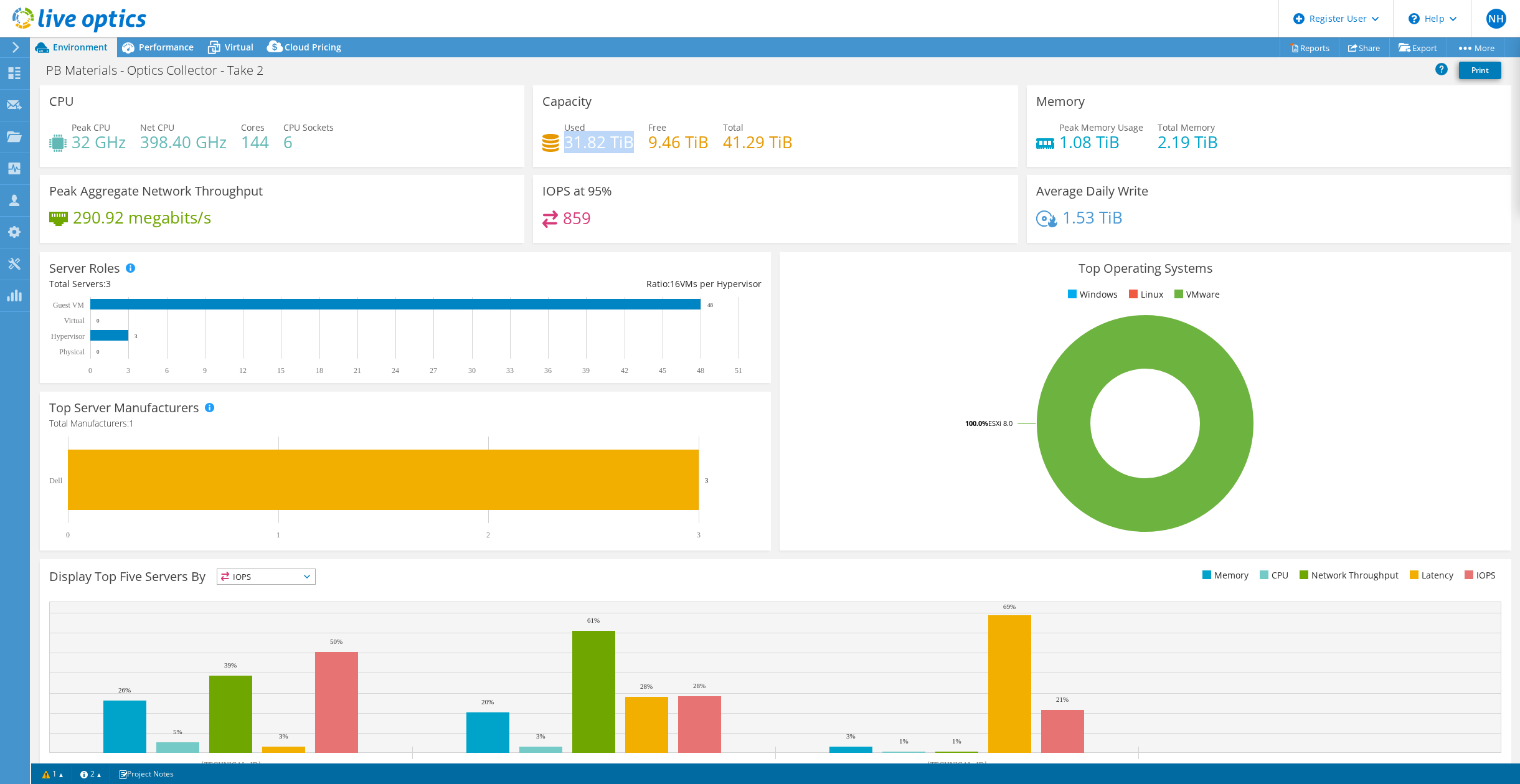
drag, startPoint x: 630, startPoint y: 140, endPoint x: 564, endPoint y: 149, distance: 66.6
click at [564, 149] on h4 "31.82 TiB" at bounding box center [599, 142] width 70 height 13
drag, startPoint x: 564, startPoint y: 149, endPoint x: 535, endPoint y: 76, distance: 78.5
click at [535, 76] on div "PB Materials - Optics Collector - Take 2 Print" at bounding box center [776, 70] width 1489 height 23
click at [182, 43] on span "Performance" at bounding box center [167, 47] width 55 height 12
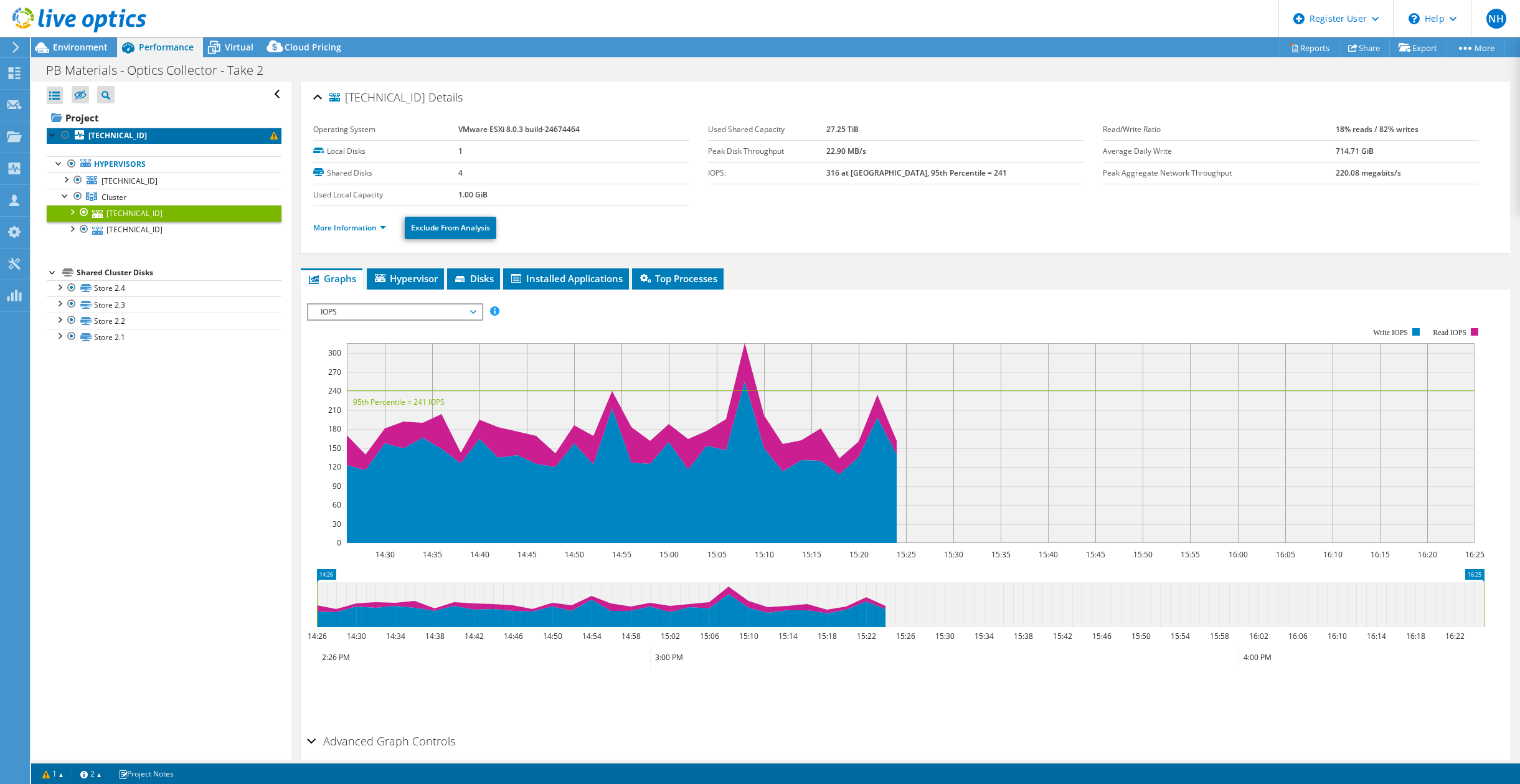
click at [148, 133] on link "[TECHNICAL_ID]" at bounding box center [164, 136] width 235 height 16
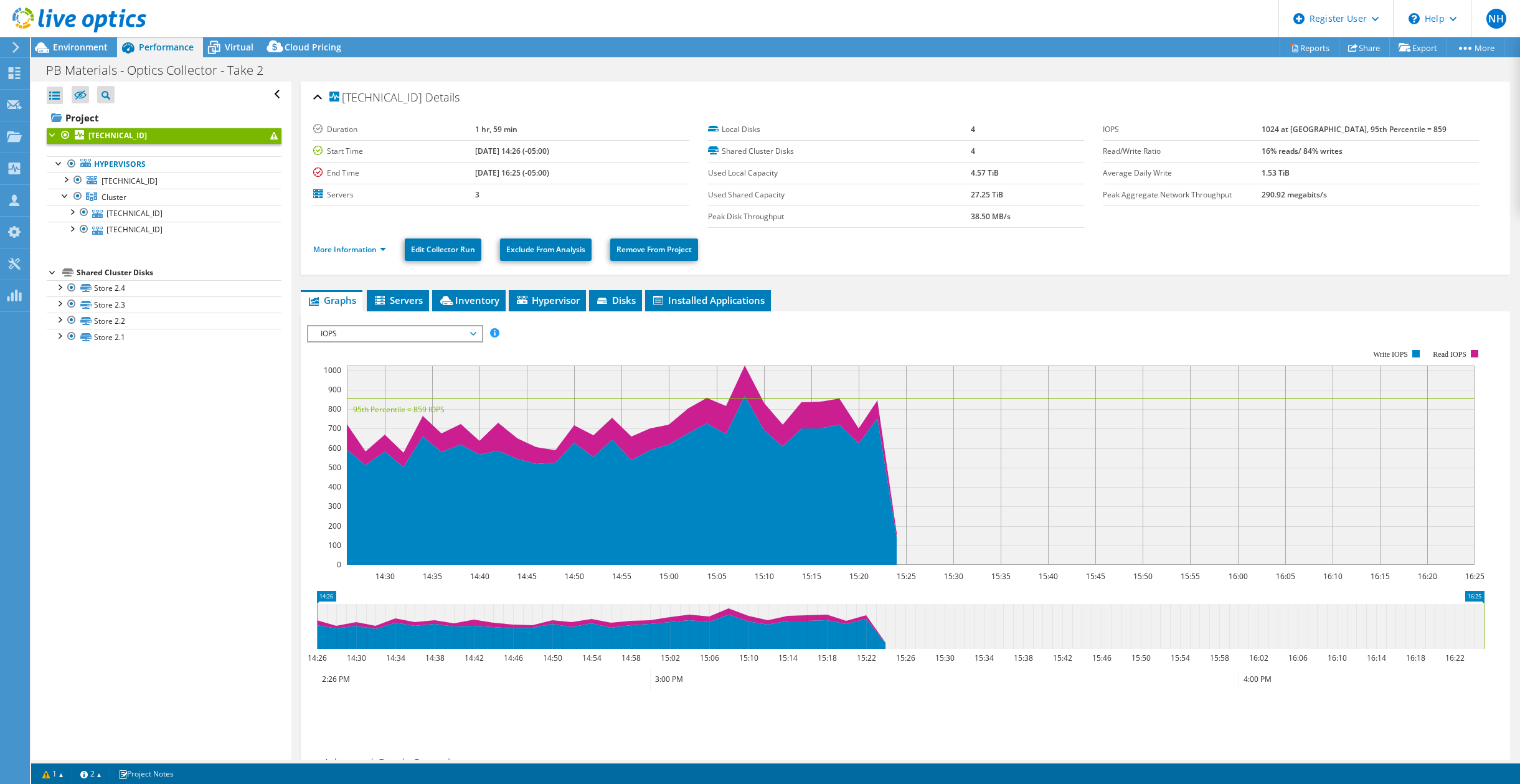
click at [1027, 76] on div "PB Materials - Optics Collector - Take 2 Print" at bounding box center [776, 70] width 1489 height 23
click at [65, 49] on span "Environment" at bounding box center [80, 47] width 55 height 12
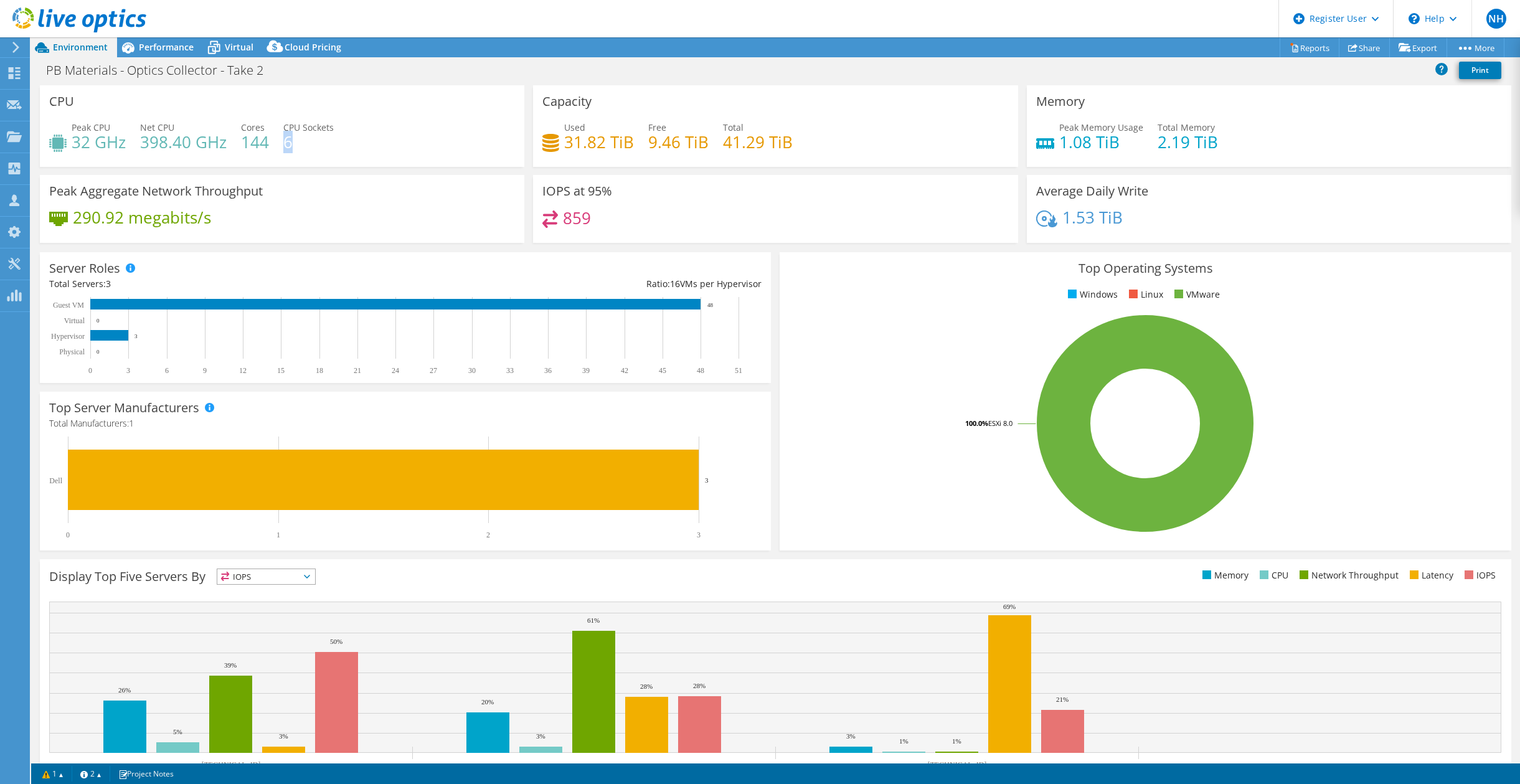
drag, startPoint x: 299, startPoint y: 145, endPoint x: 284, endPoint y: 145, distance: 15.0
click at [284, 145] on h4 "6" at bounding box center [308, 142] width 50 height 13
drag, startPoint x: 284, startPoint y: 145, endPoint x: 407, endPoint y: 157, distance: 123.6
click at [407, 157] on div "Peak CPU 32 GHz Net CPU 398.40 GHz Cores 144 CPU Sockets 6" at bounding box center [282, 141] width 466 height 40
click at [159, 43] on span "Performance" at bounding box center [167, 47] width 55 height 12
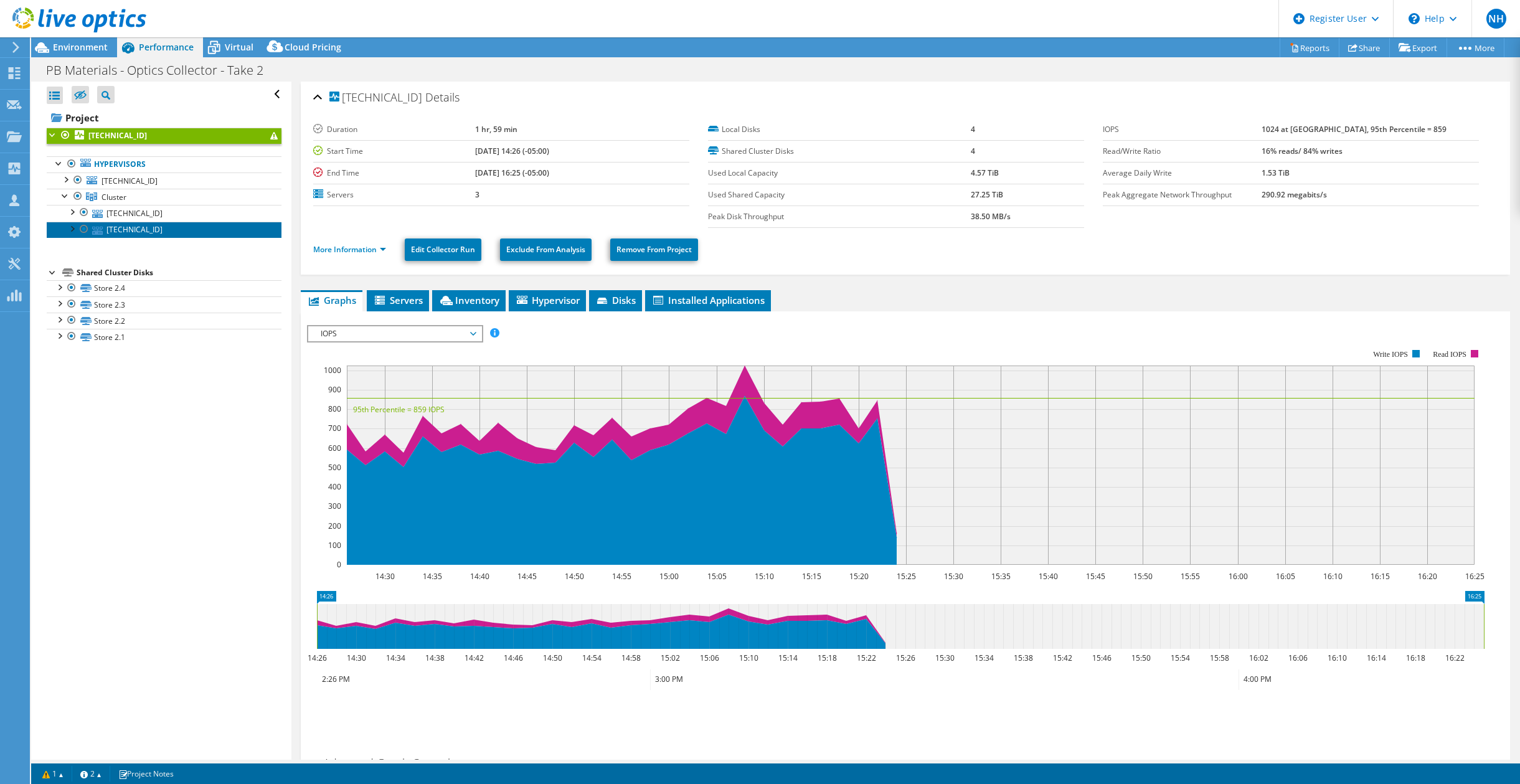
click at [194, 225] on link "[TECHNICAL_ID]" at bounding box center [164, 229] width 235 height 16
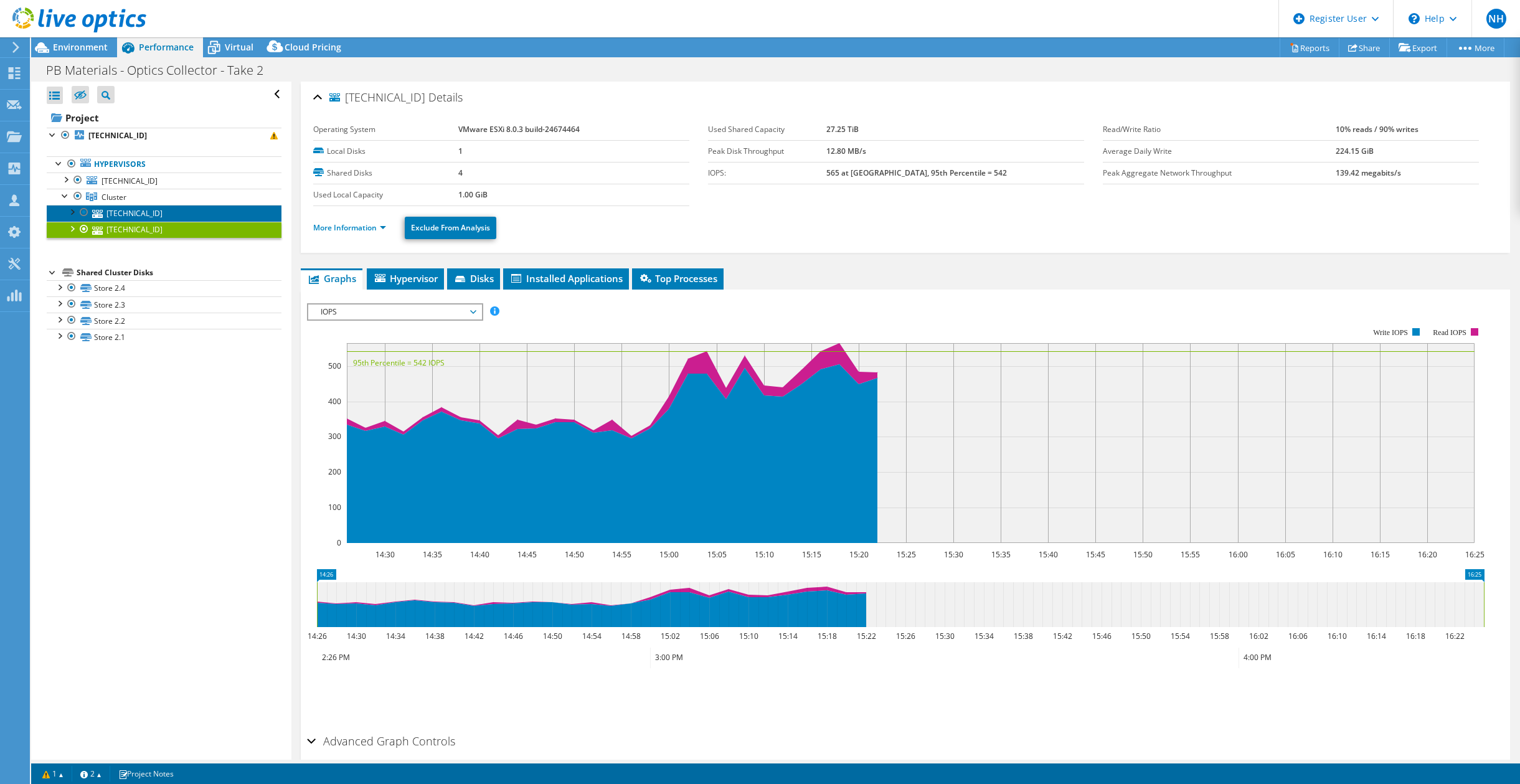
click at [158, 214] on link "[TECHNICAL_ID]" at bounding box center [164, 213] width 235 height 16
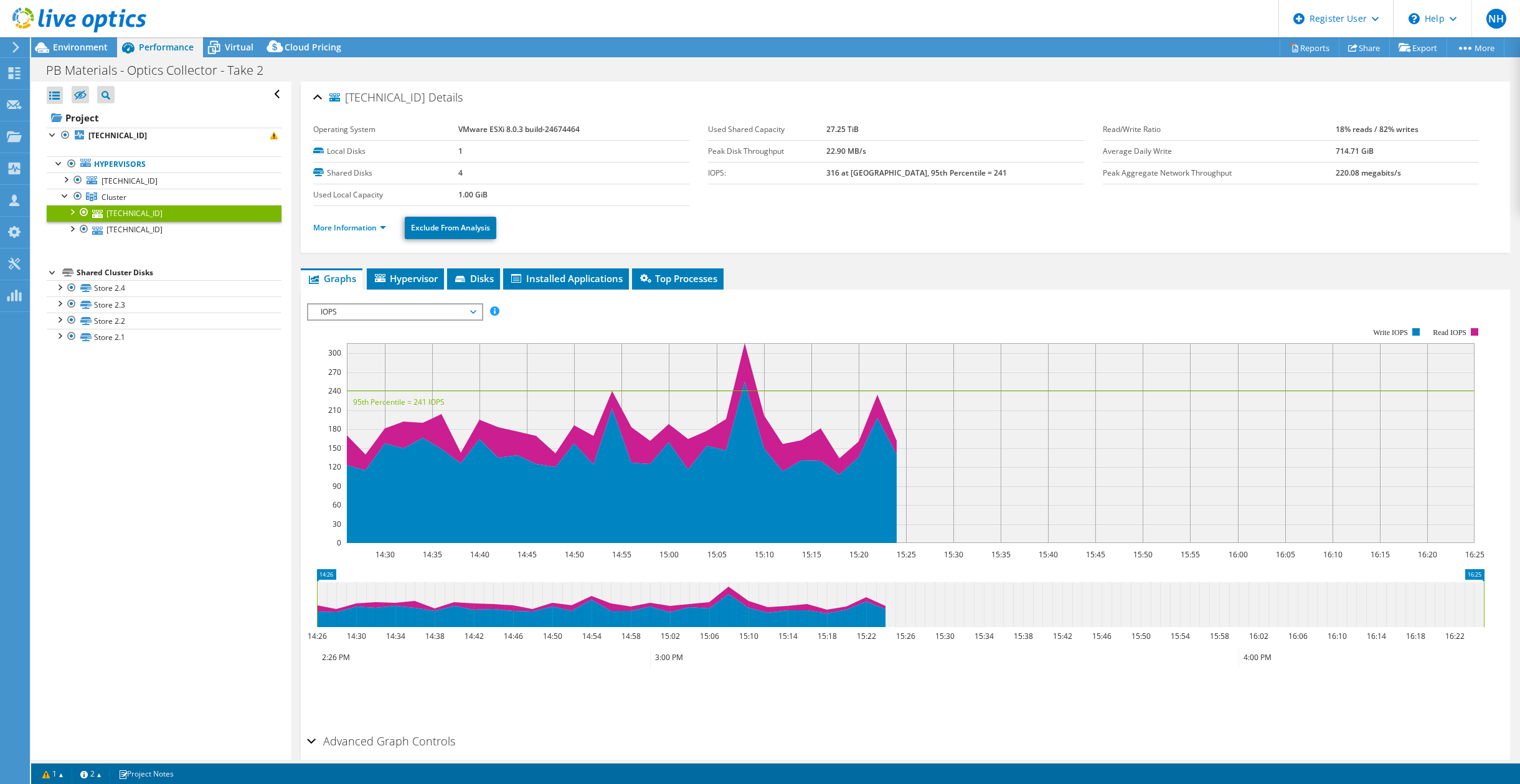
click at [1011, 92] on div "10.0.0.109 Details" at bounding box center [906, 98] width 1185 height 27
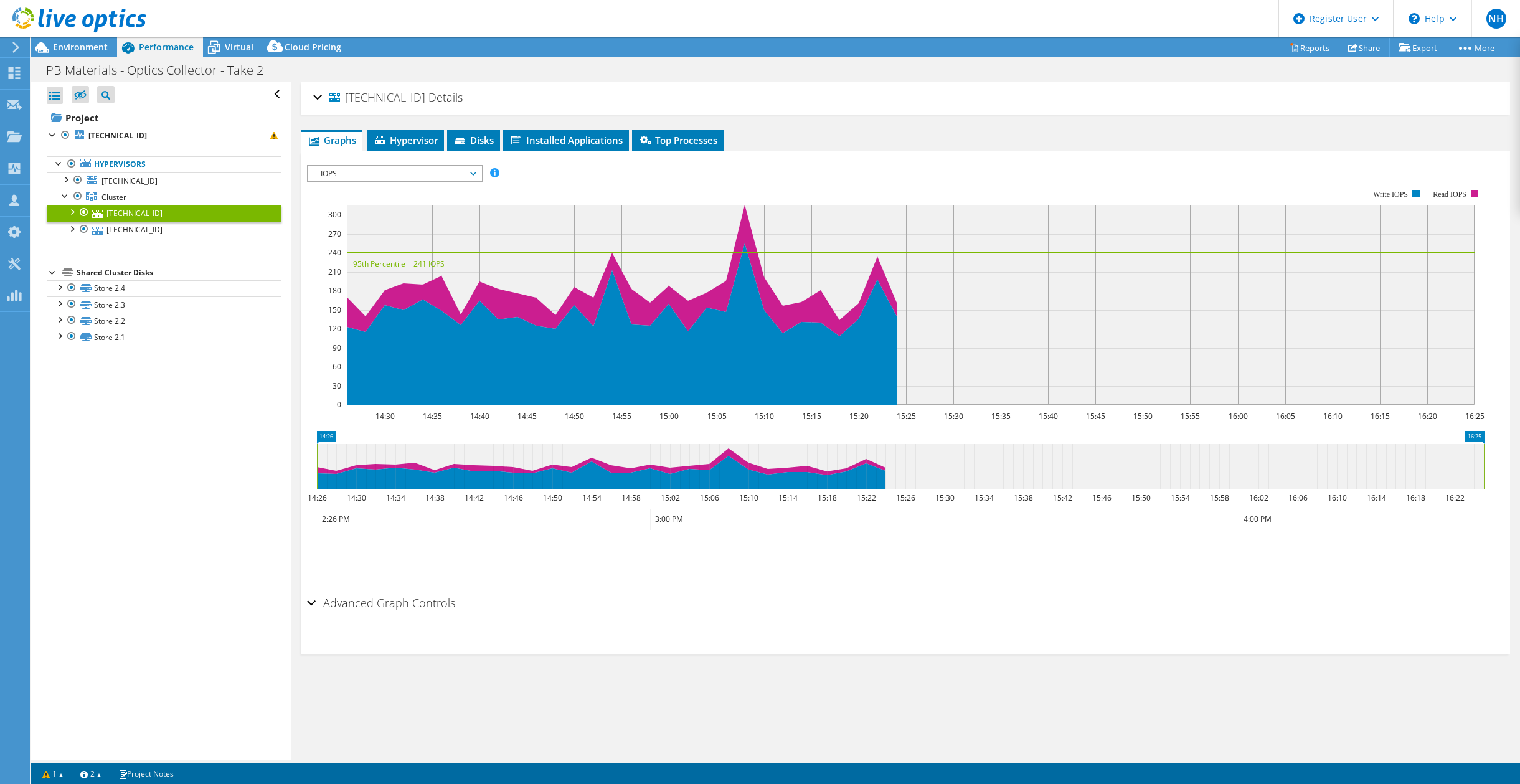
click at [316, 98] on div "10.0.0.109 Details" at bounding box center [906, 98] width 1185 height 27
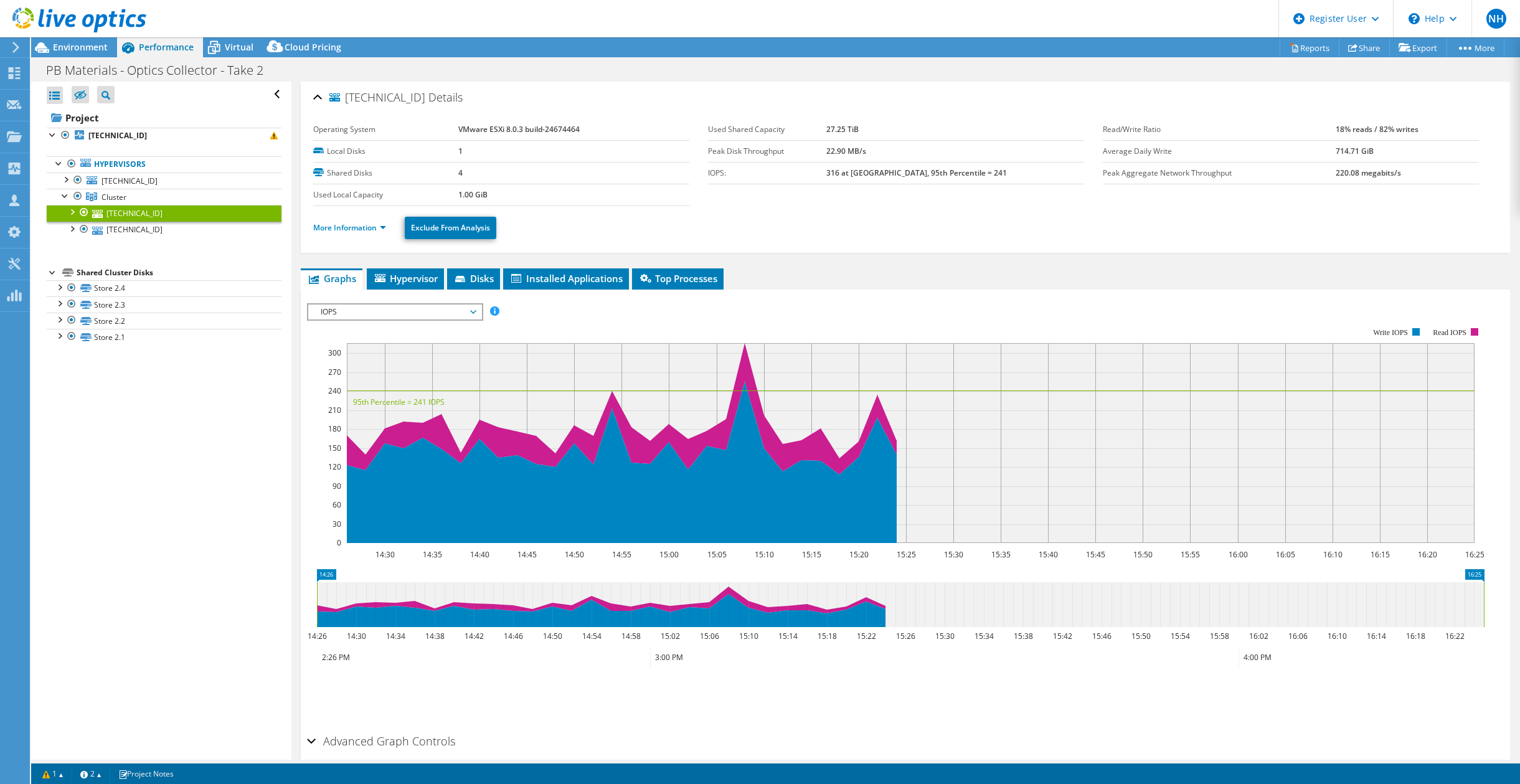
click at [394, 78] on div "PB Materials - Optics Collector - Take 2 Print" at bounding box center [776, 70] width 1489 height 23
click at [99, 50] on span "Environment" at bounding box center [80, 47] width 55 height 12
